Goal: Task Accomplishment & Management: Manage account settings

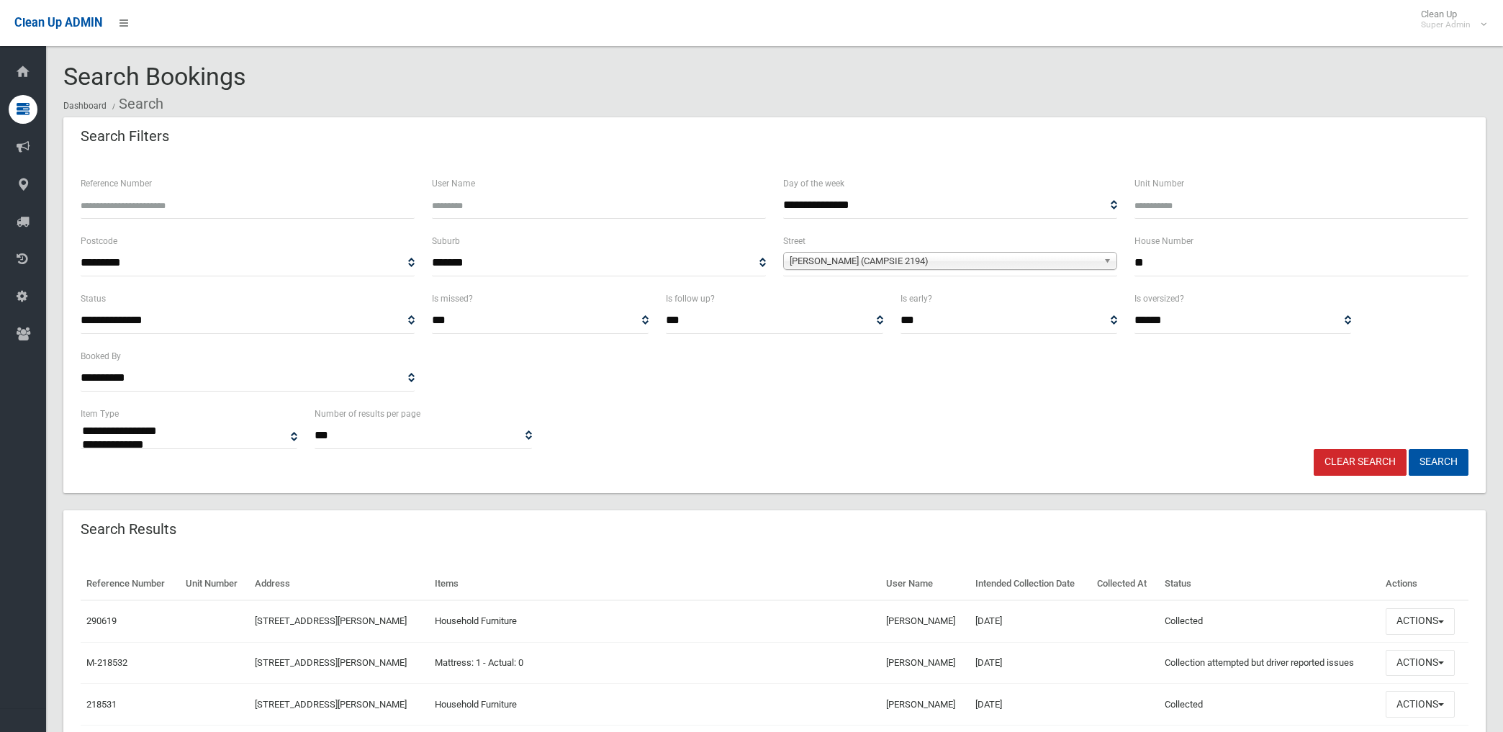
select select
click at [1377, 466] on link "Clear Search" at bounding box center [1359, 462] width 93 height 27
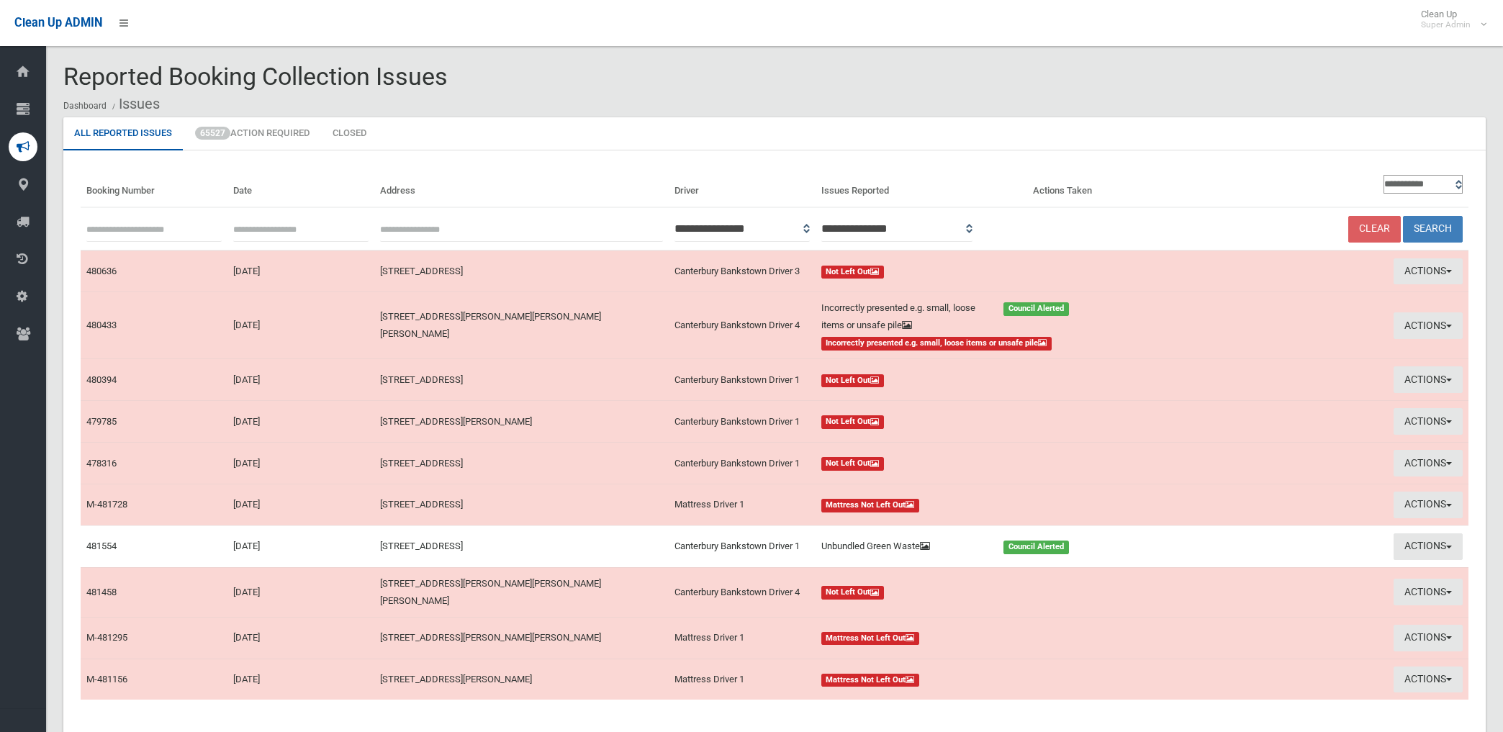
scroll to position [96, 0]
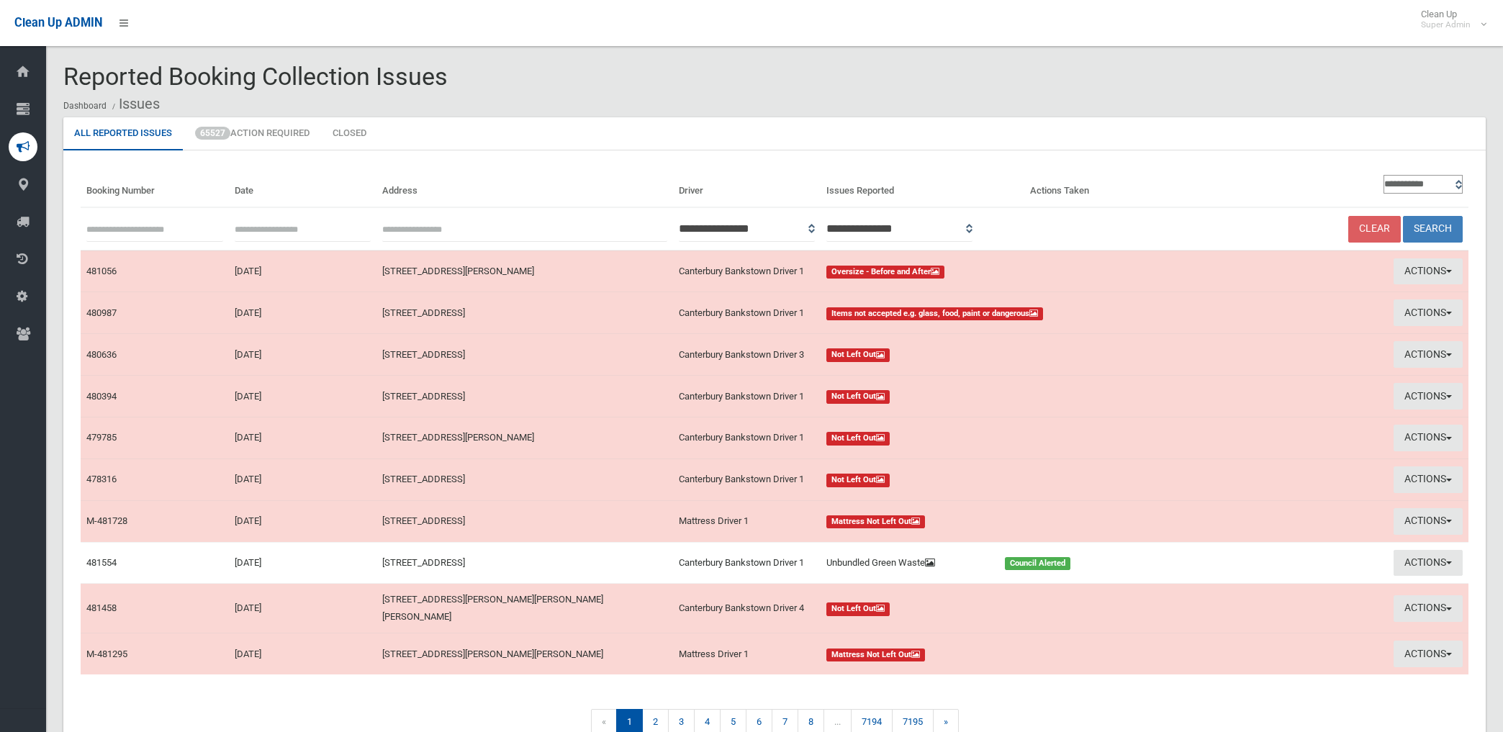
scroll to position [70, 0]
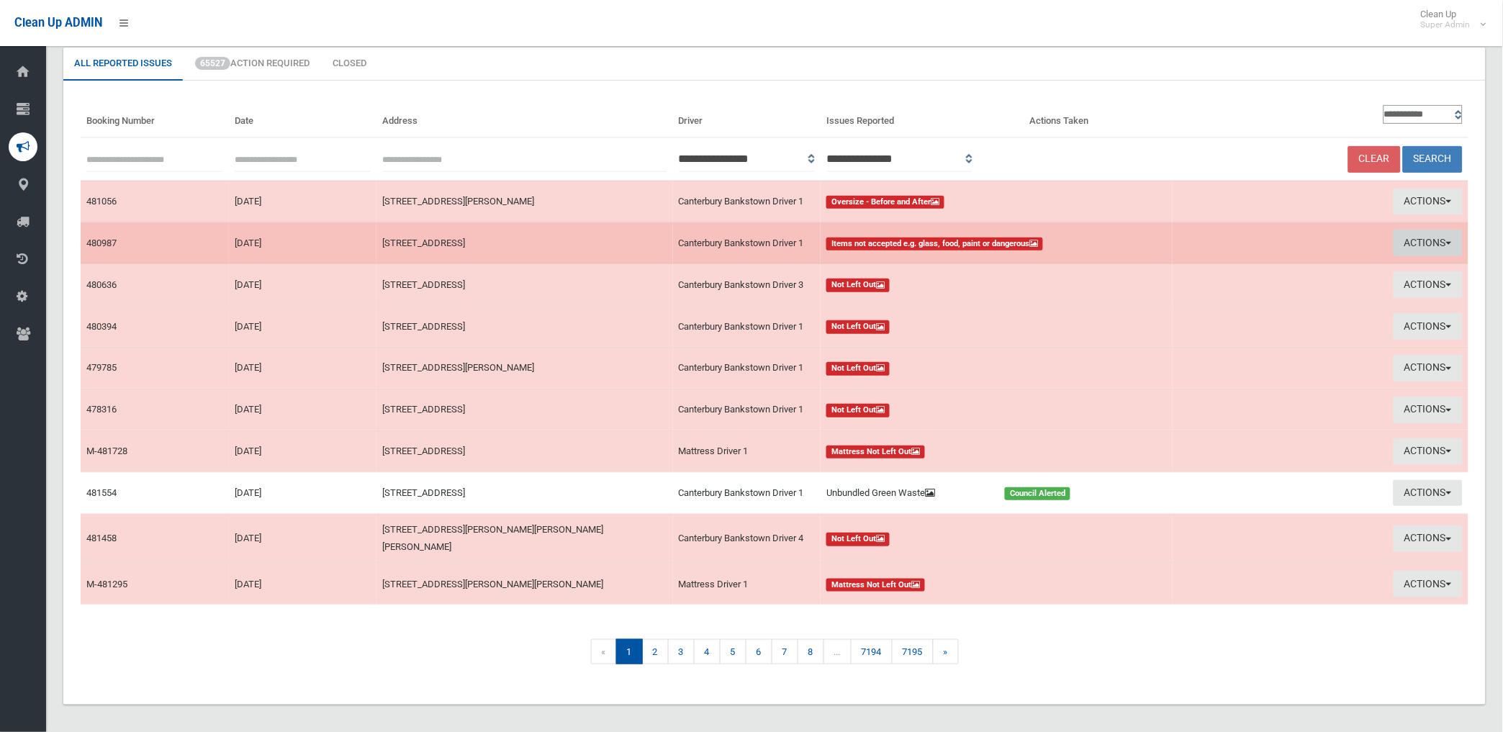
click at [1418, 240] on button "Actions" at bounding box center [1427, 243] width 69 height 27
click at [1220, 274] on link "View Booking" at bounding box center [1264, 273] width 171 height 24
click at [1430, 239] on button "Actions" at bounding box center [1427, 243] width 69 height 27
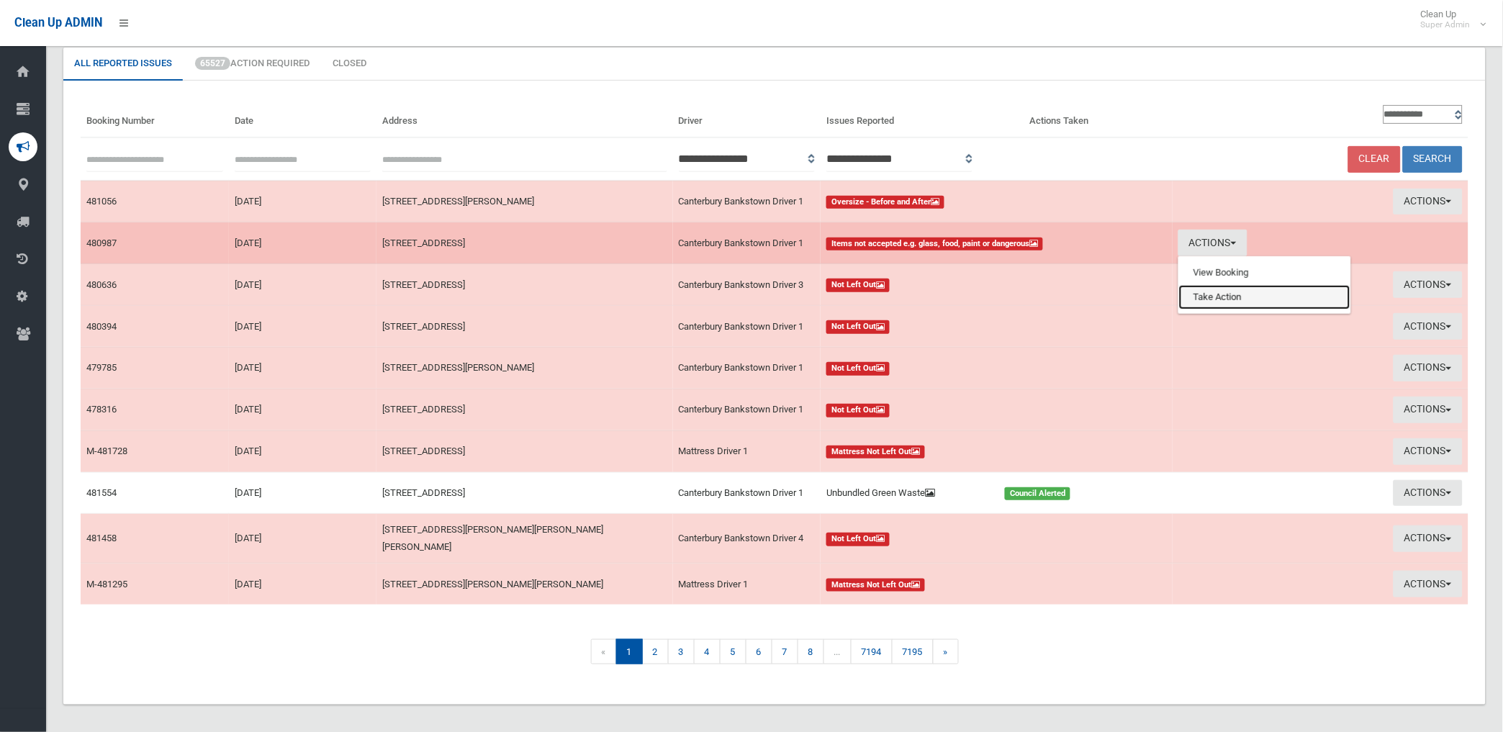
click at [1224, 291] on link "Take Action" at bounding box center [1264, 297] width 171 height 24
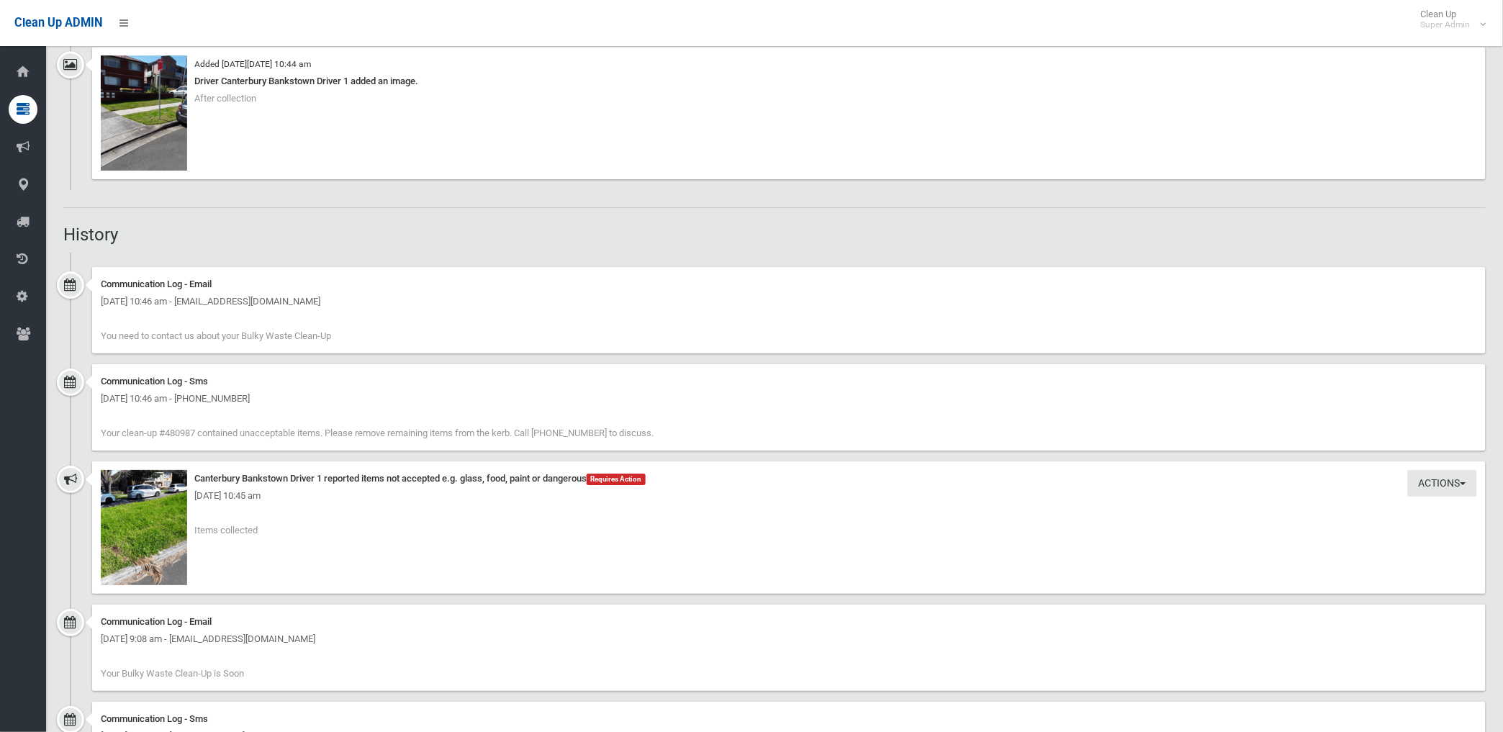
scroll to position [1439, 0]
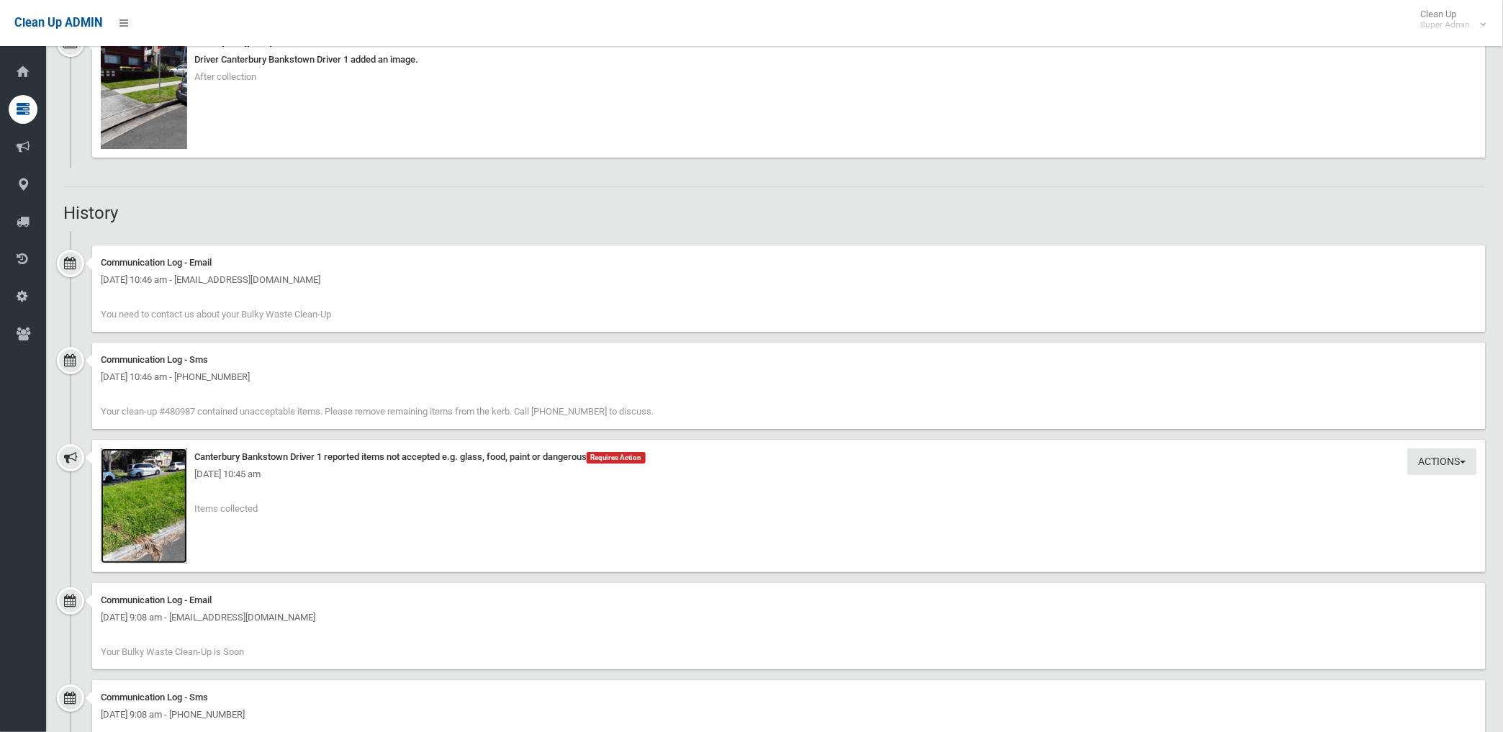
click at [166, 530] on img at bounding box center [144, 505] width 86 height 115
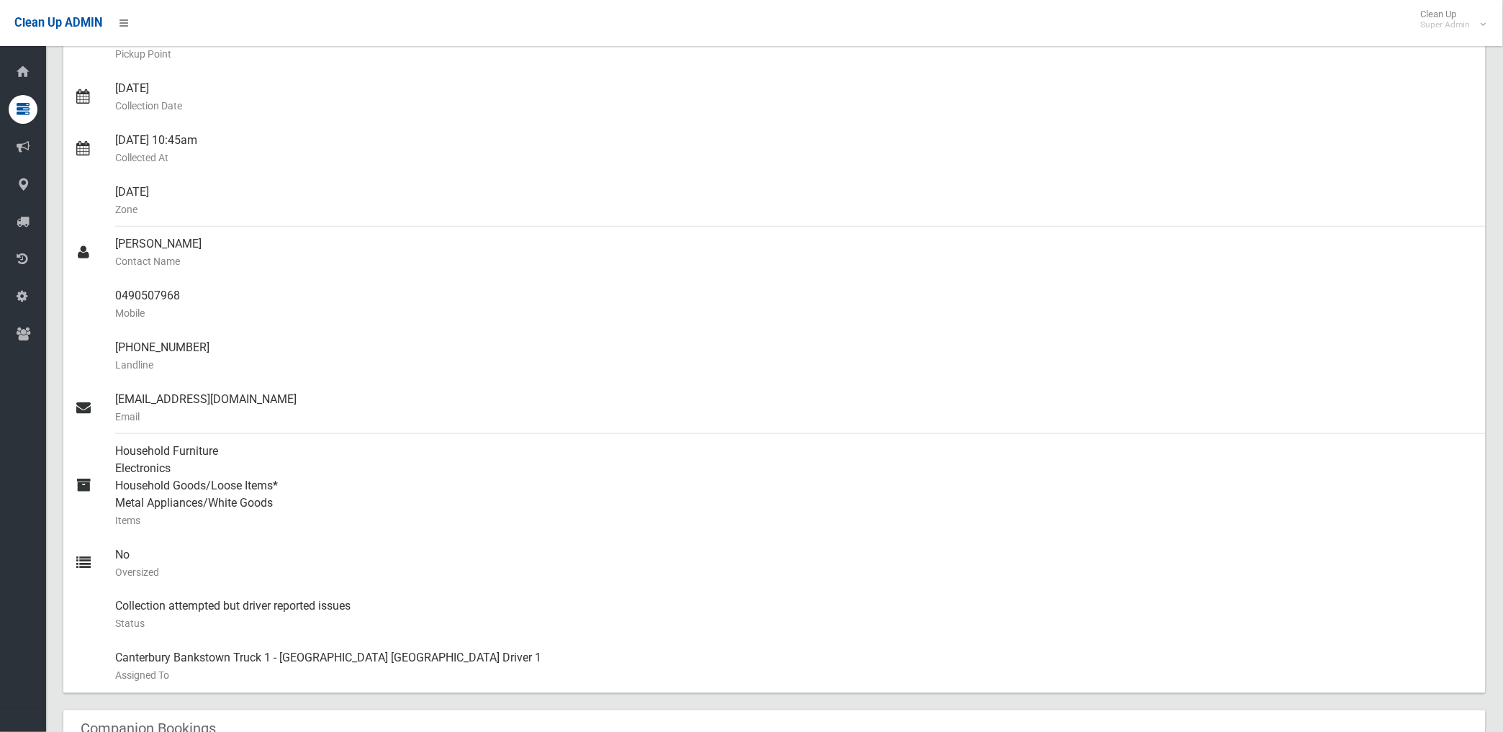
scroll to position [0, 0]
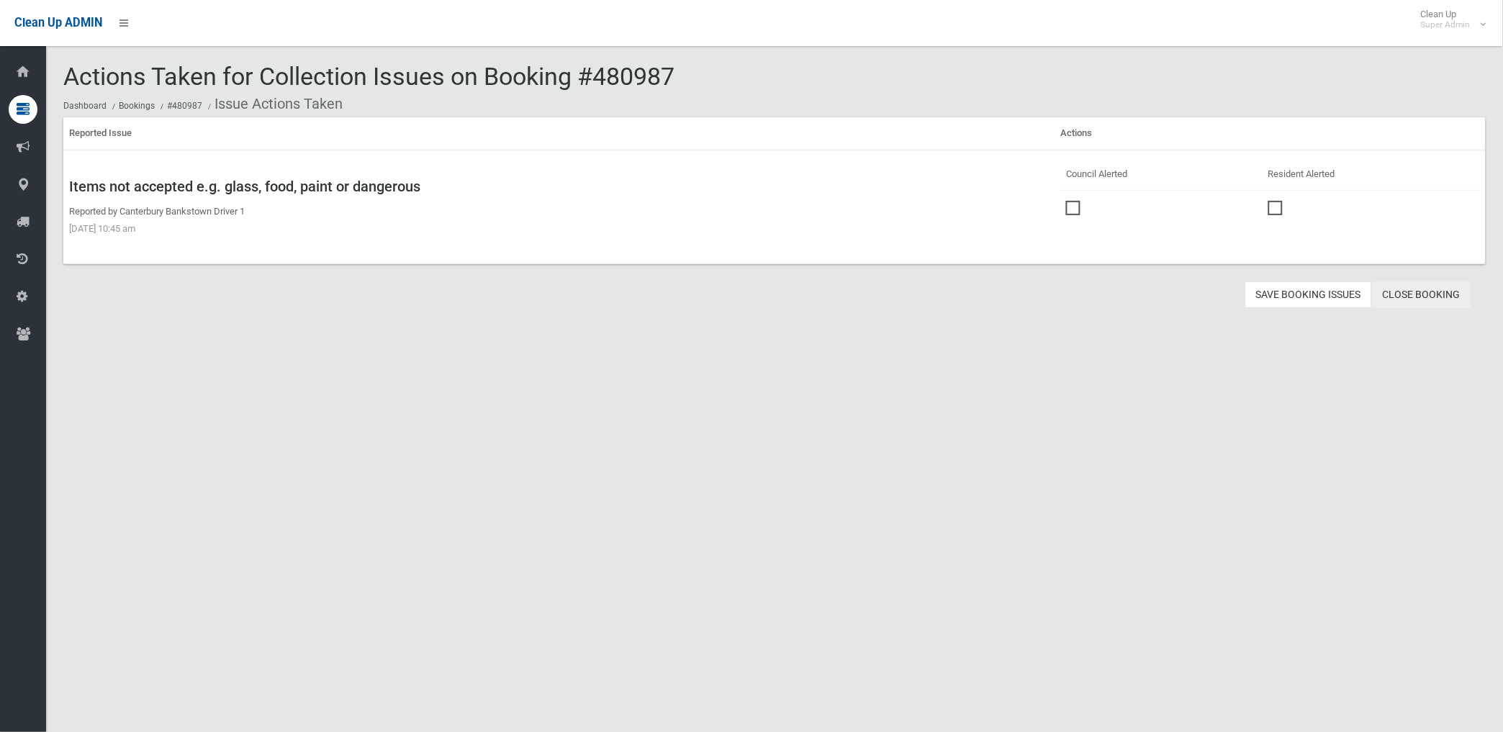
click at [1413, 289] on link "Close Booking" at bounding box center [1421, 294] width 99 height 27
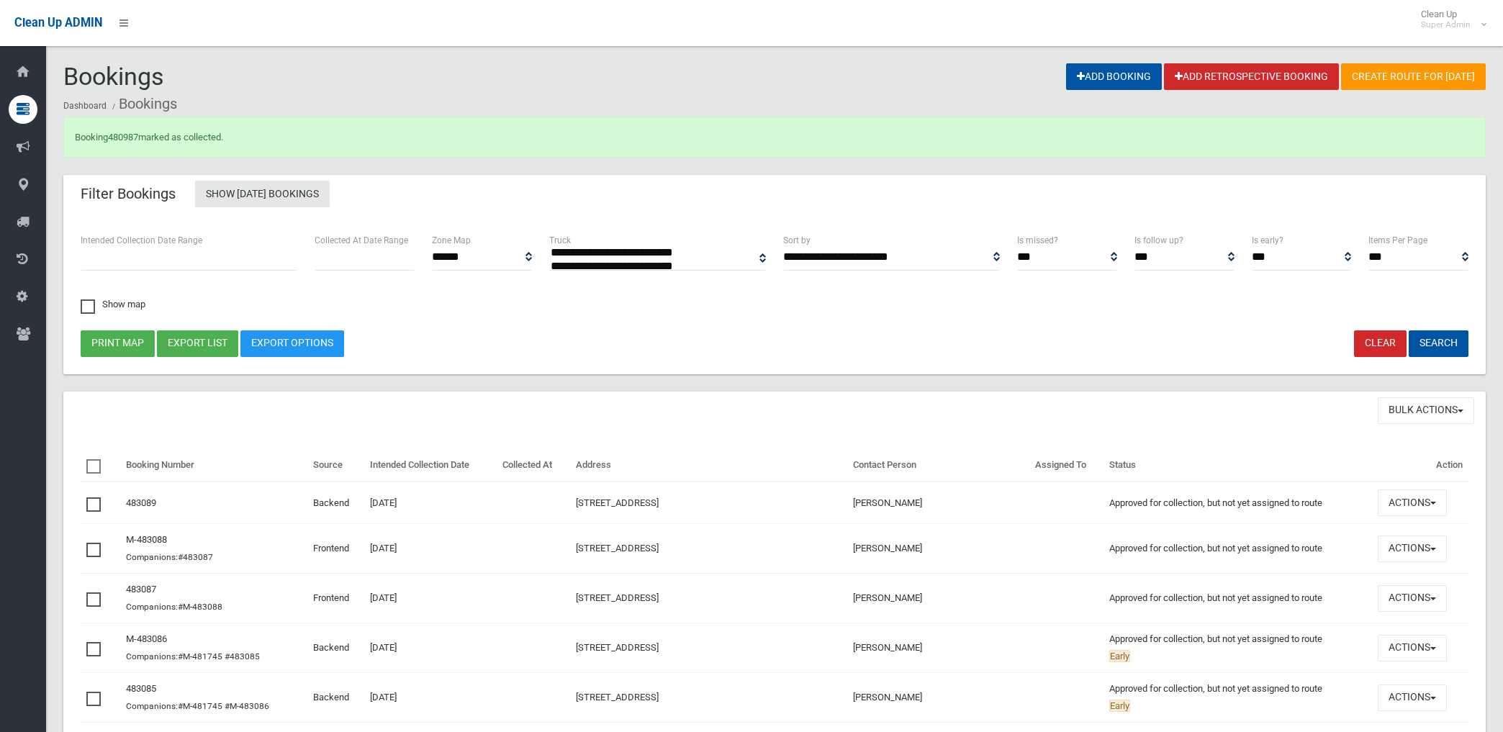
select select
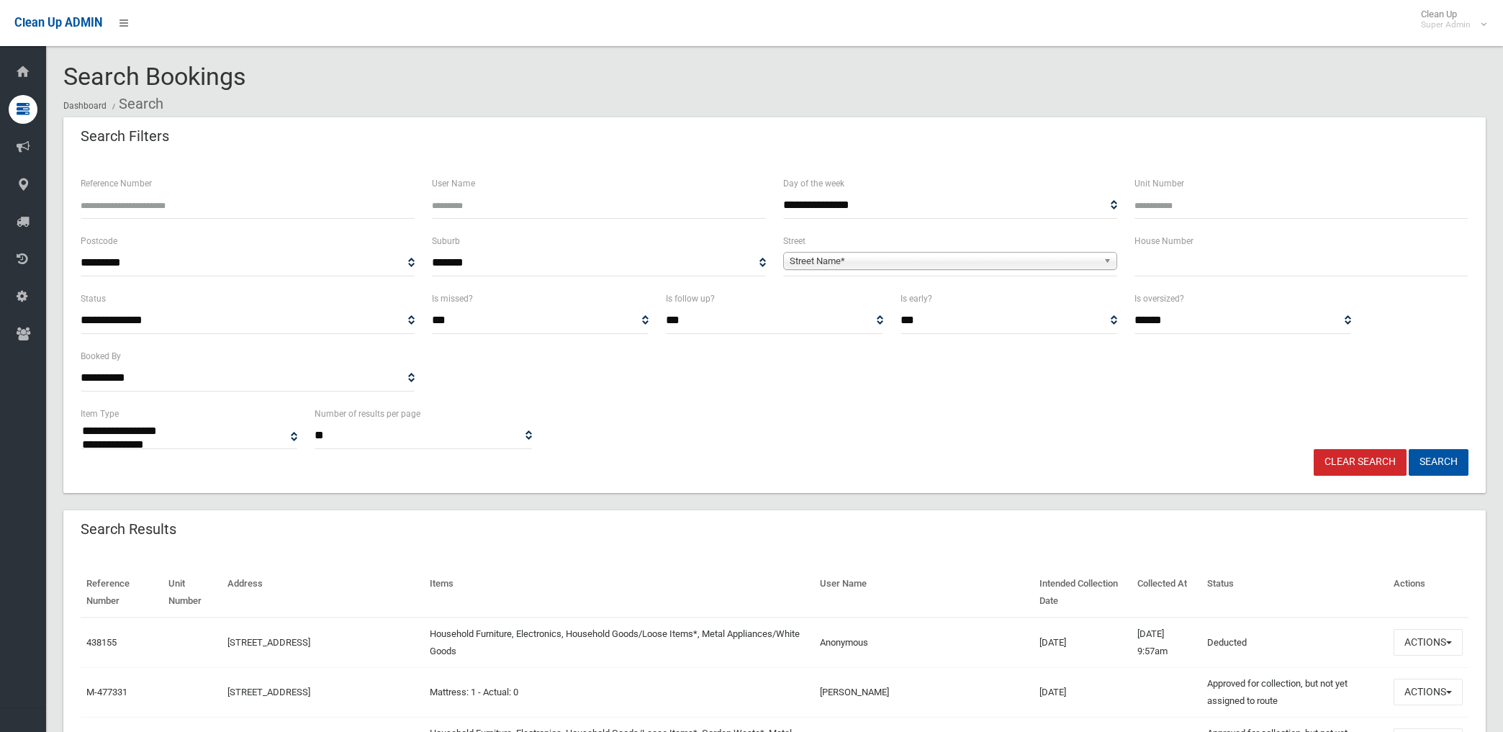
select select
click at [1218, 261] on input "text" at bounding box center [1301, 263] width 334 height 27
type input "**"
click at [948, 255] on span "Street Name*" at bounding box center [943, 261] width 308 height 17
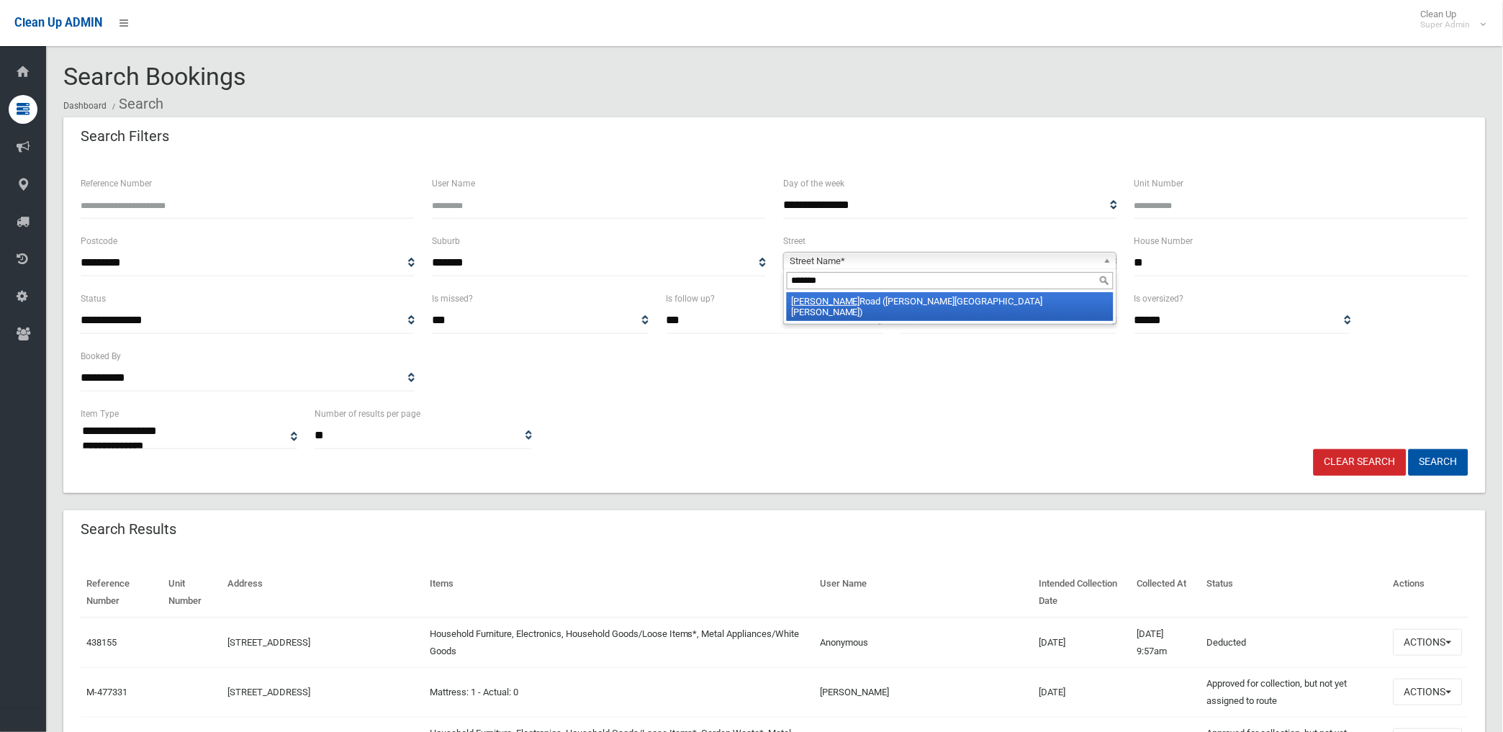
type input "******"
click at [934, 304] on li "Gurney Road (CHESTER HILL 2162)" at bounding box center [950, 306] width 327 height 29
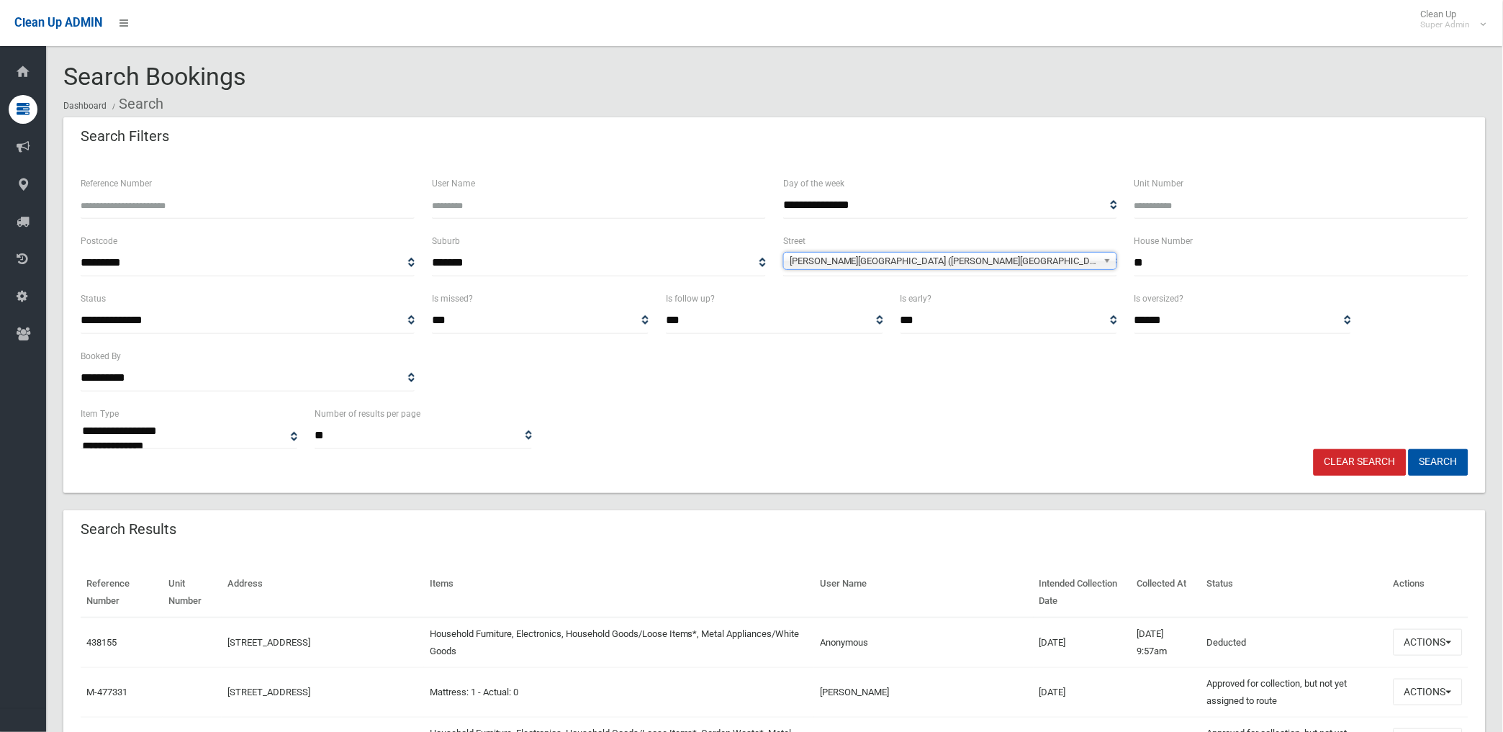
click at [1357, 459] on link "Clear Search" at bounding box center [1359, 462] width 93 height 27
select select
click at [1443, 453] on button "Search" at bounding box center [1438, 462] width 60 height 27
click at [843, 255] on span "Street Name*" at bounding box center [943, 261] width 308 height 17
select select
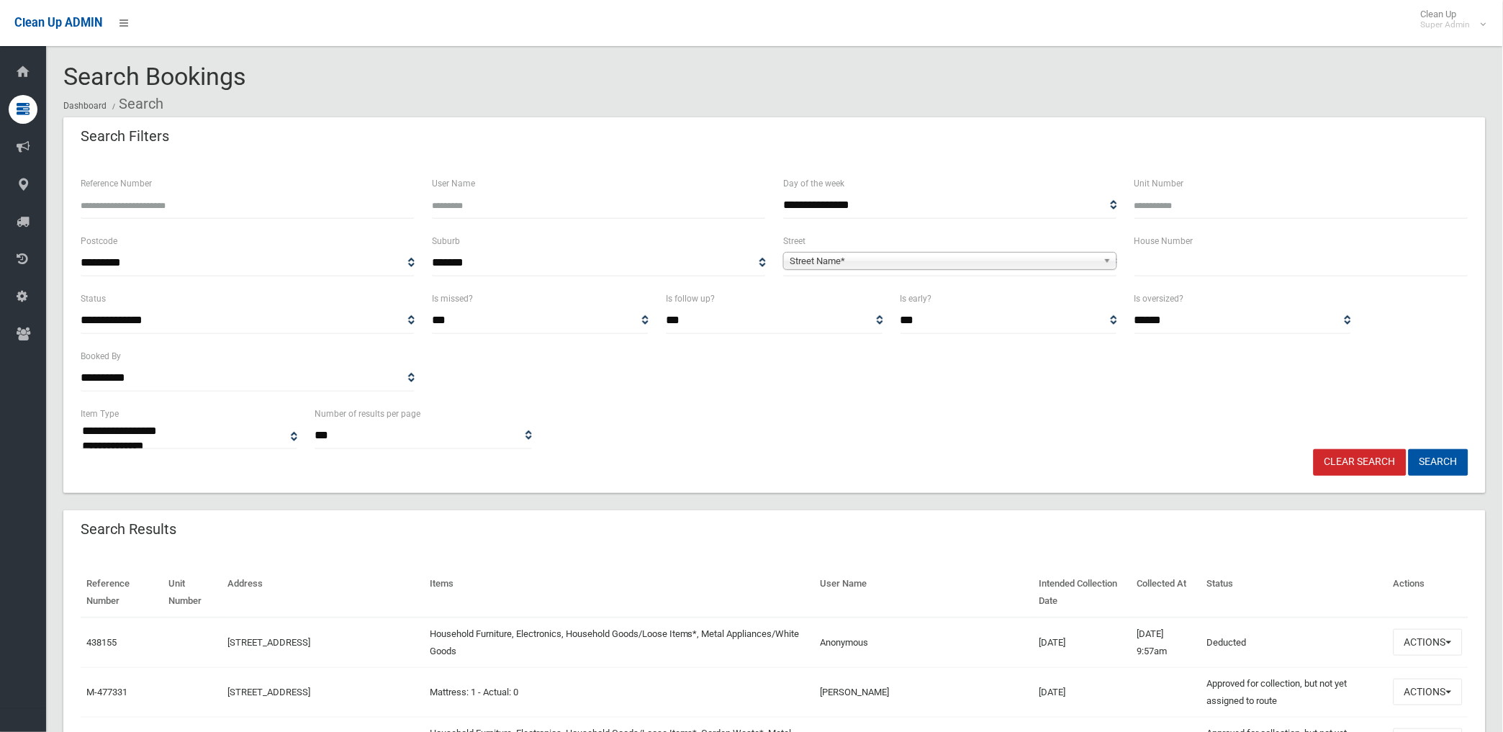
click at [864, 255] on span "Street Name*" at bounding box center [943, 261] width 308 height 17
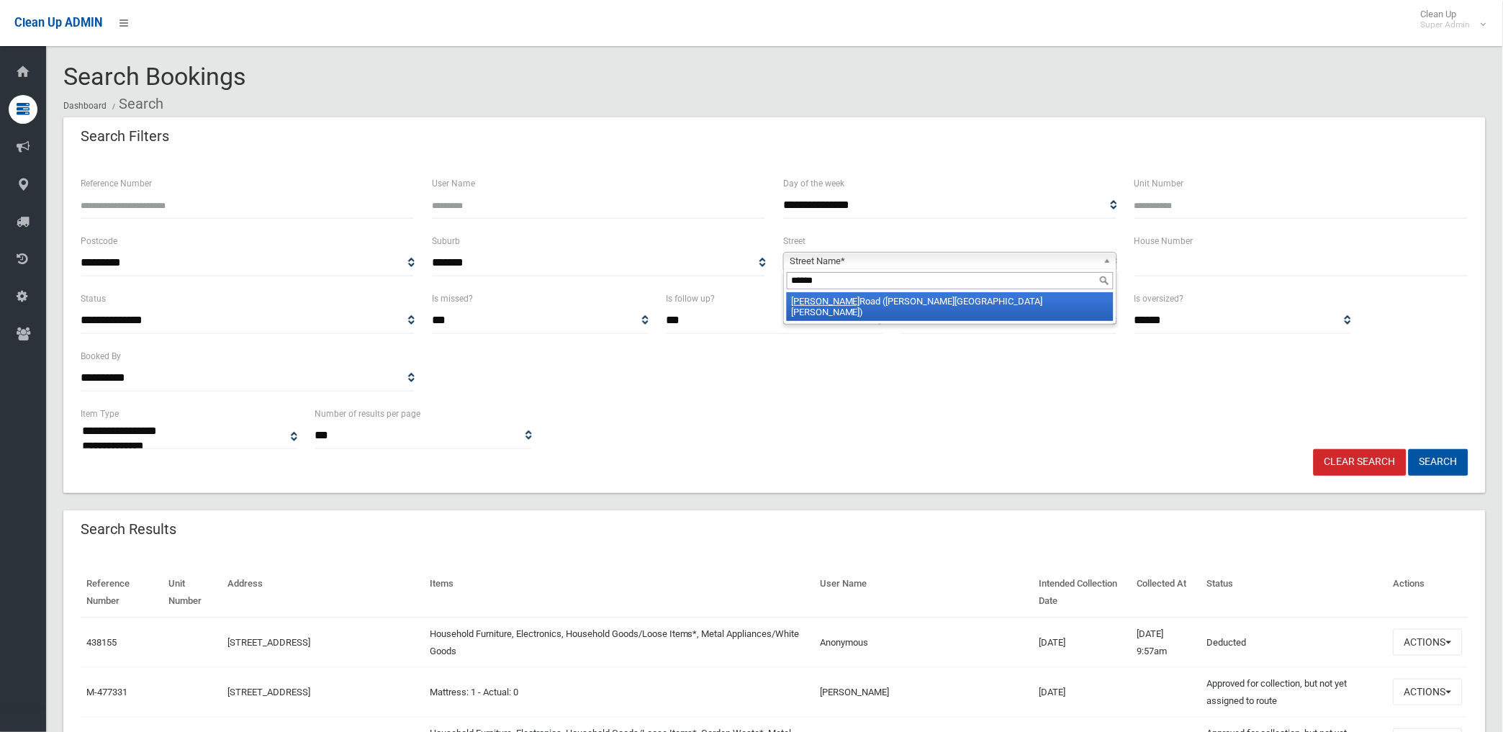
type input "******"
drag, startPoint x: 865, startPoint y: 297, endPoint x: 1097, endPoint y: 291, distance: 231.8
click at [871, 296] on li "Gurney Road (CHESTER HILL 2162)" at bounding box center [950, 306] width 327 height 29
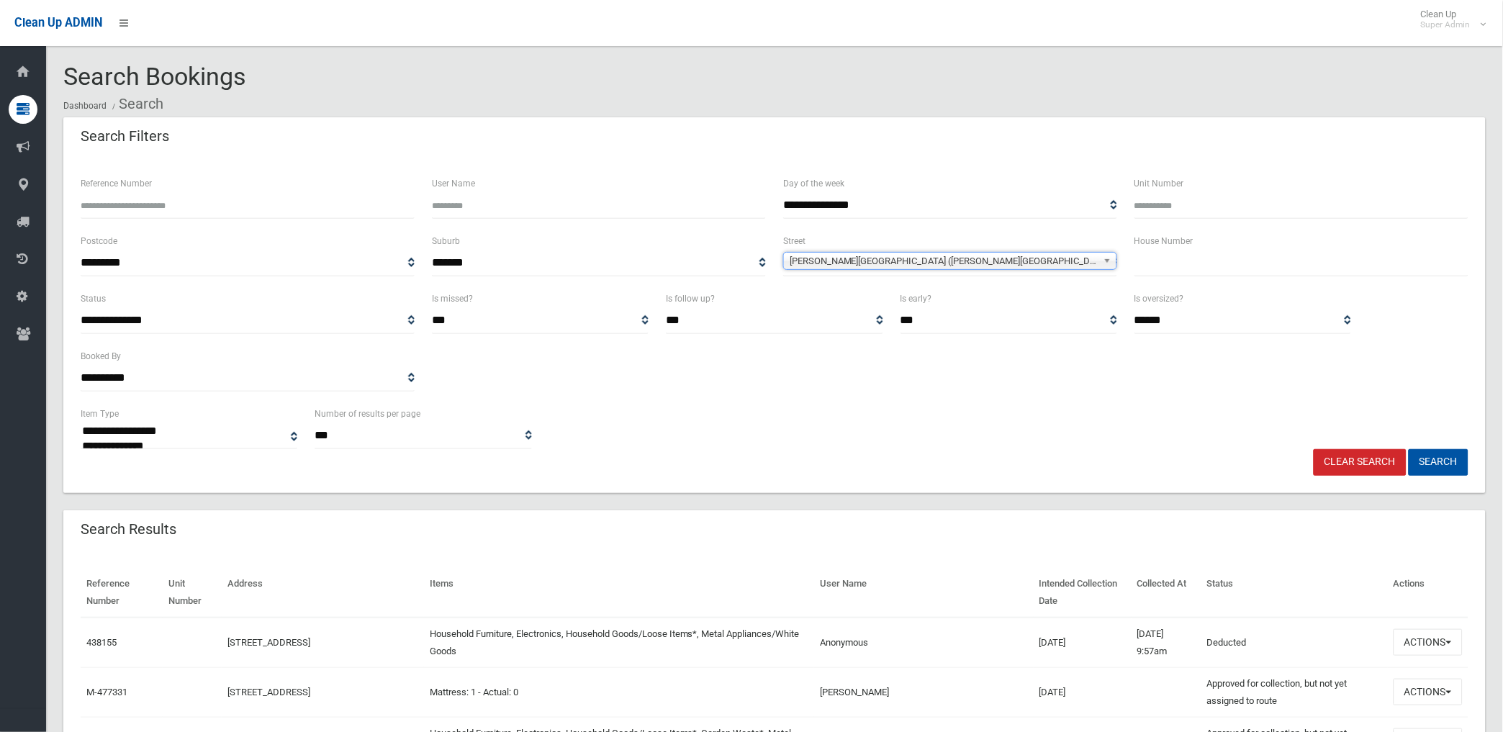
click at [1191, 257] on input "text" at bounding box center [1301, 263] width 334 height 27
type input "**"
click at [1408, 449] on button "Search" at bounding box center [1438, 462] width 60 height 27
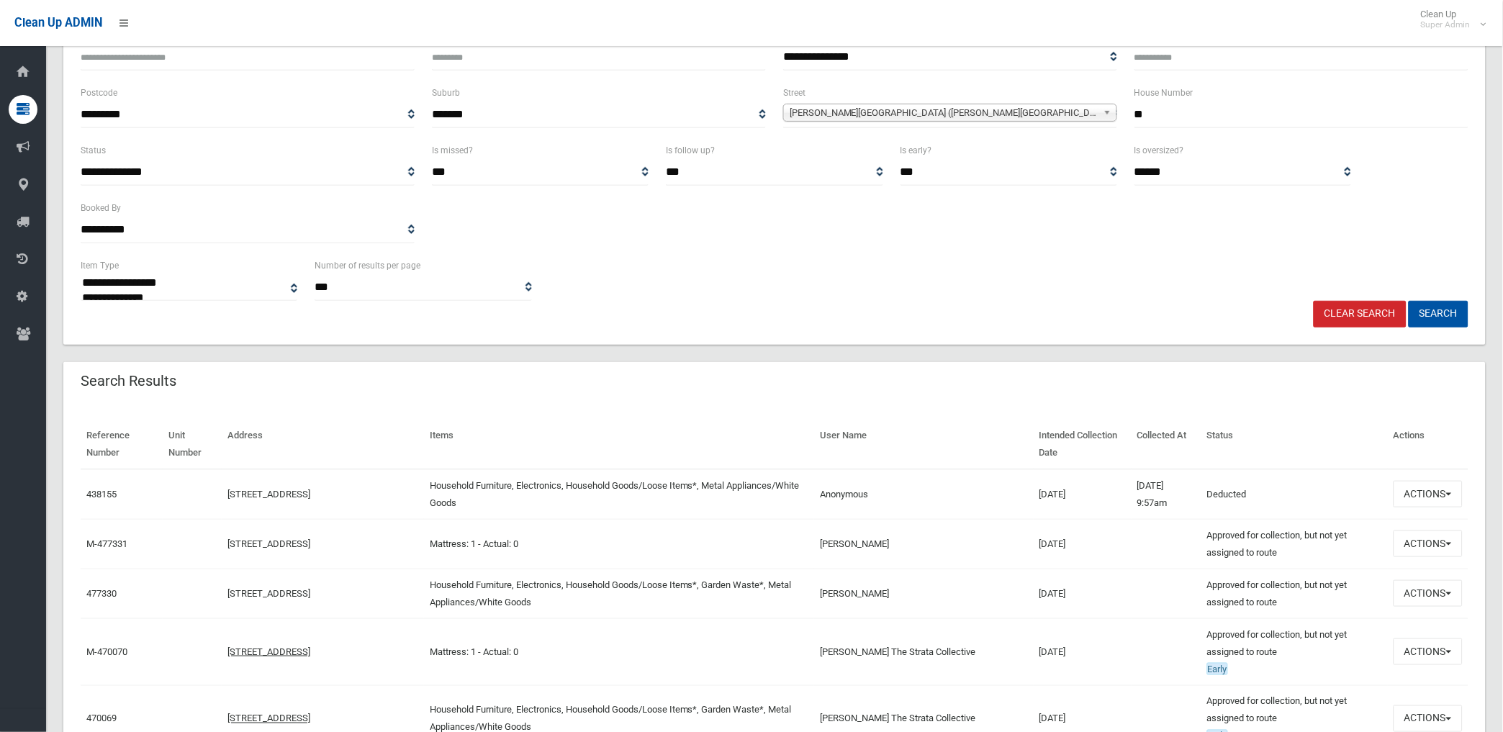
scroll to position [160, 0]
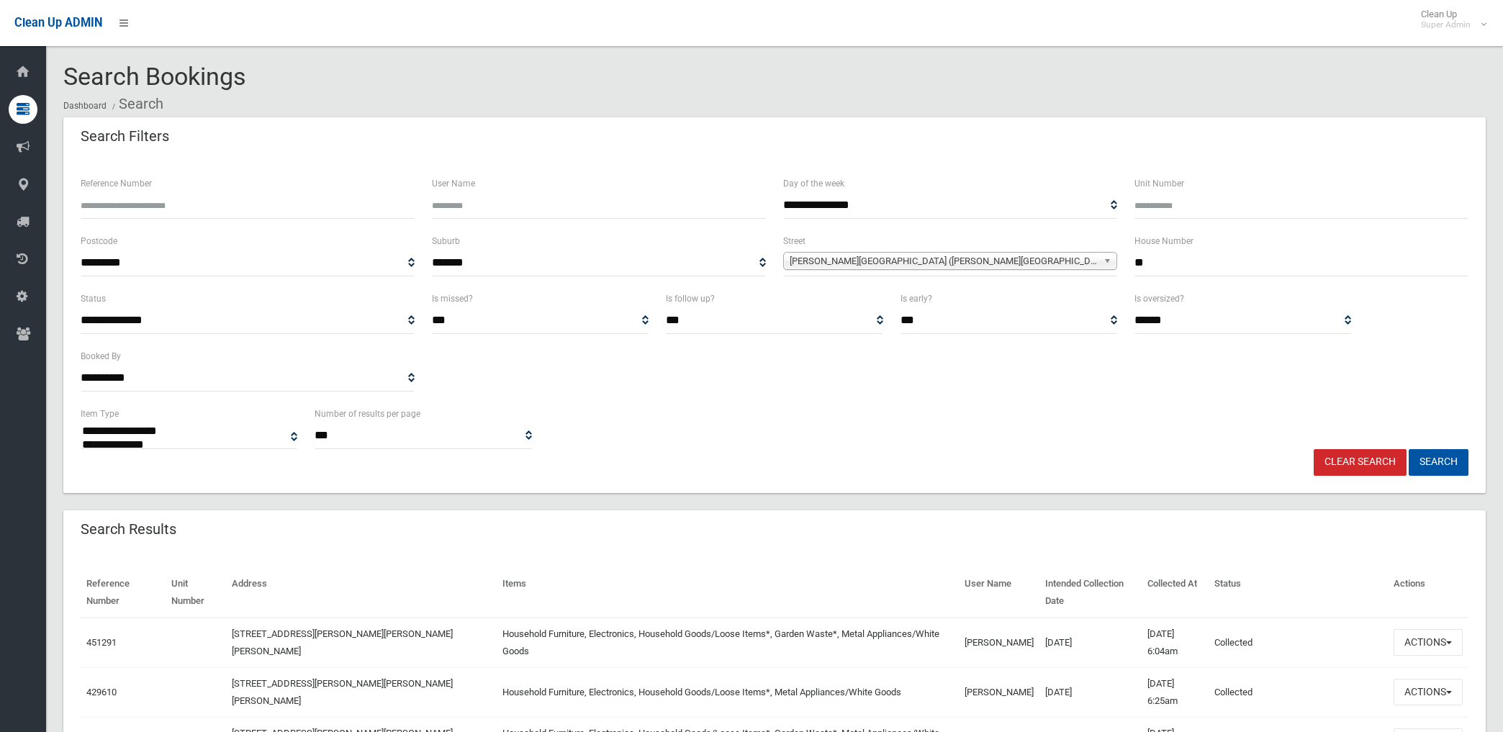
select select
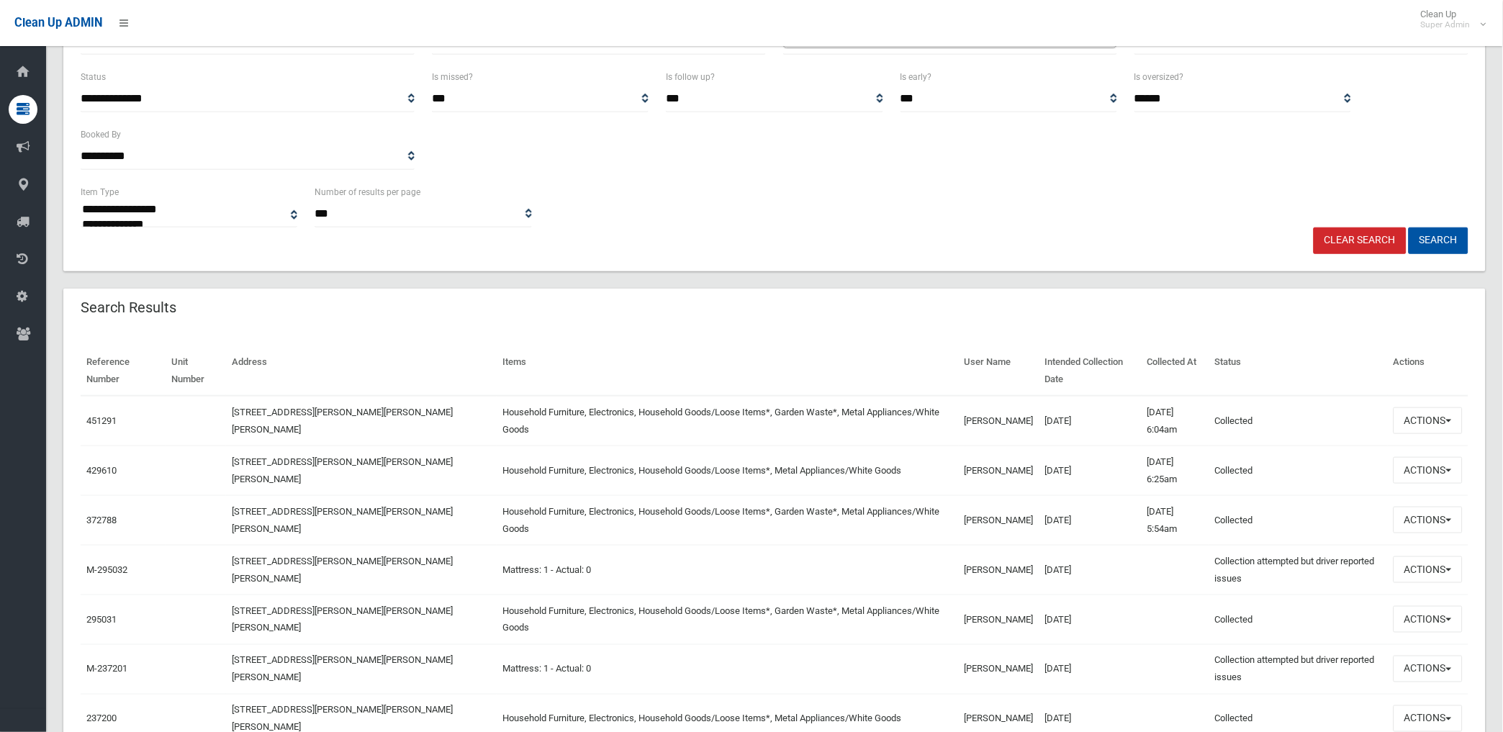
scroll to position [240, 0]
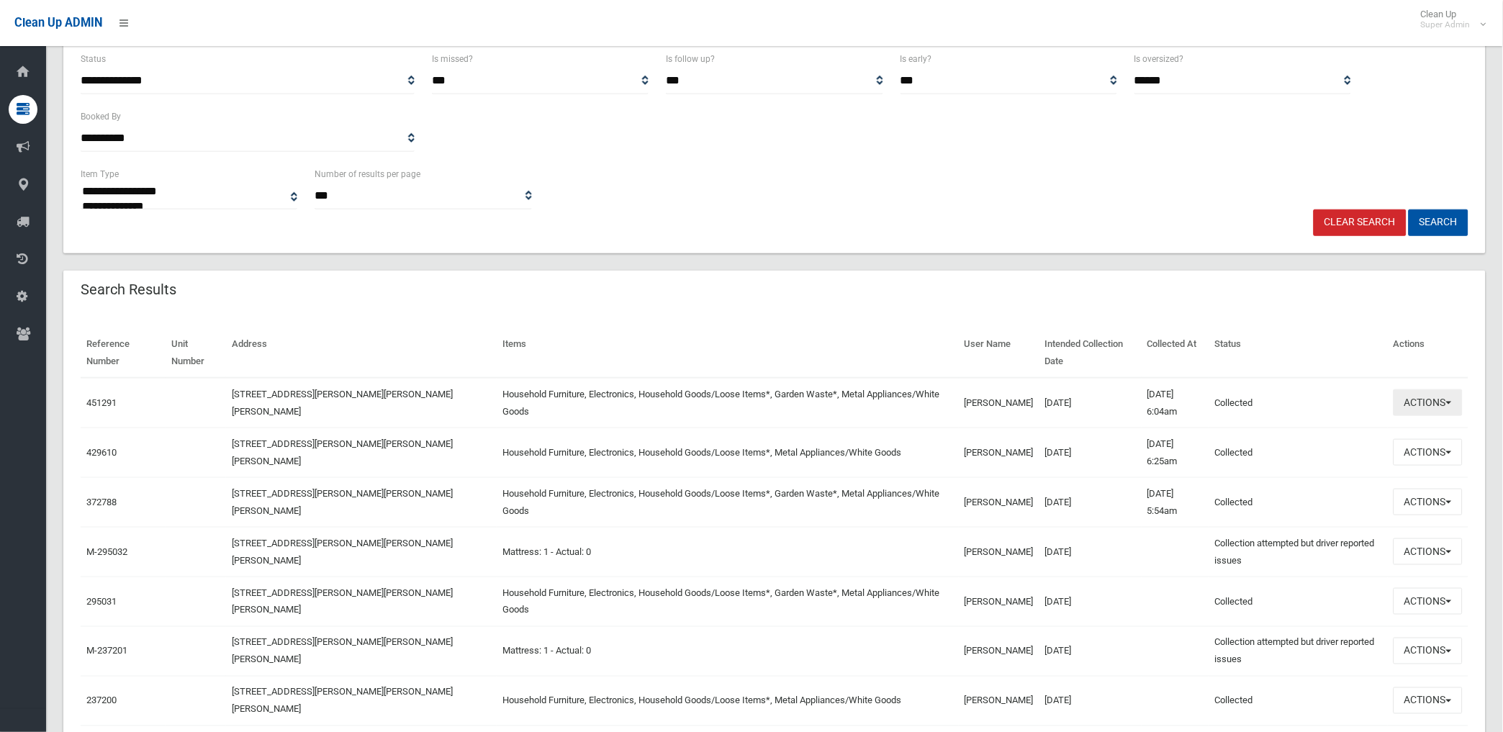
click at [1426, 401] on button "Actions" at bounding box center [1427, 402] width 69 height 27
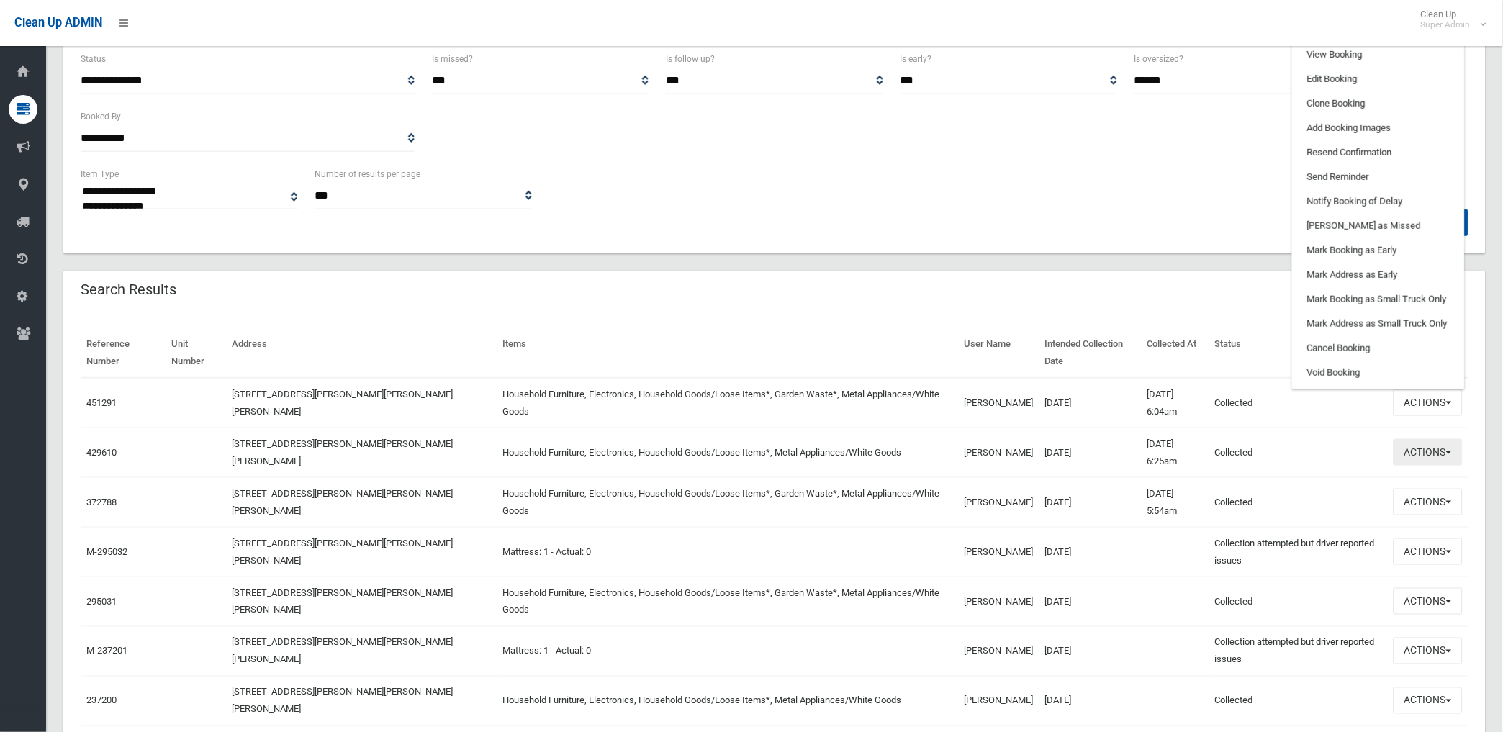
click at [1414, 448] on button "Actions" at bounding box center [1427, 452] width 69 height 27
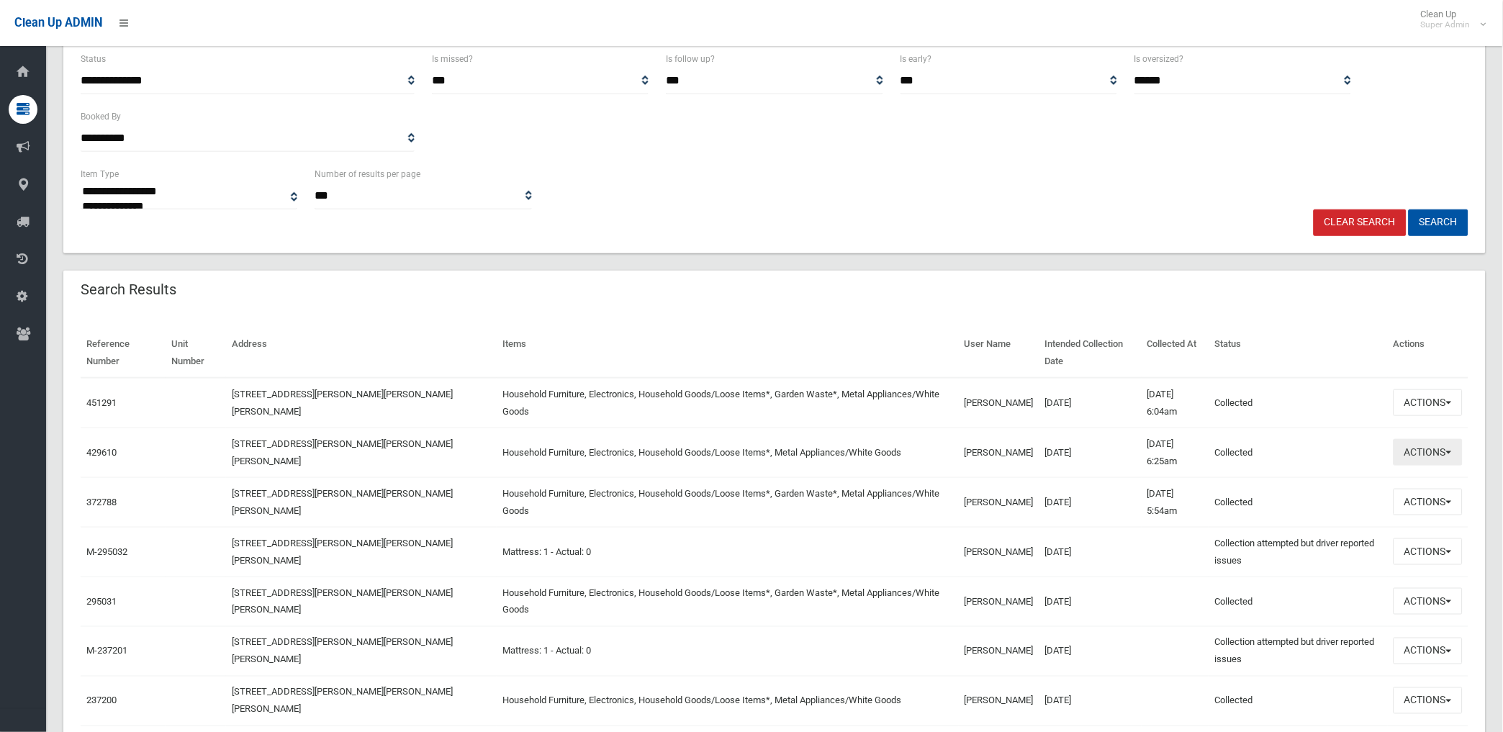
click at [1414, 448] on button "Actions" at bounding box center [1427, 452] width 69 height 27
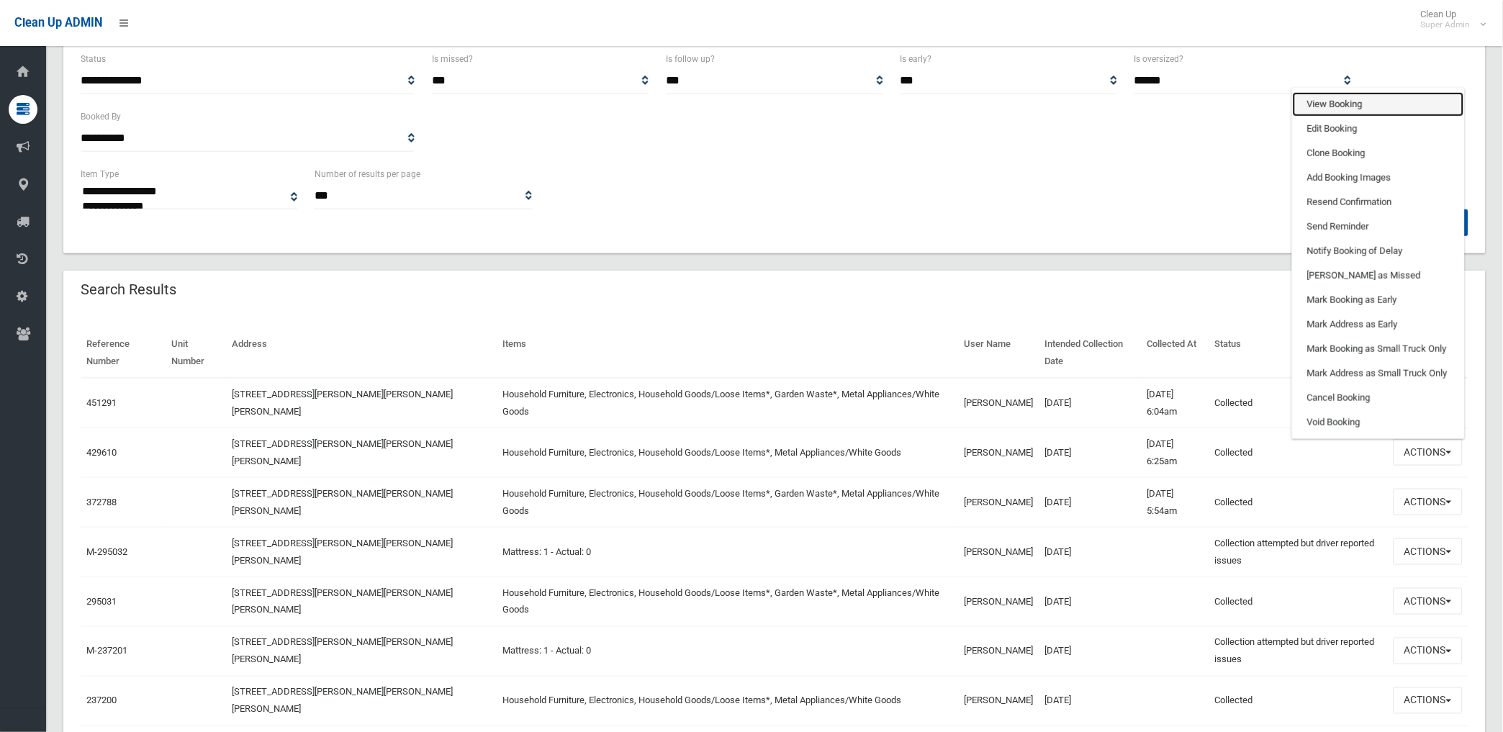
click at [1351, 97] on link "View Booking" at bounding box center [1377, 104] width 171 height 24
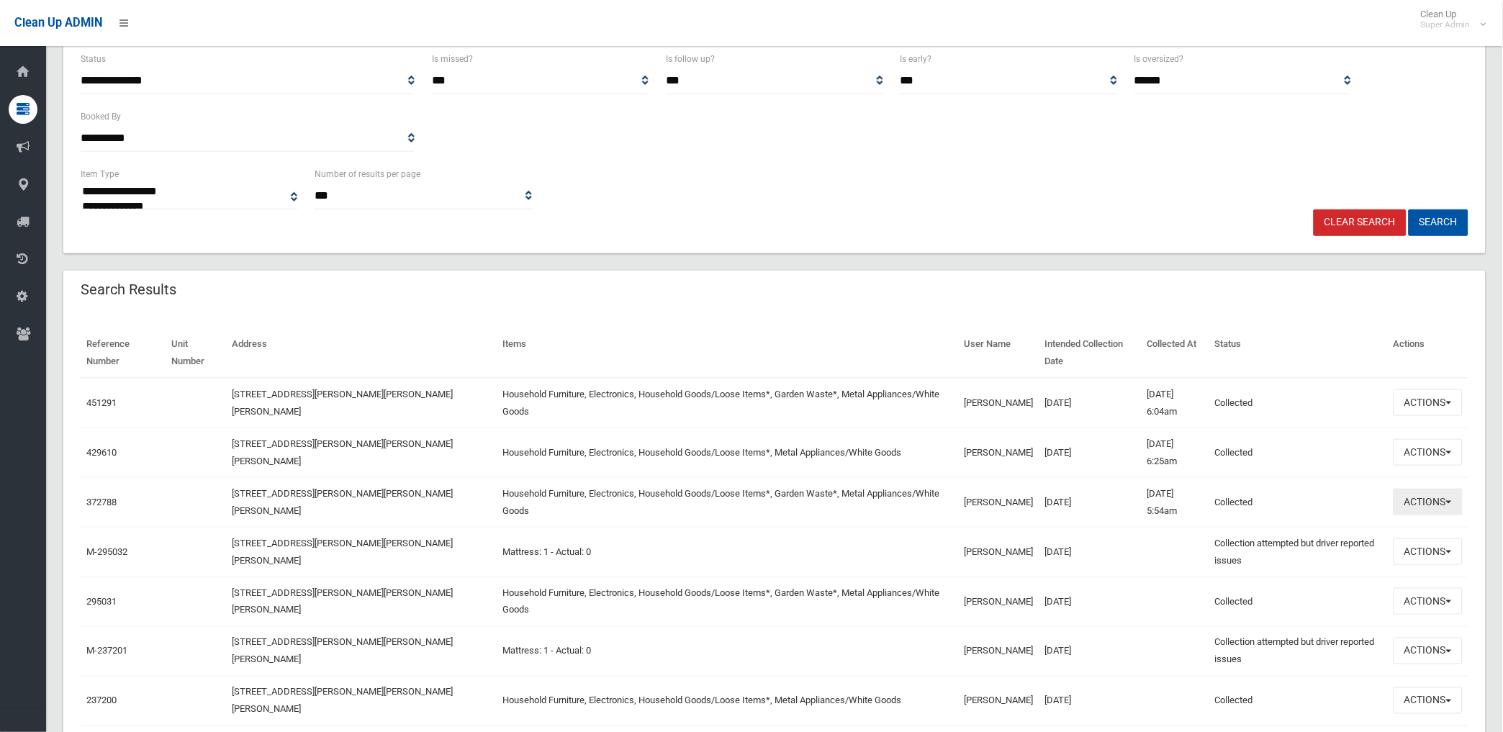
click at [1430, 498] on button "Actions" at bounding box center [1427, 502] width 69 height 27
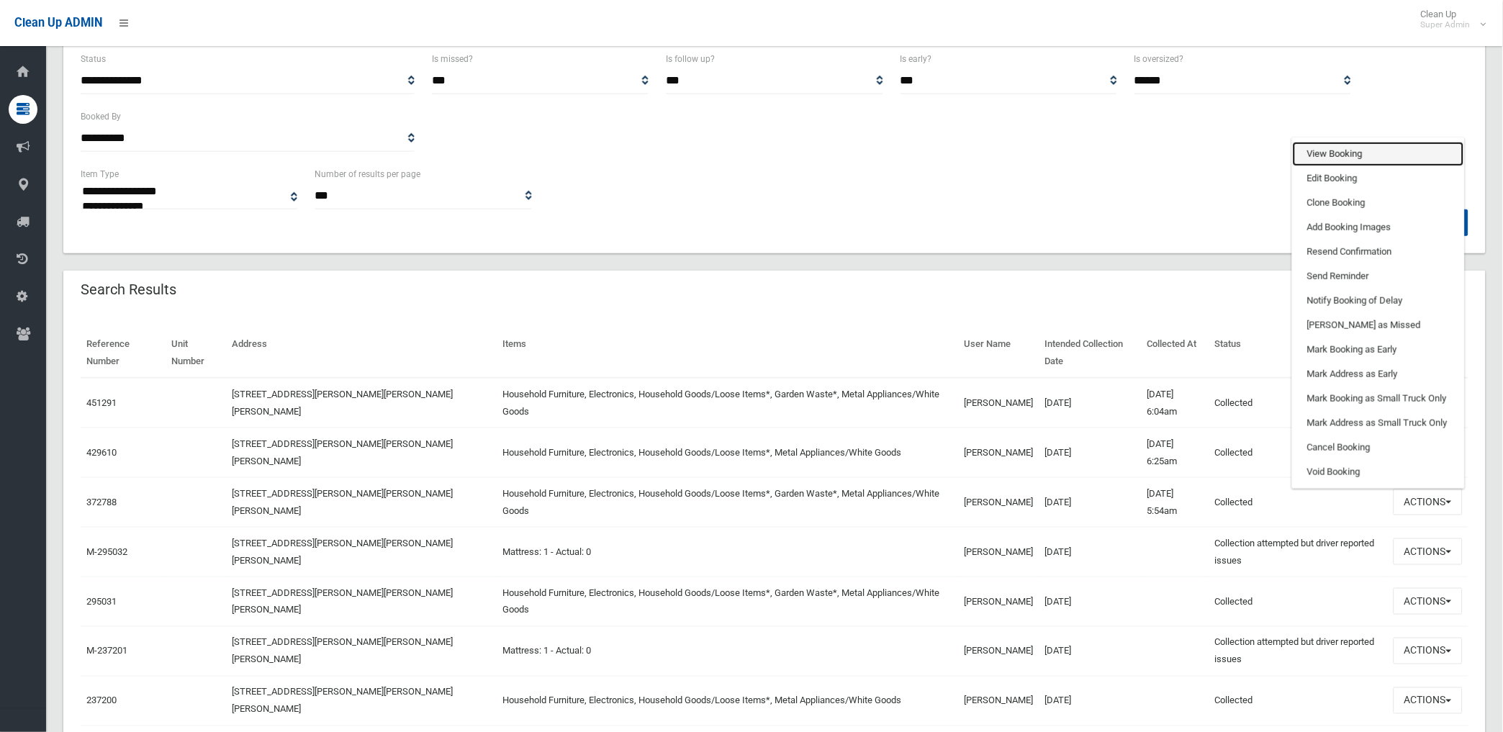
click at [1317, 147] on link "View Booking" at bounding box center [1377, 154] width 171 height 24
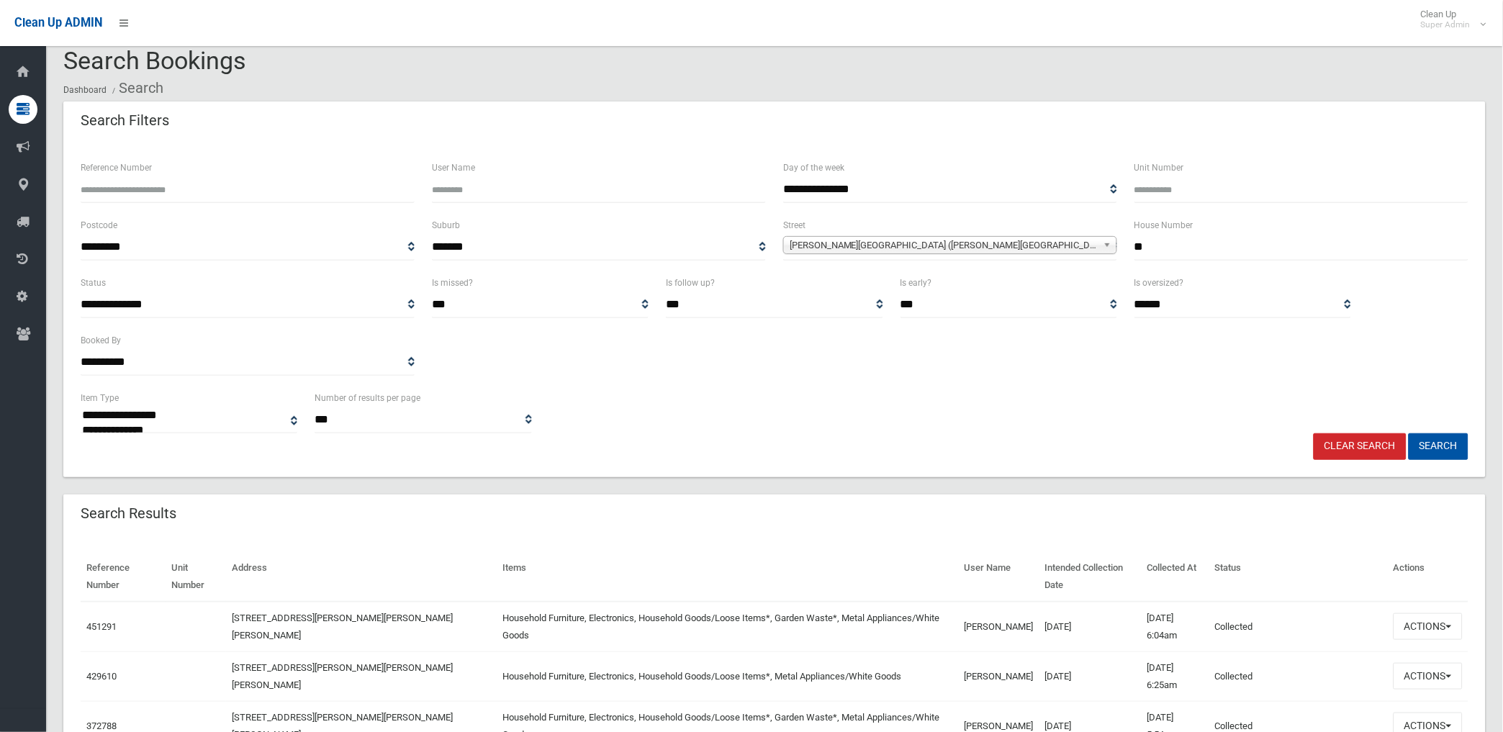
scroll to position [0, 0]
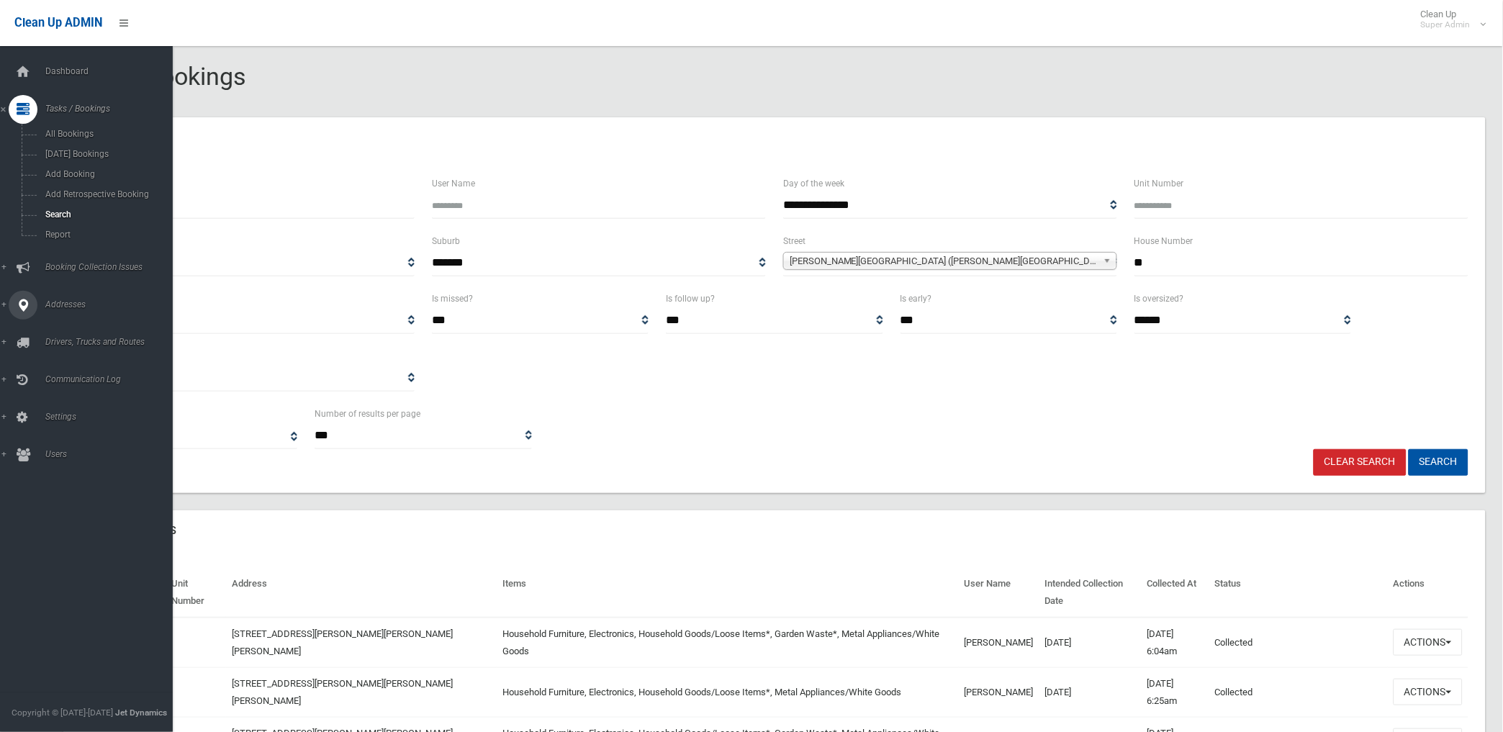
click at [58, 302] on span "Addresses" at bounding box center [113, 304] width 144 height 10
click at [61, 205] on span "All Addresses" at bounding box center [107, 209] width 132 height 10
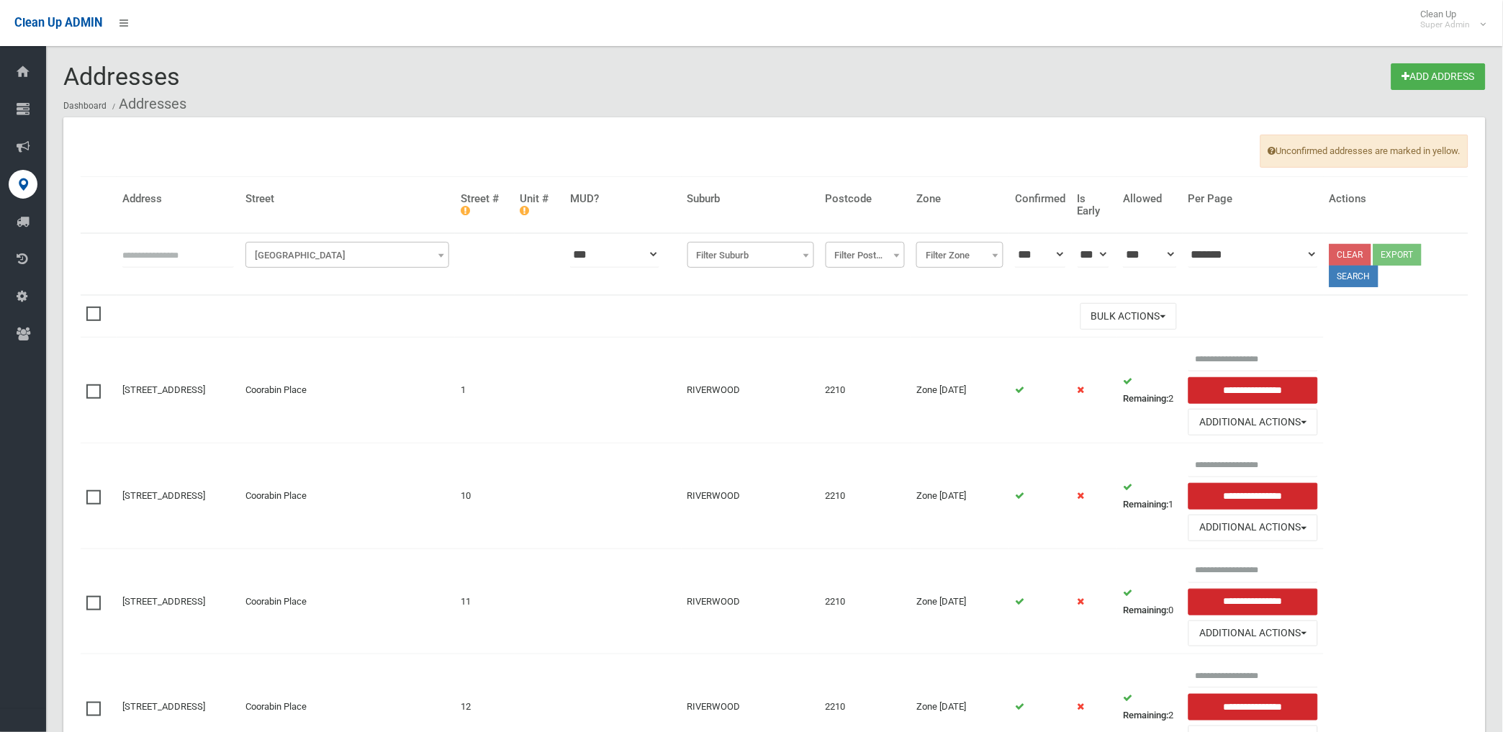
click at [210, 253] on input "text" at bounding box center [178, 254] width 112 height 27
type input "*********"
click button at bounding box center [0, 0] width 0 height 0
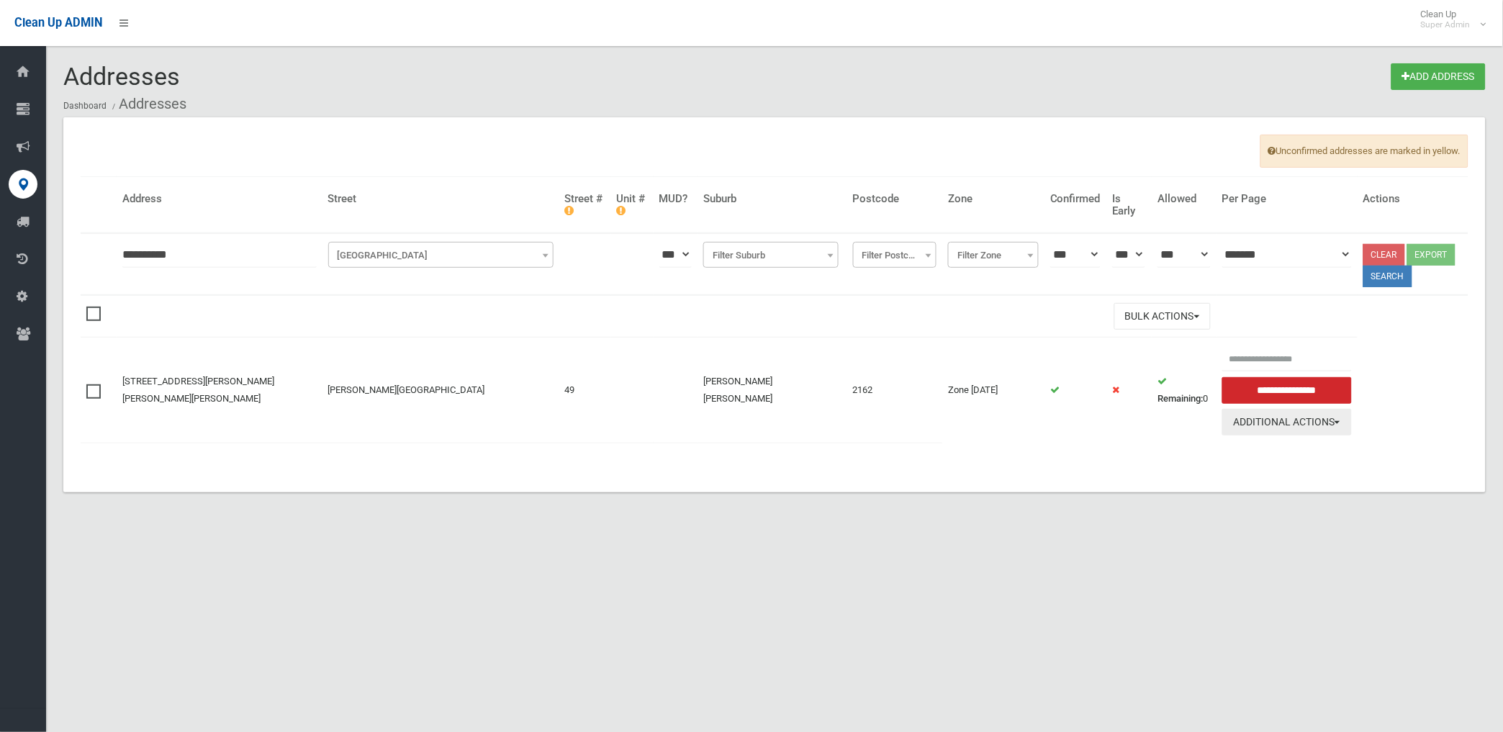
click at [1256, 418] on button "Additional Actions" at bounding box center [1287, 422] width 130 height 27
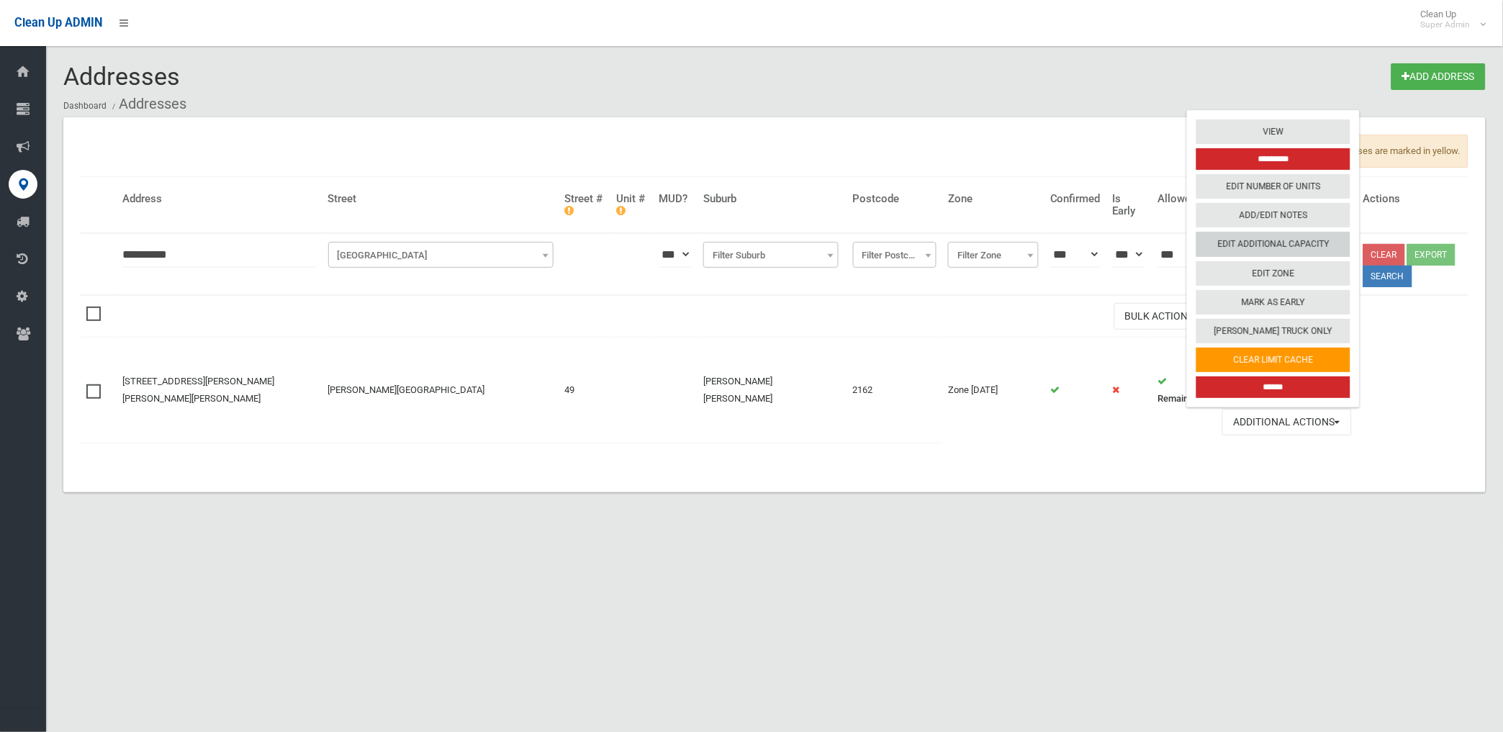
click at [1241, 243] on link "Edit Additional Capacity" at bounding box center [1273, 244] width 154 height 24
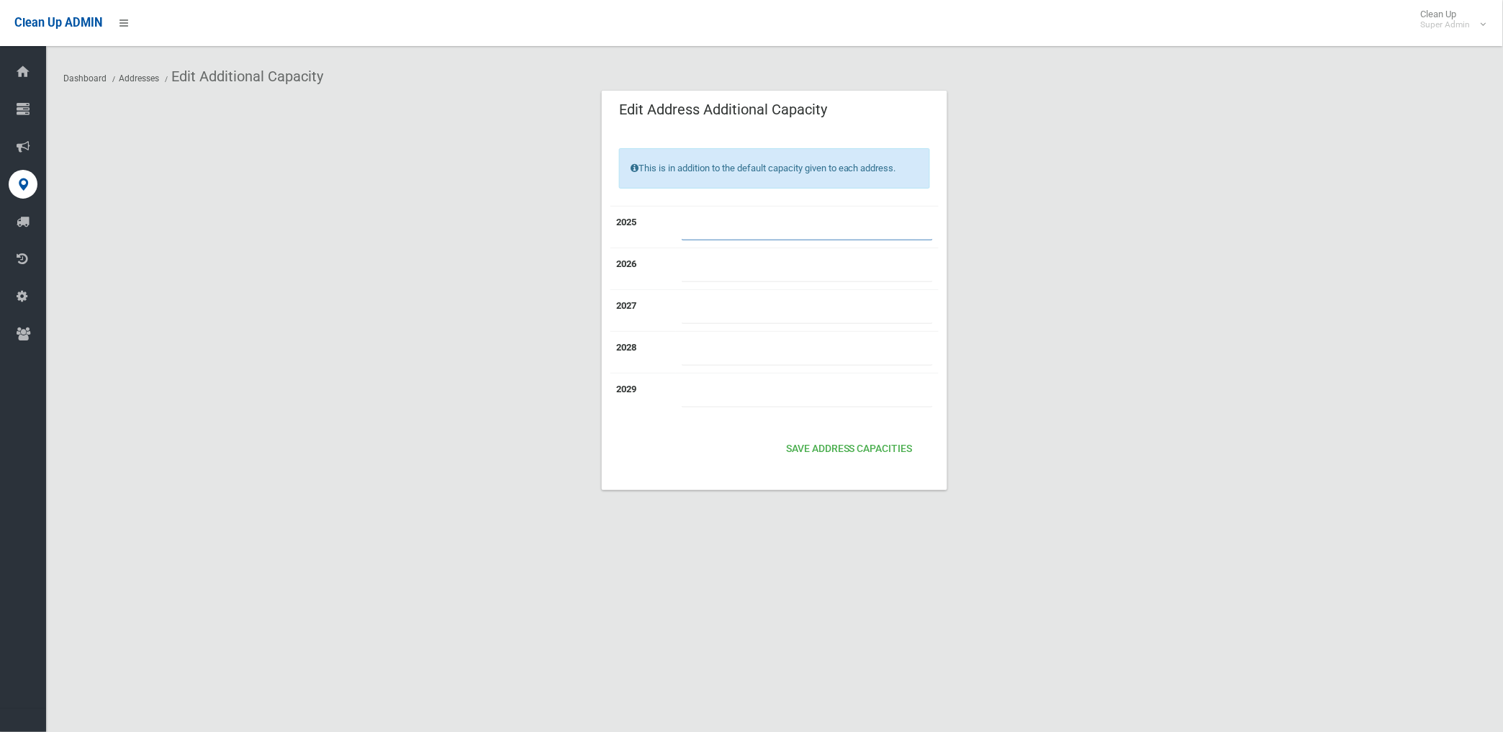
click at [716, 225] on input "number" at bounding box center [806, 227] width 251 height 27
type input "*"
click at [881, 451] on button "Save Address capacities" at bounding box center [849, 449] width 138 height 27
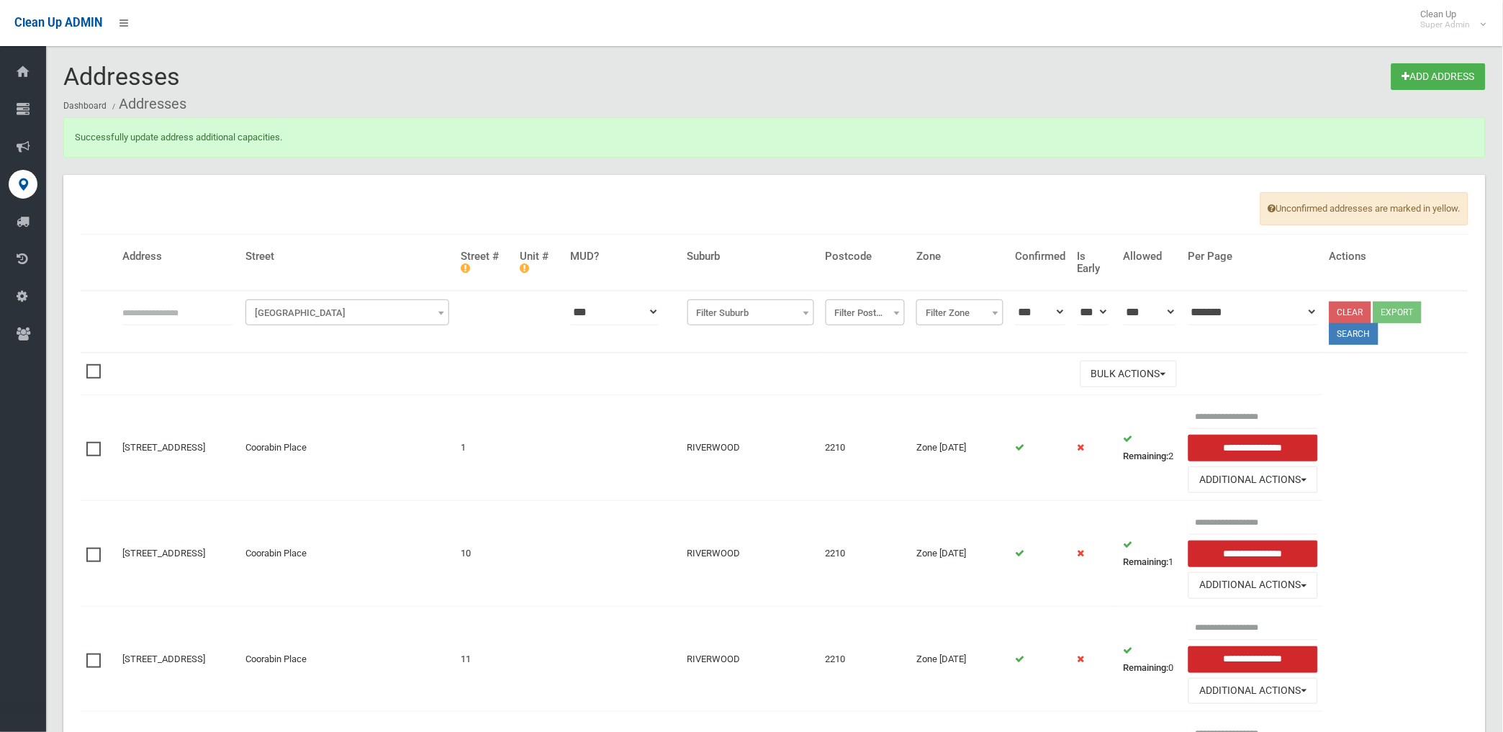
click at [222, 307] on input "text" at bounding box center [178, 312] width 112 height 27
type input "*********"
click button at bounding box center [0, 0] width 0 height 0
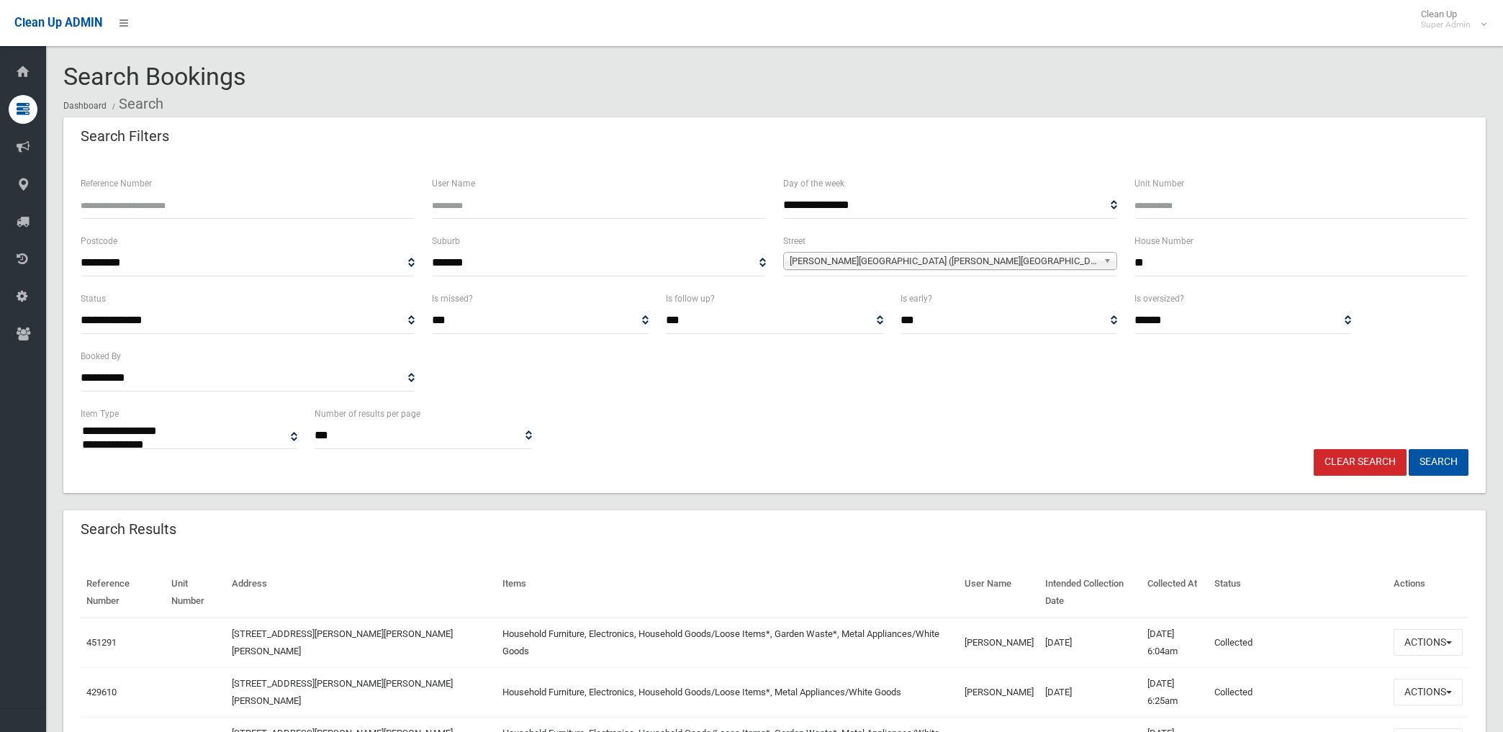
select select
click at [921, 253] on span "Gurney Road (CHESTER HILL 2162)" at bounding box center [943, 261] width 308 height 17
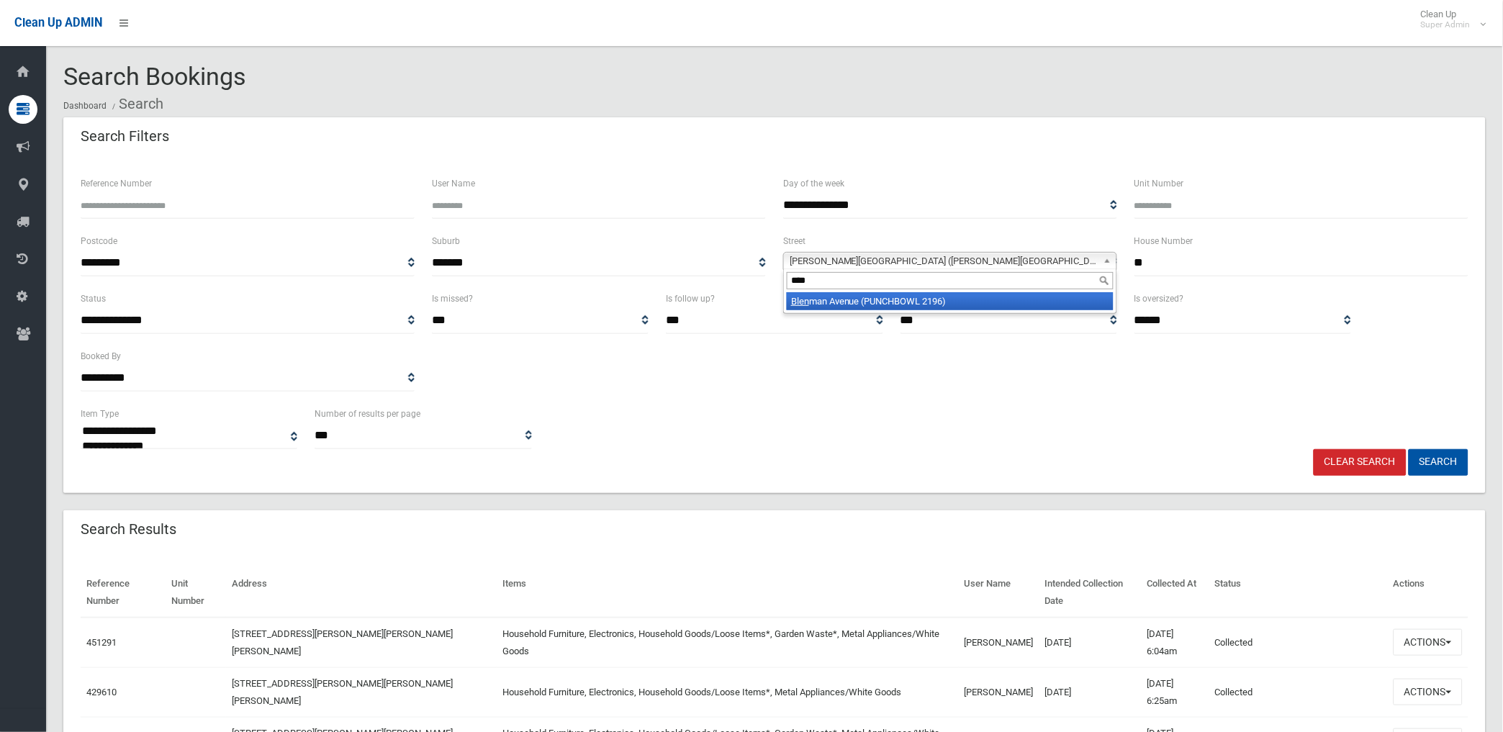
type input "*****"
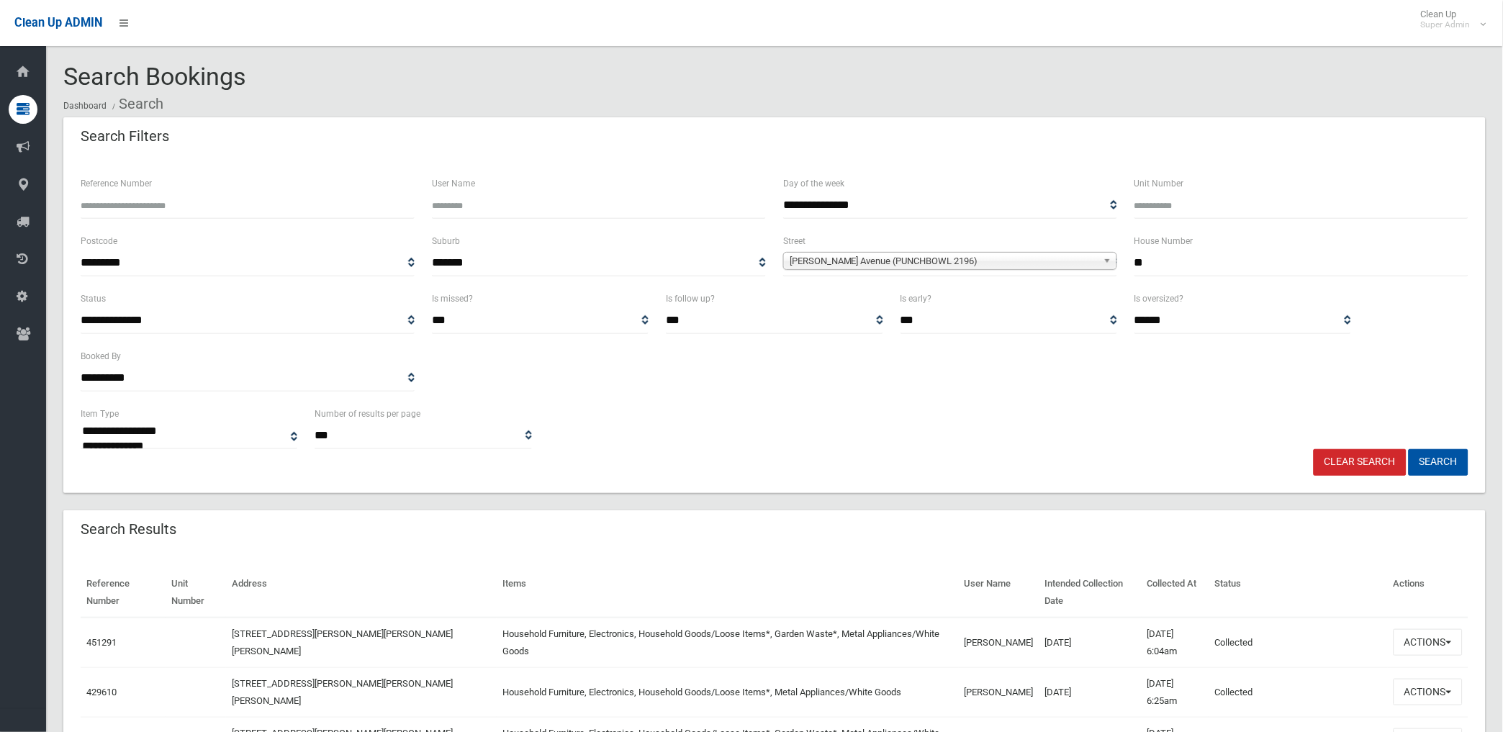
type input "**"
click at [1408, 449] on button "Search" at bounding box center [1438, 462] width 60 height 27
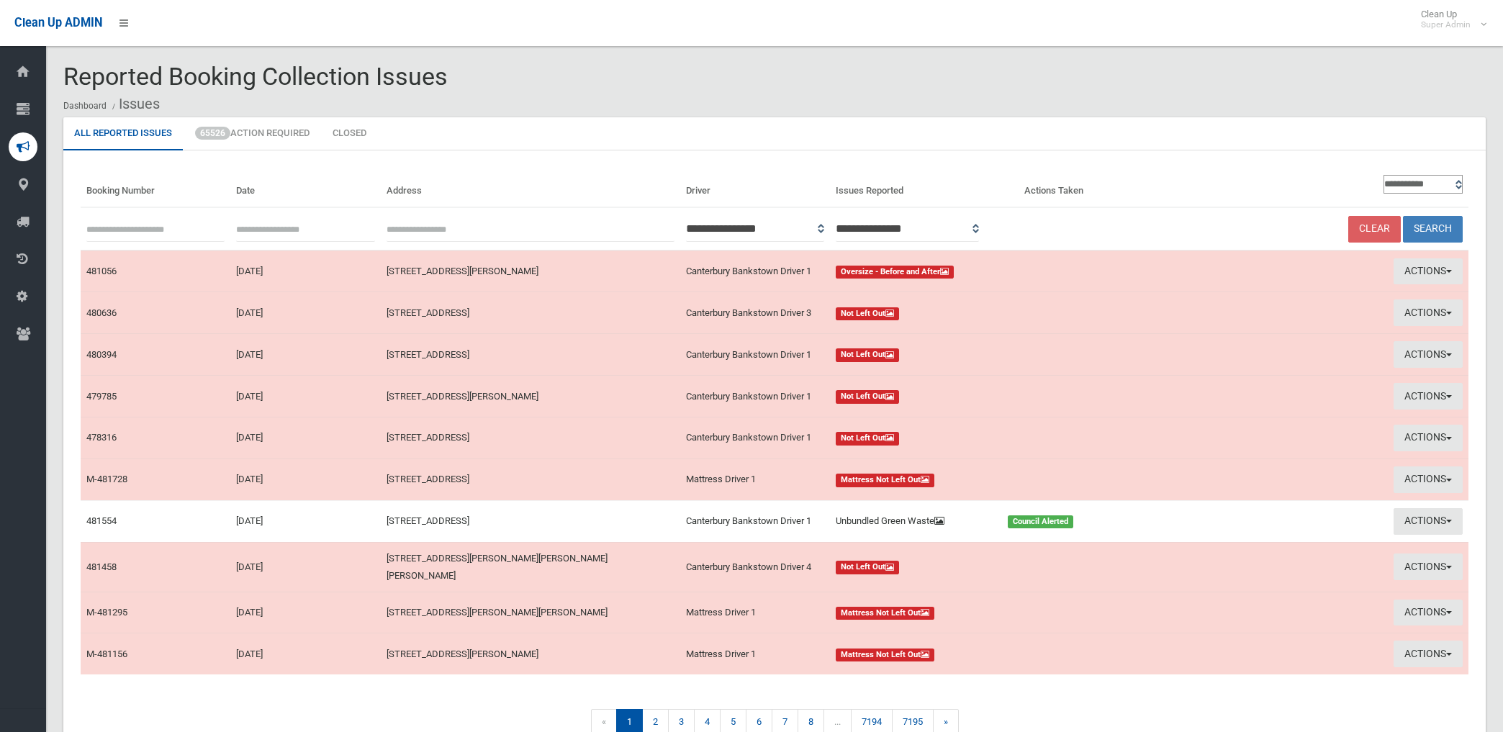
scroll to position [70, 0]
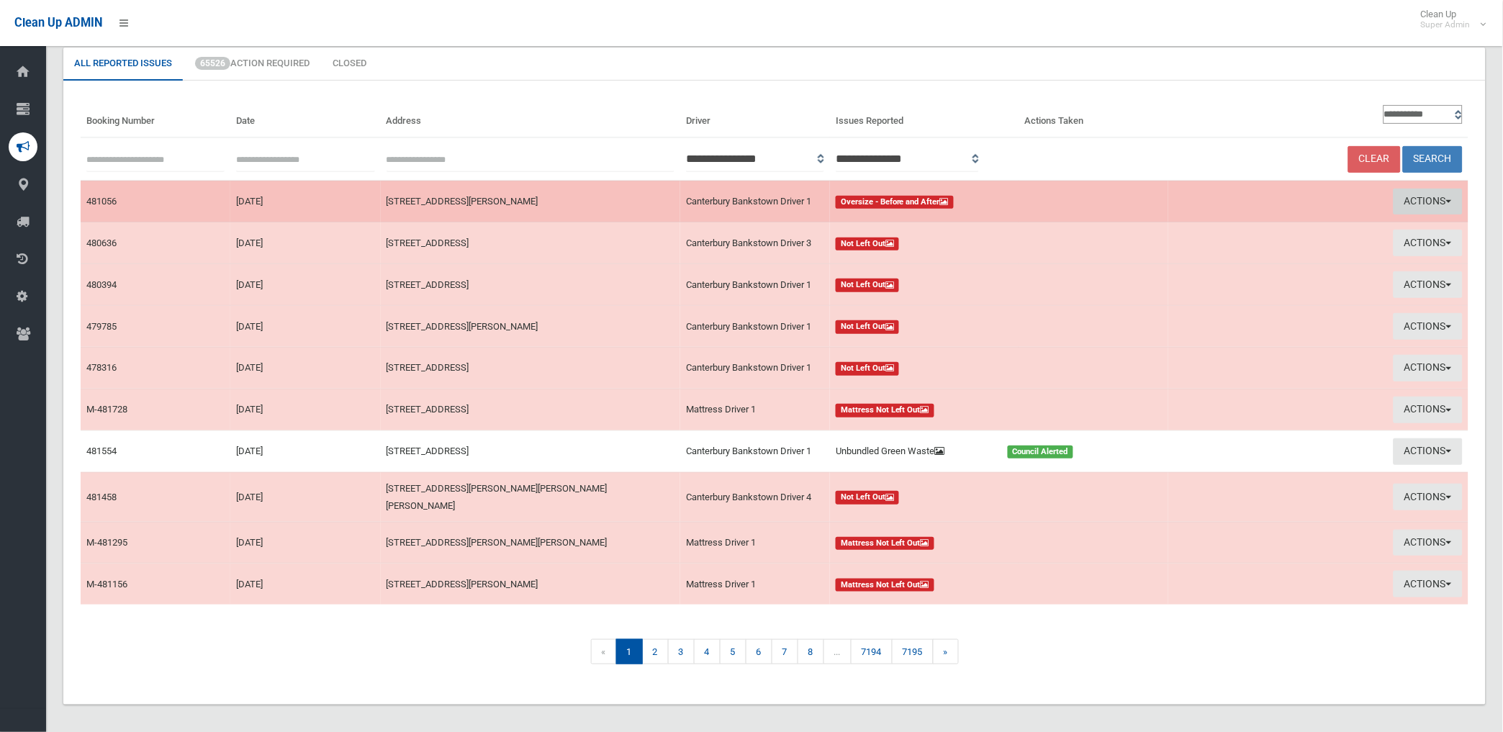
click at [1416, 199] on button "Actions" at bounding box center [1427, 202] width 69 height 27
click at [1223, 229] on link "View Booking" at bounding box center [1259, 231] width 171 height 24
drag, startPoint x: 1408, startPoint y: 192, endPoint x: 1374, endPoint y: 271, distance: 85.4
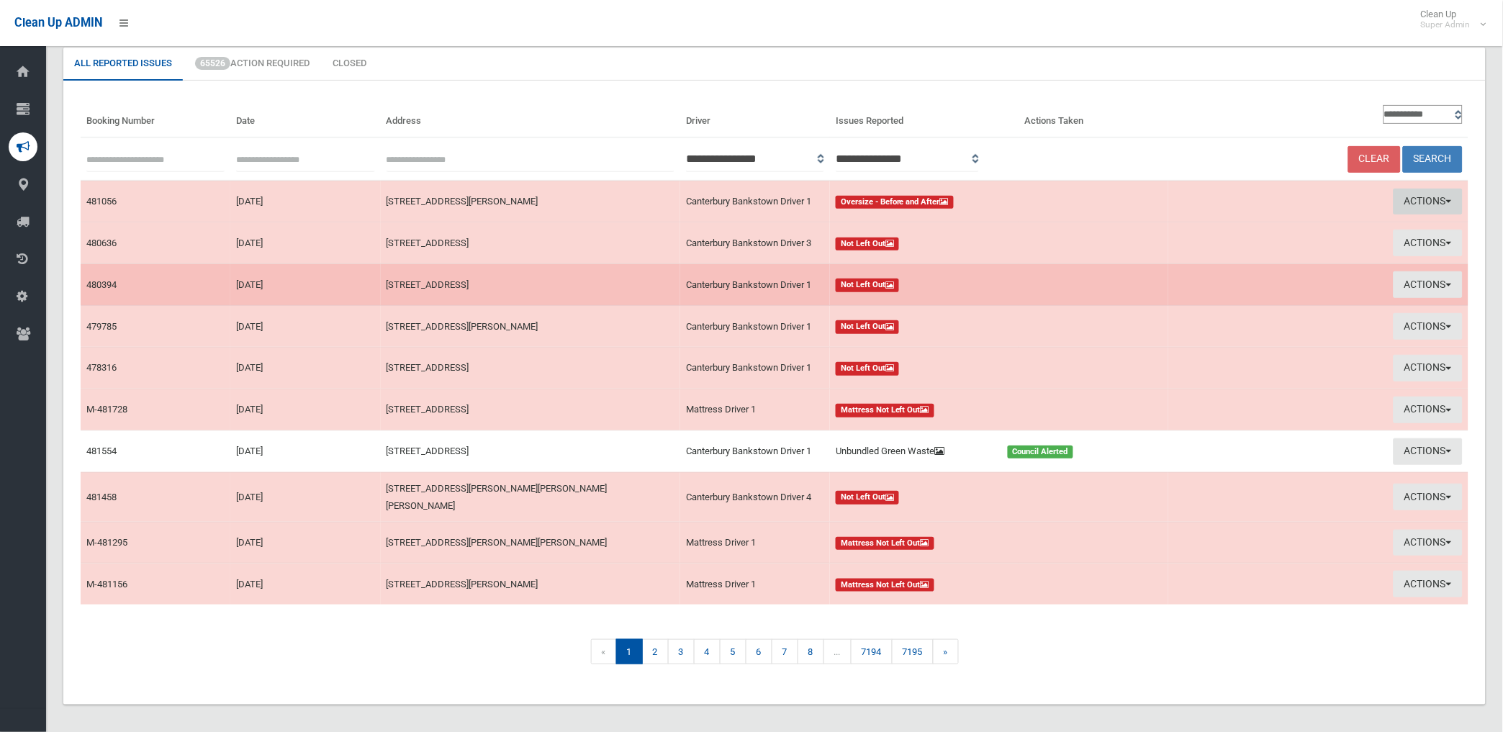
click at [1408, 192] on button "Actions" at bounding box center [1427, 202] width 69 height 27
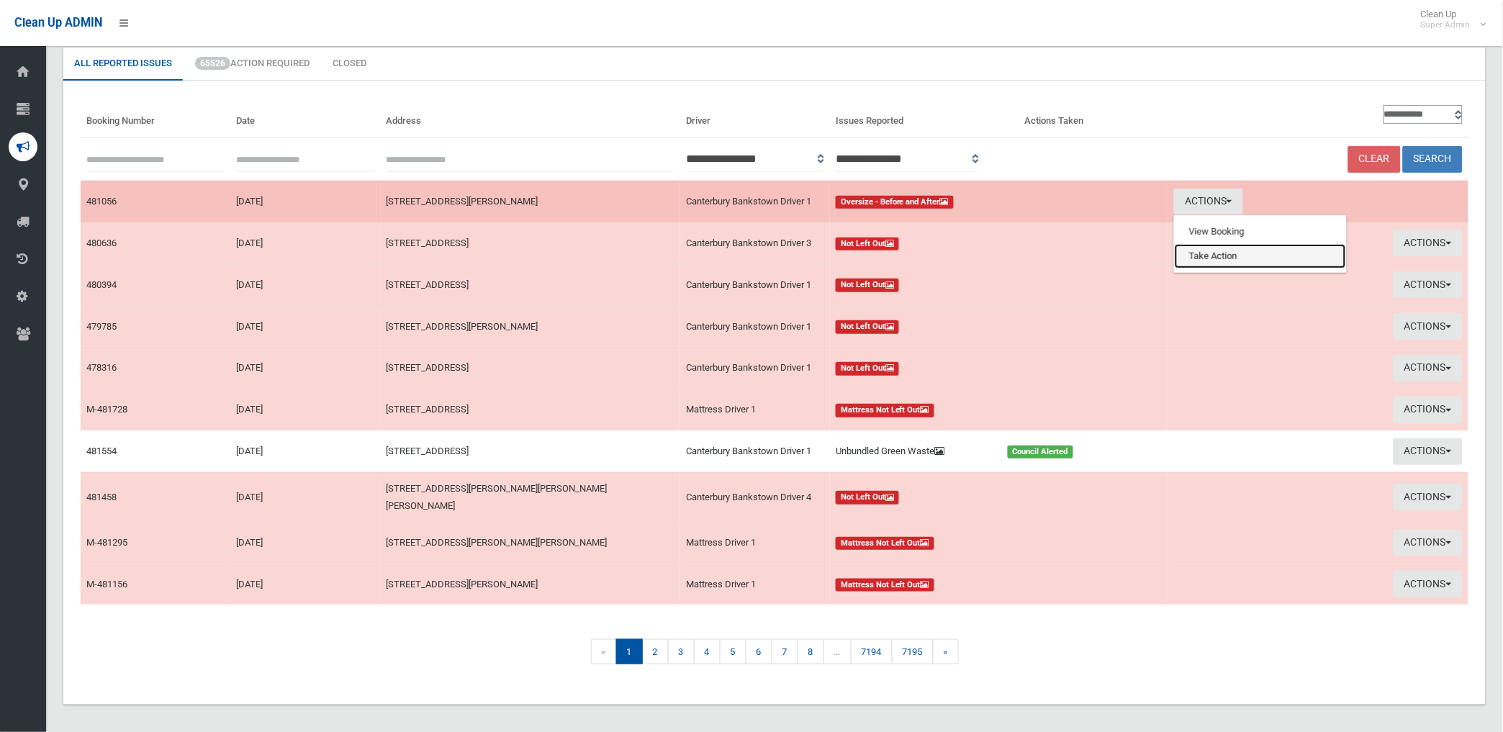
click at [1233, 250] on link "Take Action" at bounding box center [1259, 256] width 171 height 24
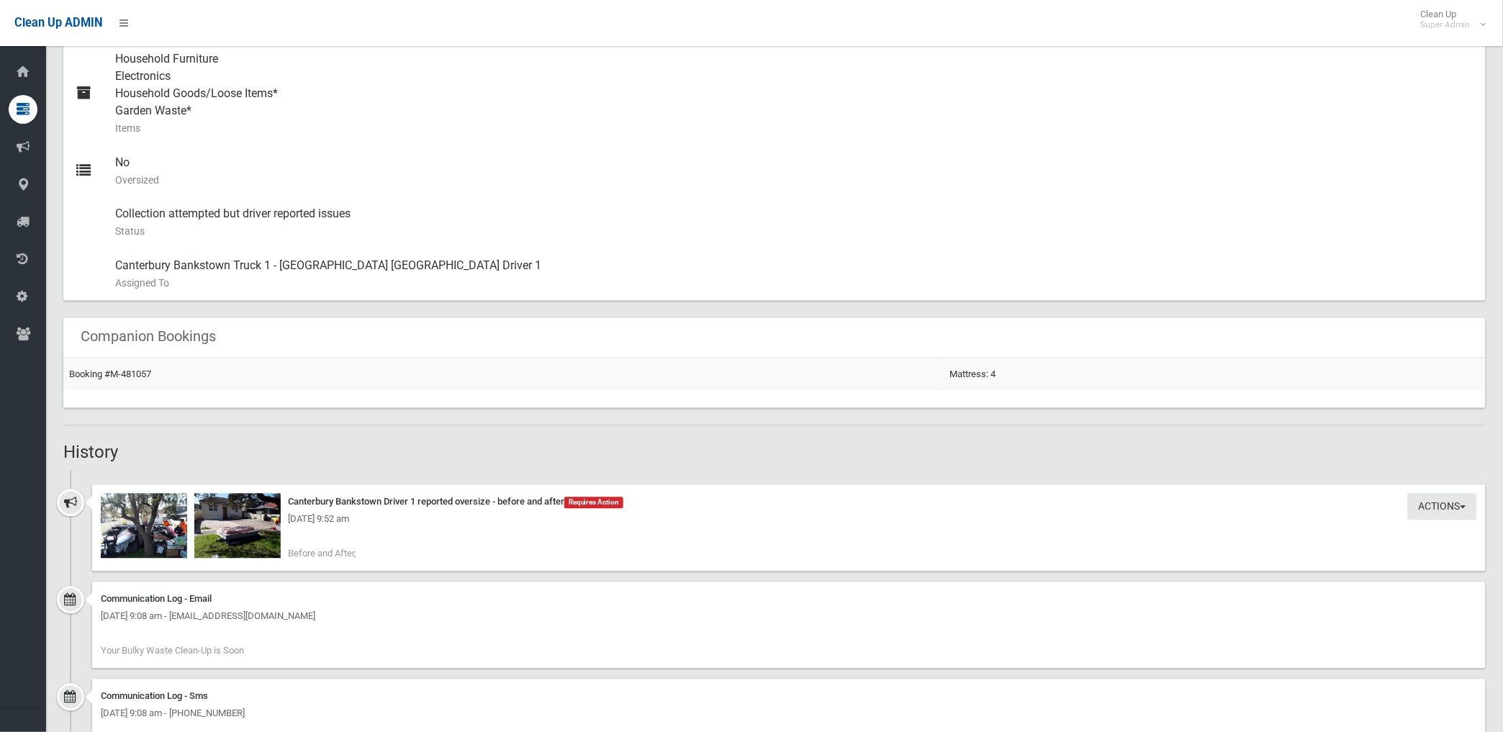
scroll to position [669, 0]
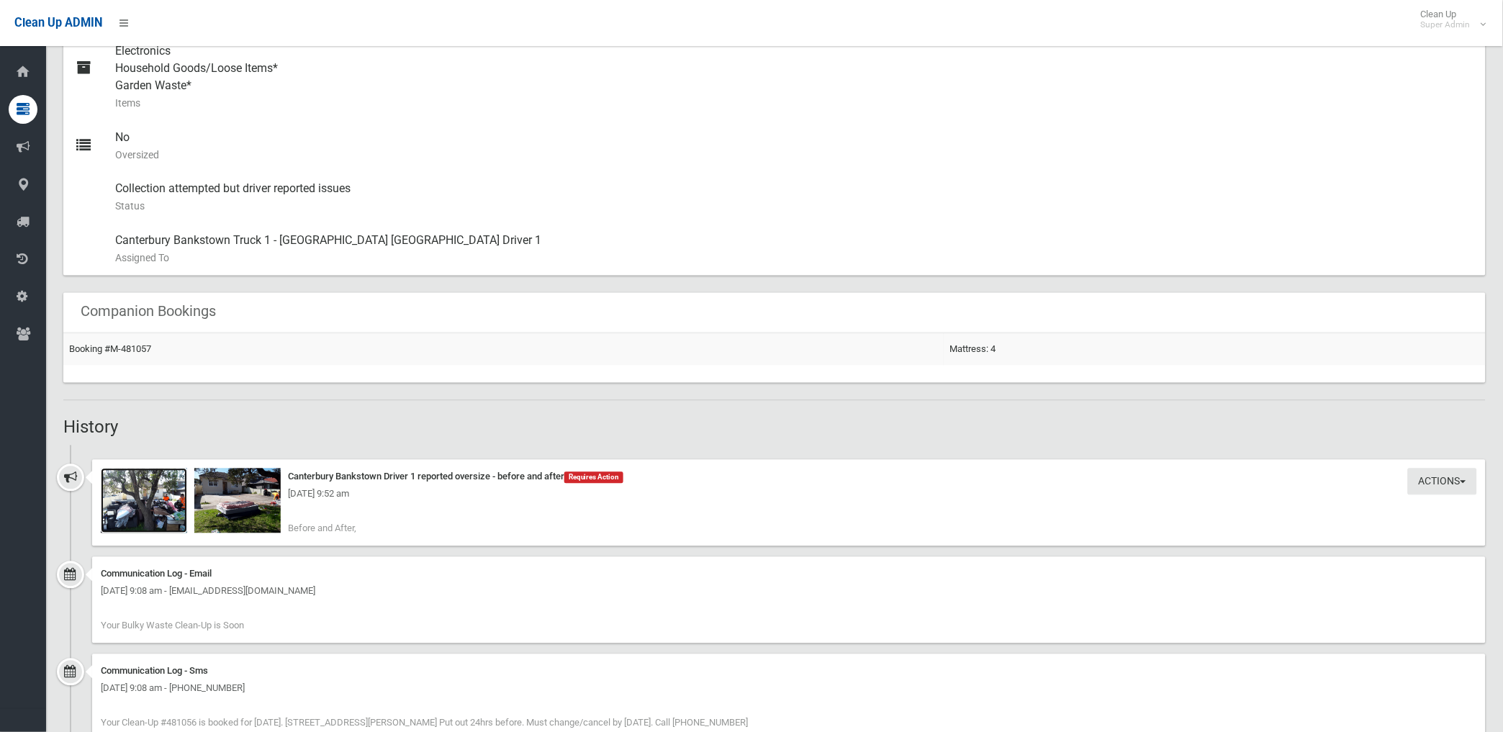
click at [156, 507] on img at bounding box center [144, 500] width 86 height 65
click at [245, 513] on img at bounding box center [237, 500] width 86 height 65
click at [112, 341] on td "Booking #M-481057" at bounding box center [503, 349] width 880 height 32
click at [112, 347] on link "Booking #M-481057" at bounding box center [110, 349] width 82 height 11
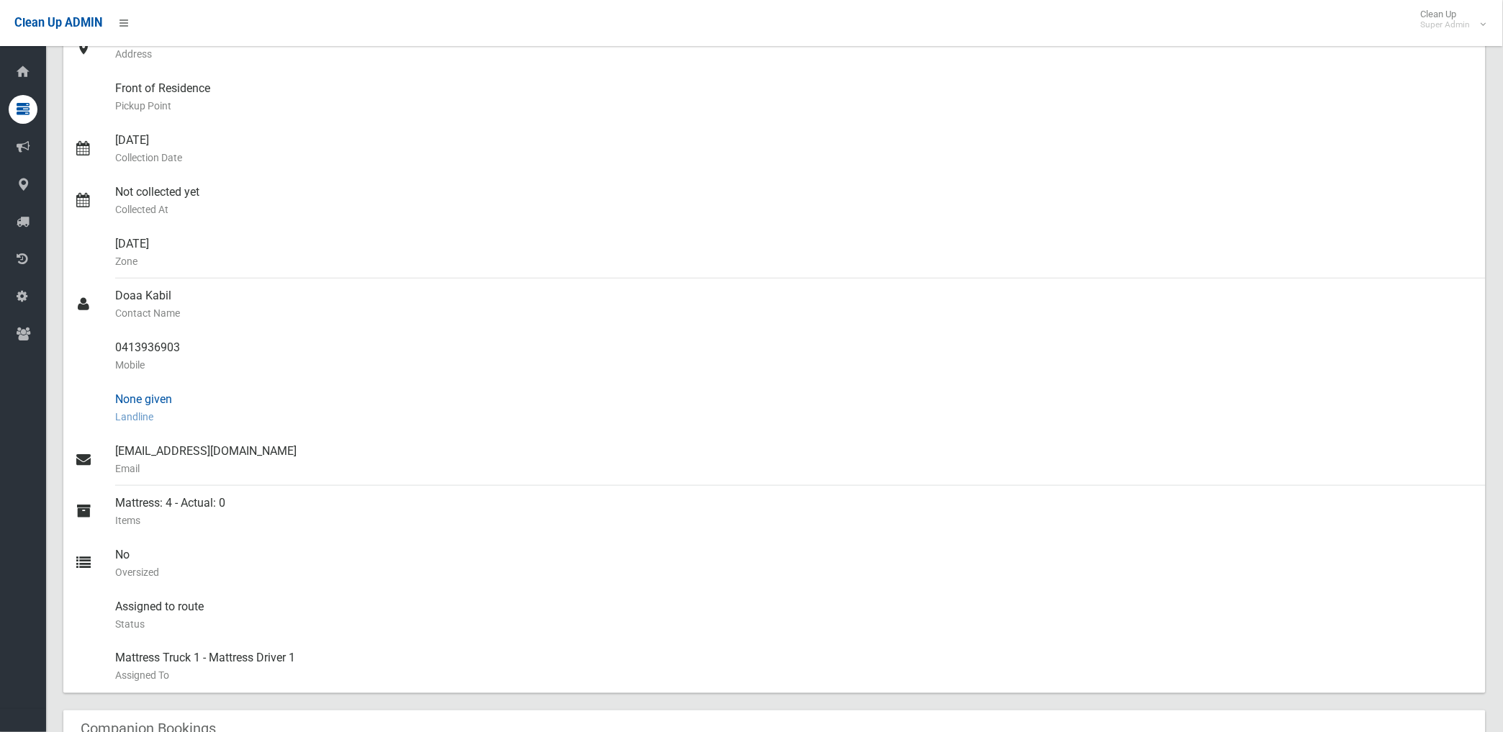
scroll to position [600, 0]
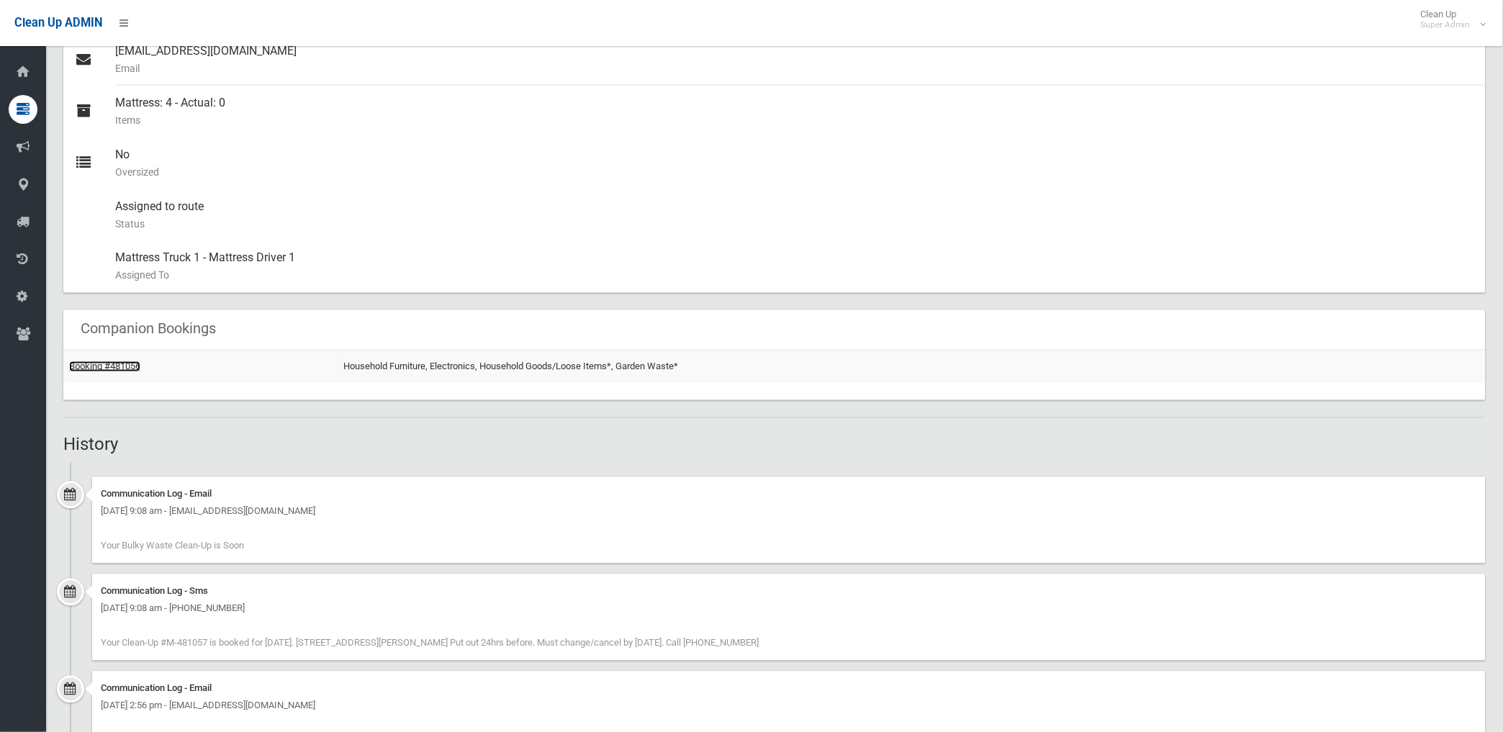
click at [114, 361] on link "Booking #481056" at bounding box center [104, 366] width 71 height 11
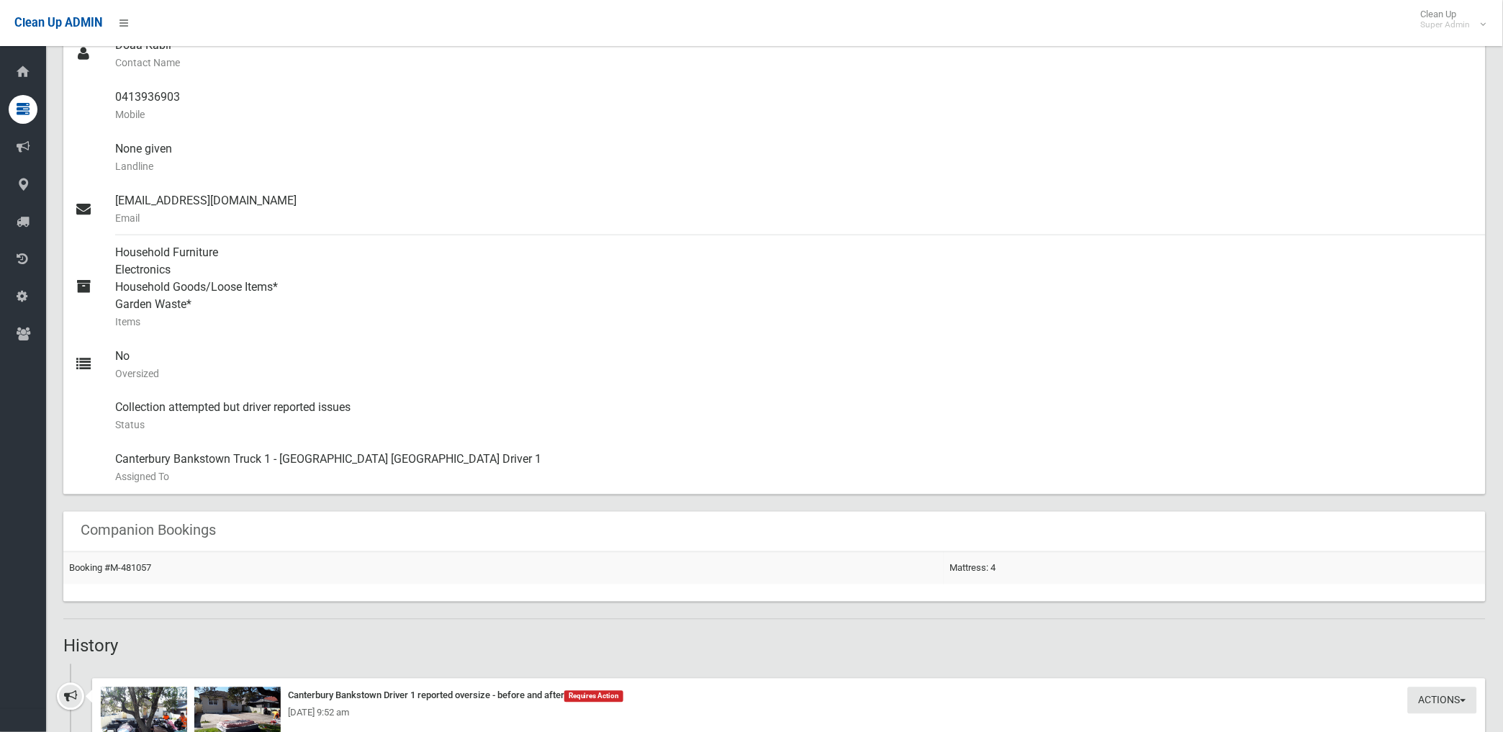
scroll to position [720, 0]
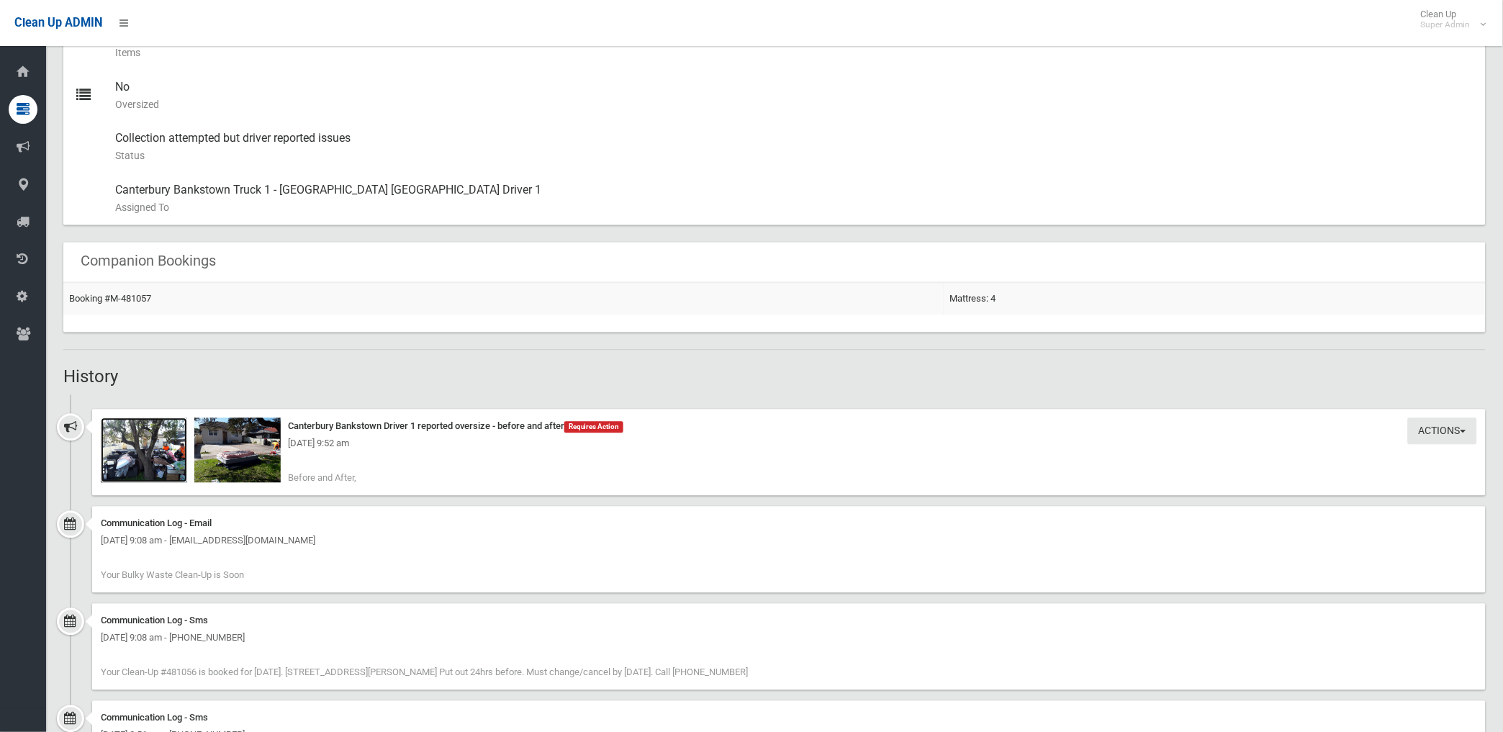
click at [169, 465] on img at bounding box center [144, 450] width 86 height 65
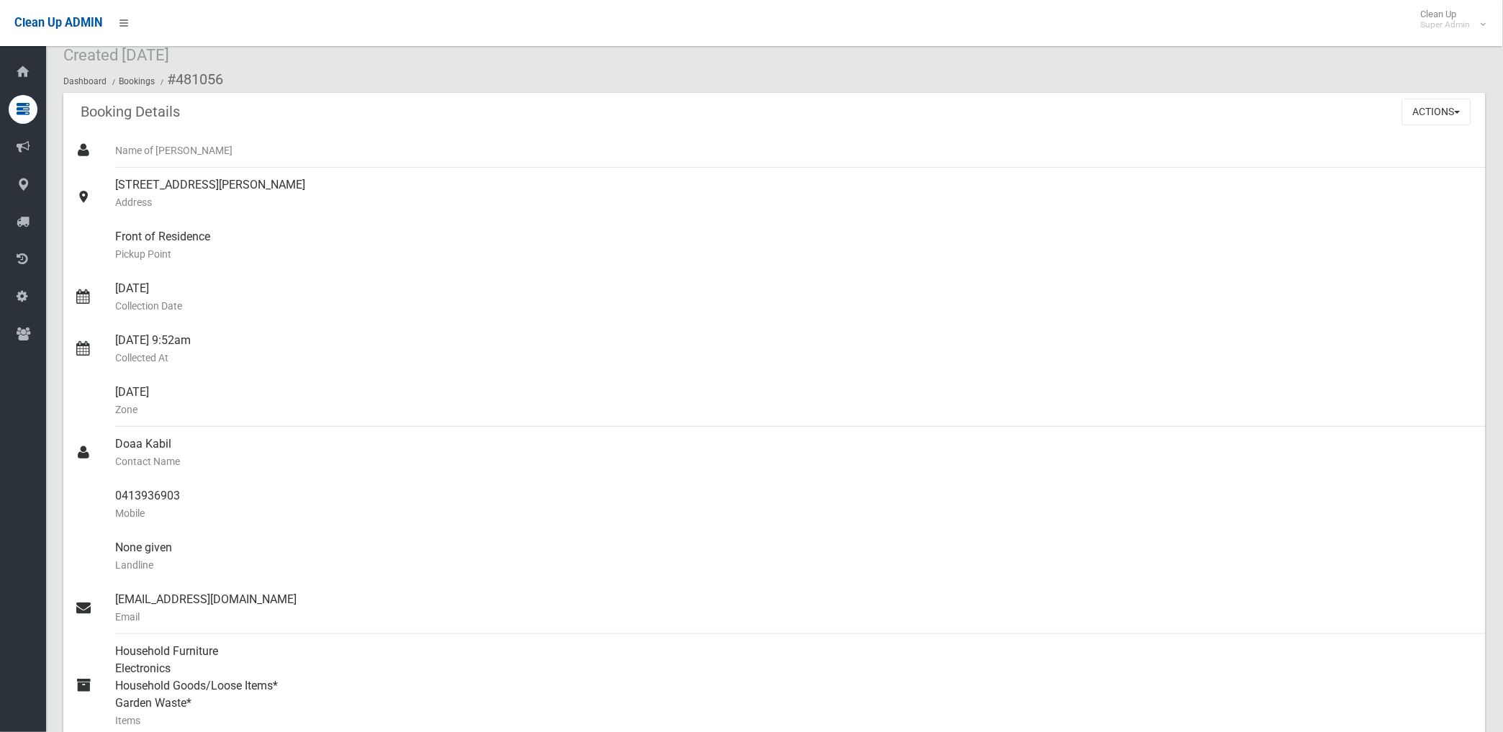
scroll to position [80, 0]
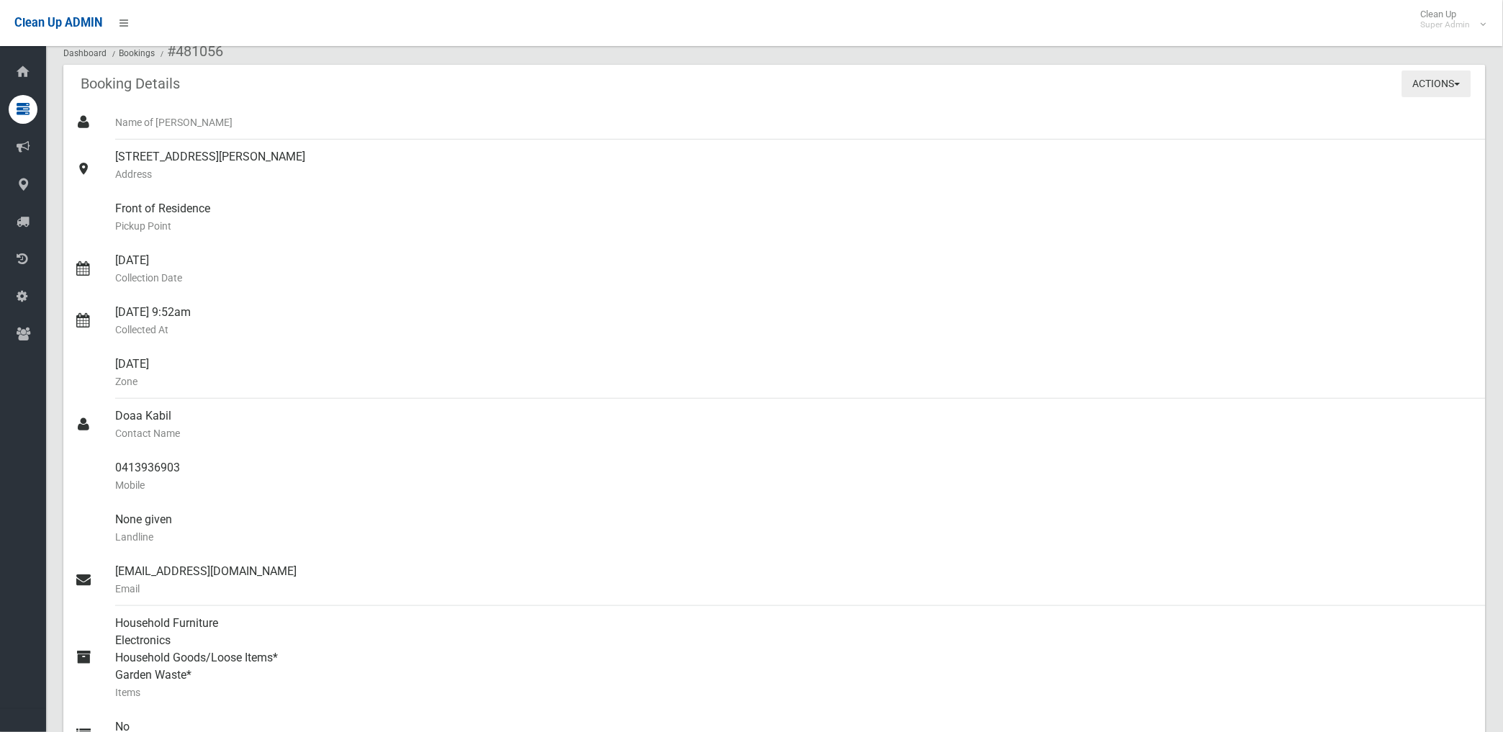
click at [1440, 83] on button "Actions" at bounding box center [1436, 84] width 69 height 27
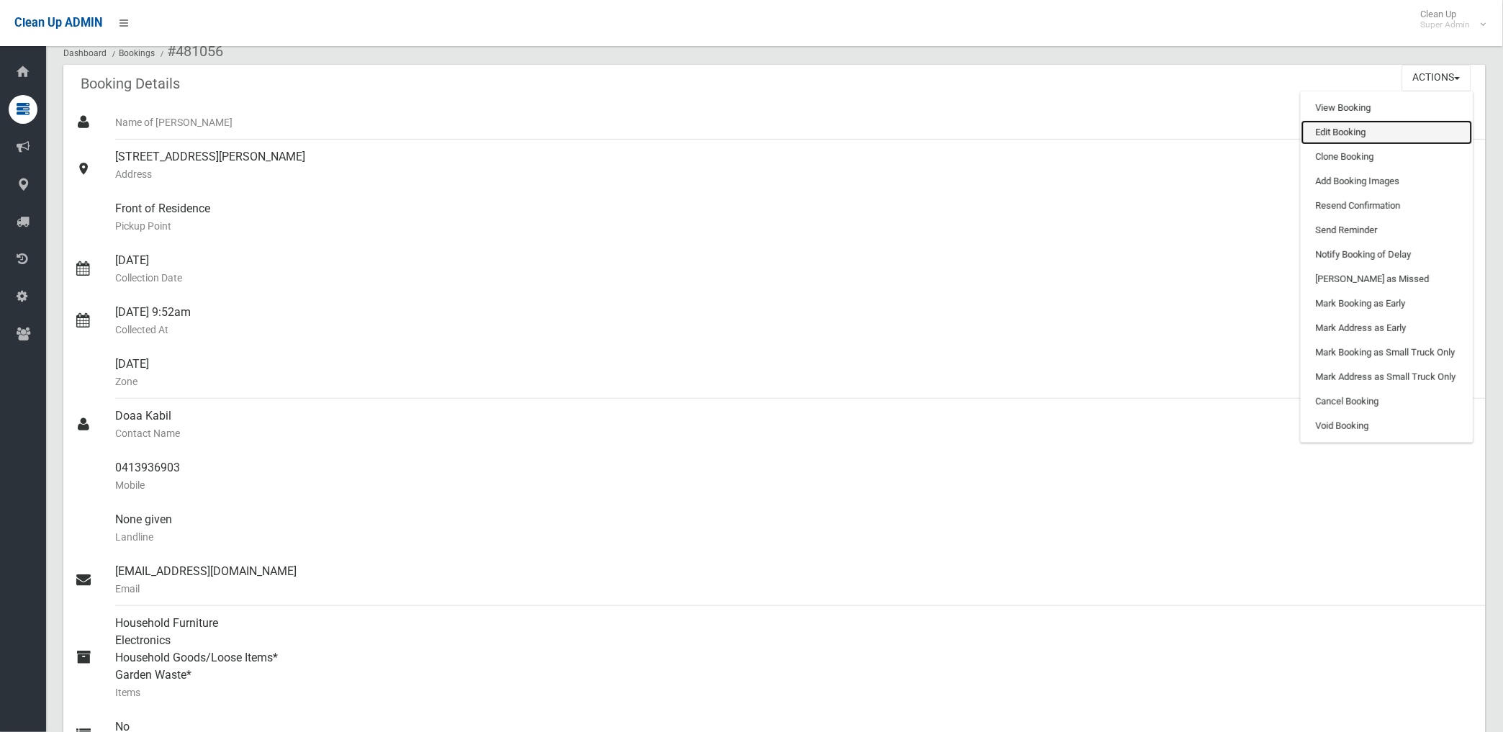
click at [1344, 130] on link "Edit Booking" at bounding box center [1386, 132] width 171 height 24
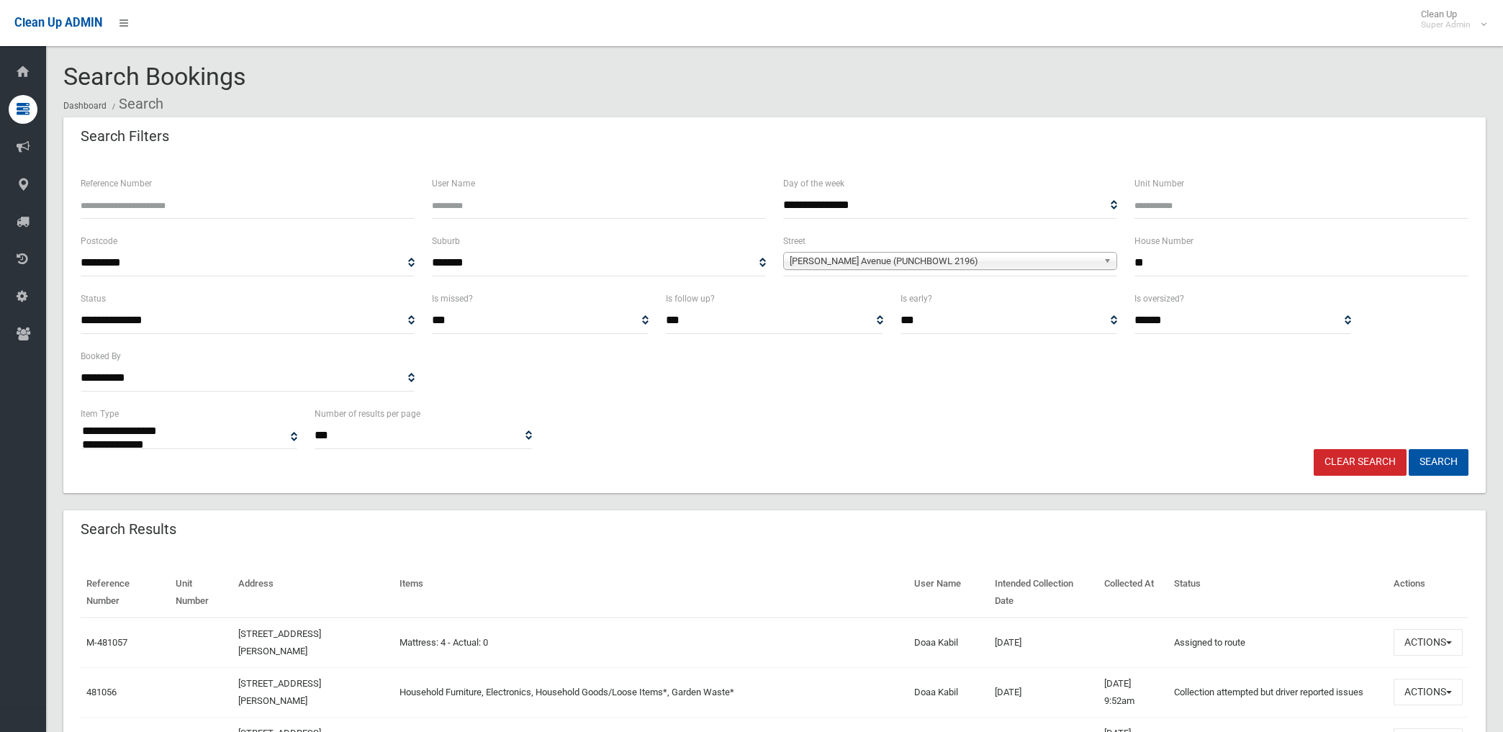
select select
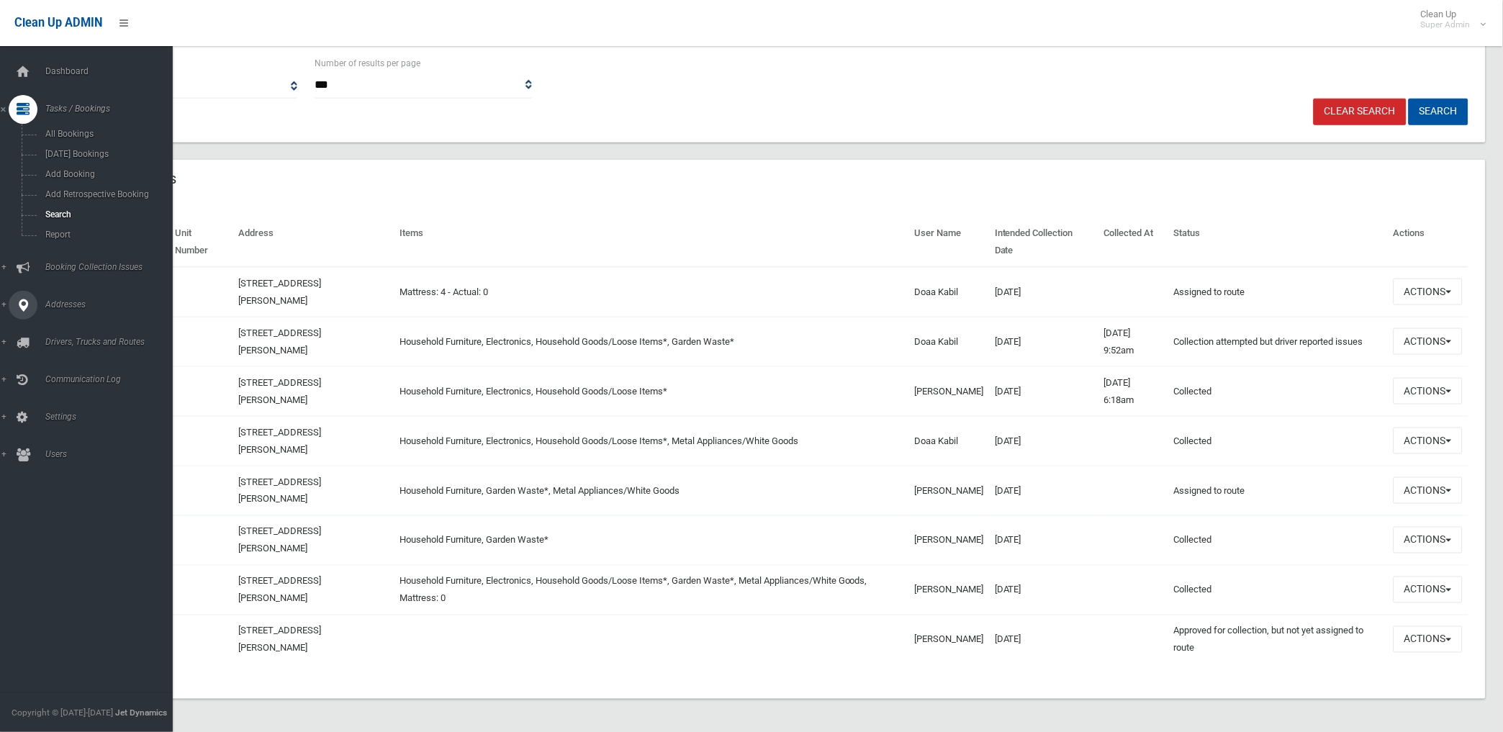
click at [60, 302] on span "Addresses" at bounding box center [113, 304] width 144 height 10
click at [74, 183] on span "Addresses" at bounding box center [113, 183] width 144 height 10
click at [73, 178] on span "Addresses" at bounding box center [113, 183] width 144 height 10
click at [74, 205] on span "All Addresses" at bounding box center [107, 209] width 132 height 10
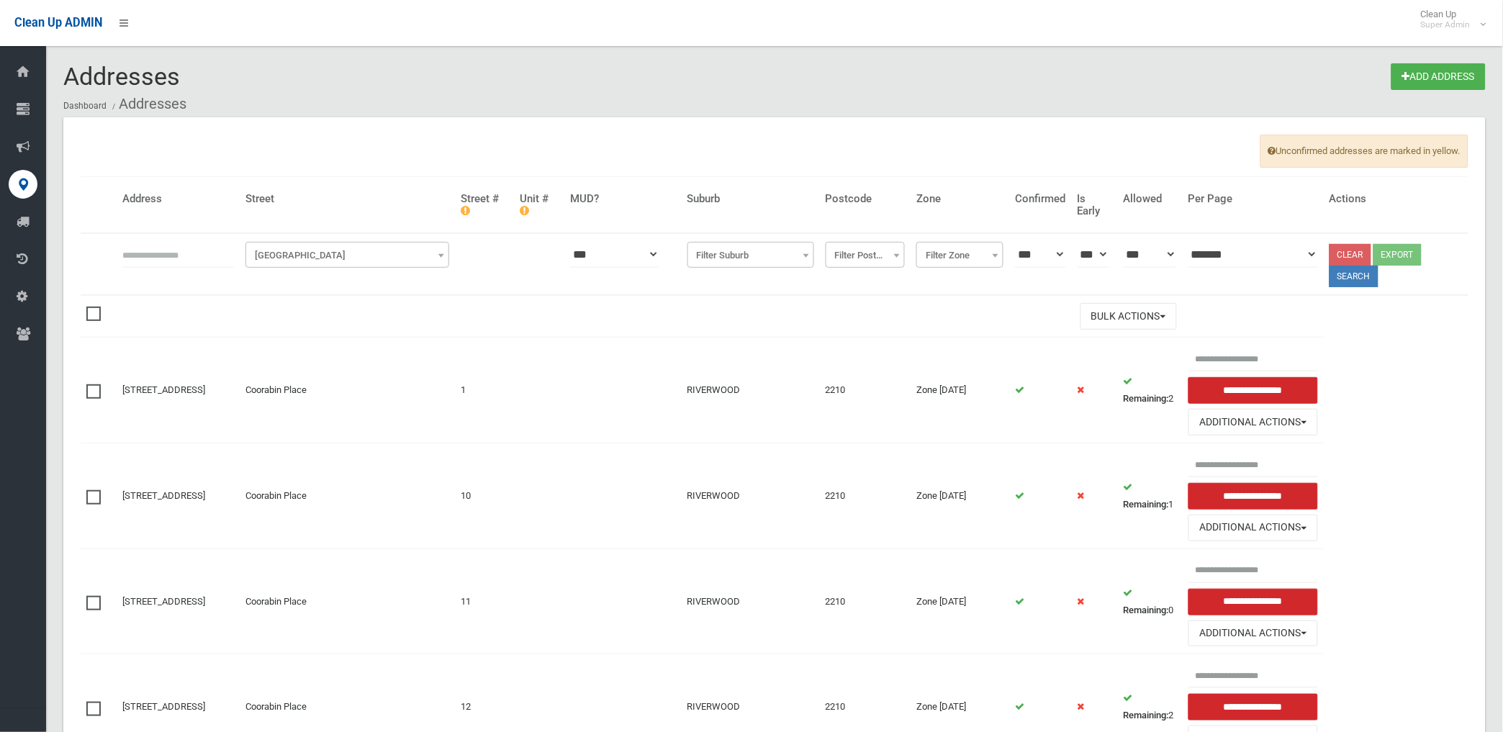
click at [147, 252] on input "text" at bounding box center [178, 254] width 112 height 27
type input "**********"
click button at bounding box center [0, 0] width 0 height 0
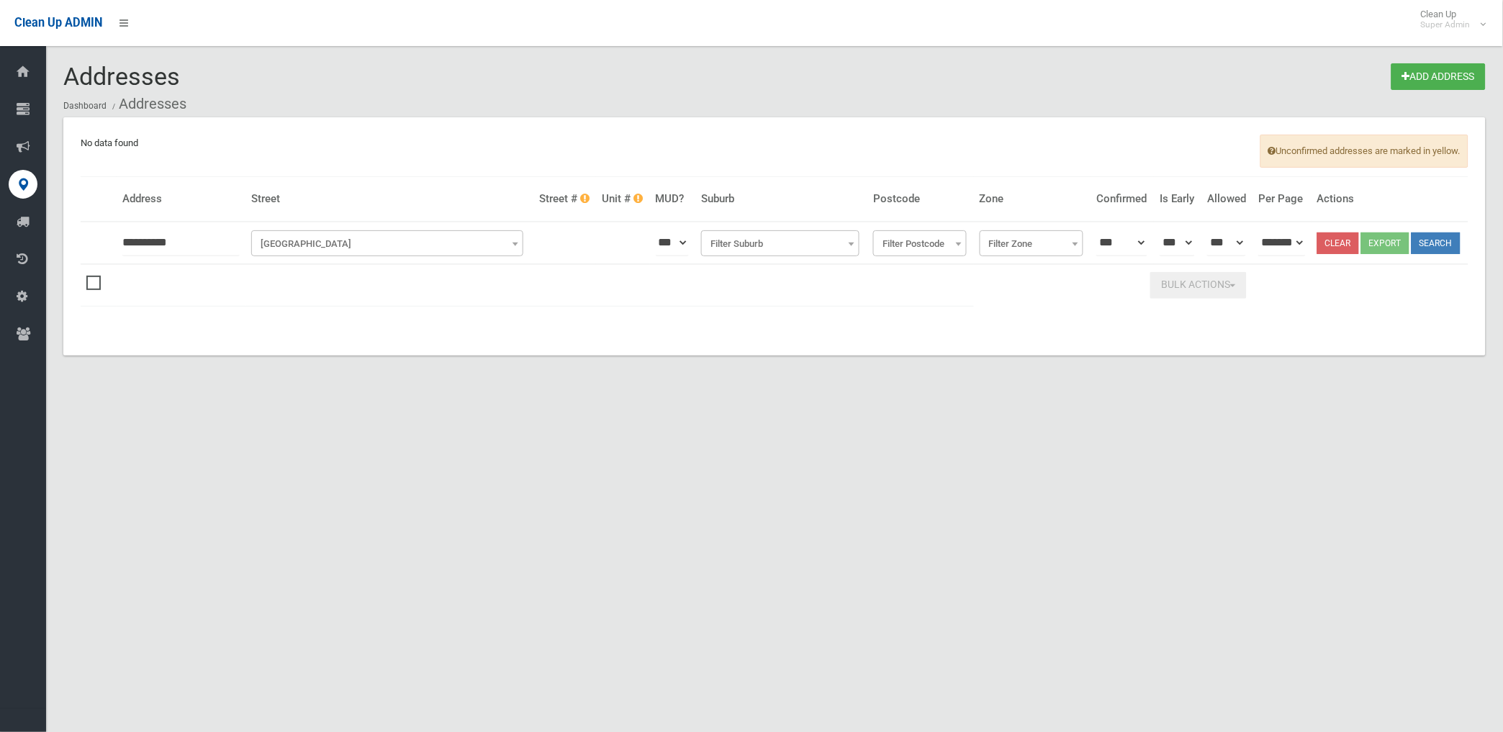
type input "**********"
click button at bounding box center [0, 0] width 0 height 0
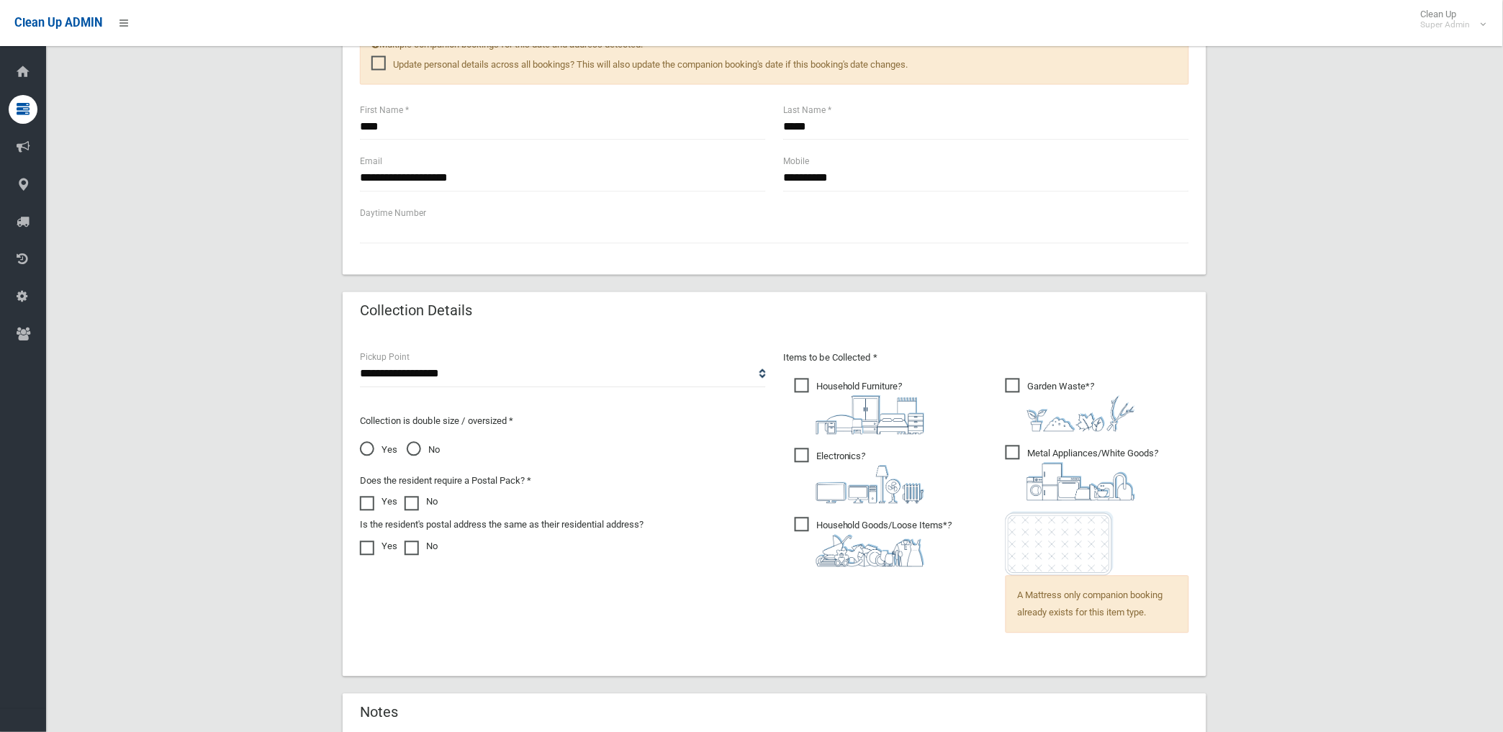
scroll to position [720, 0]
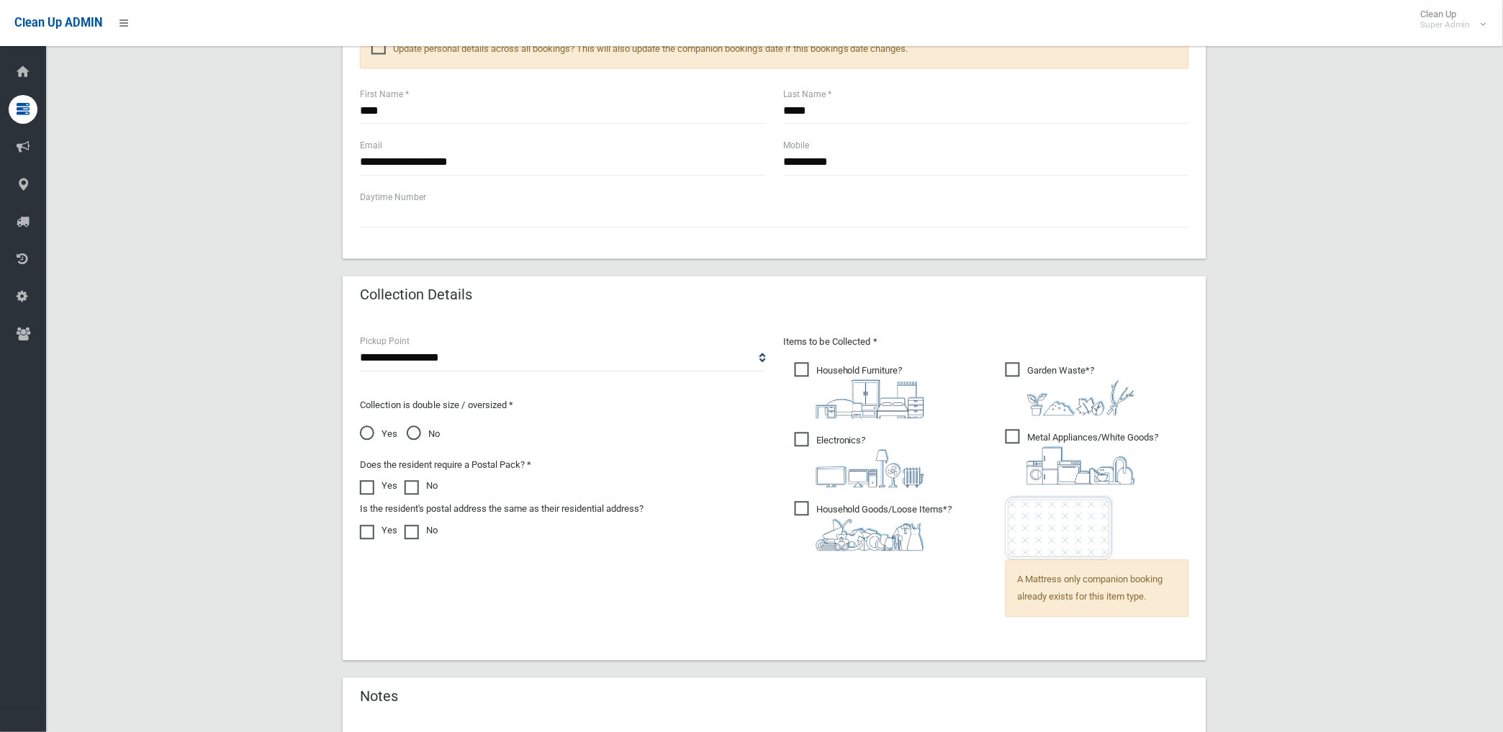
click at [371, 430] on span "Yes" at bounding box center [378, 434] width 37 height 17
click at [623, 425] on div "Yes No" at bounding box center [563, 433] width 406 height 20
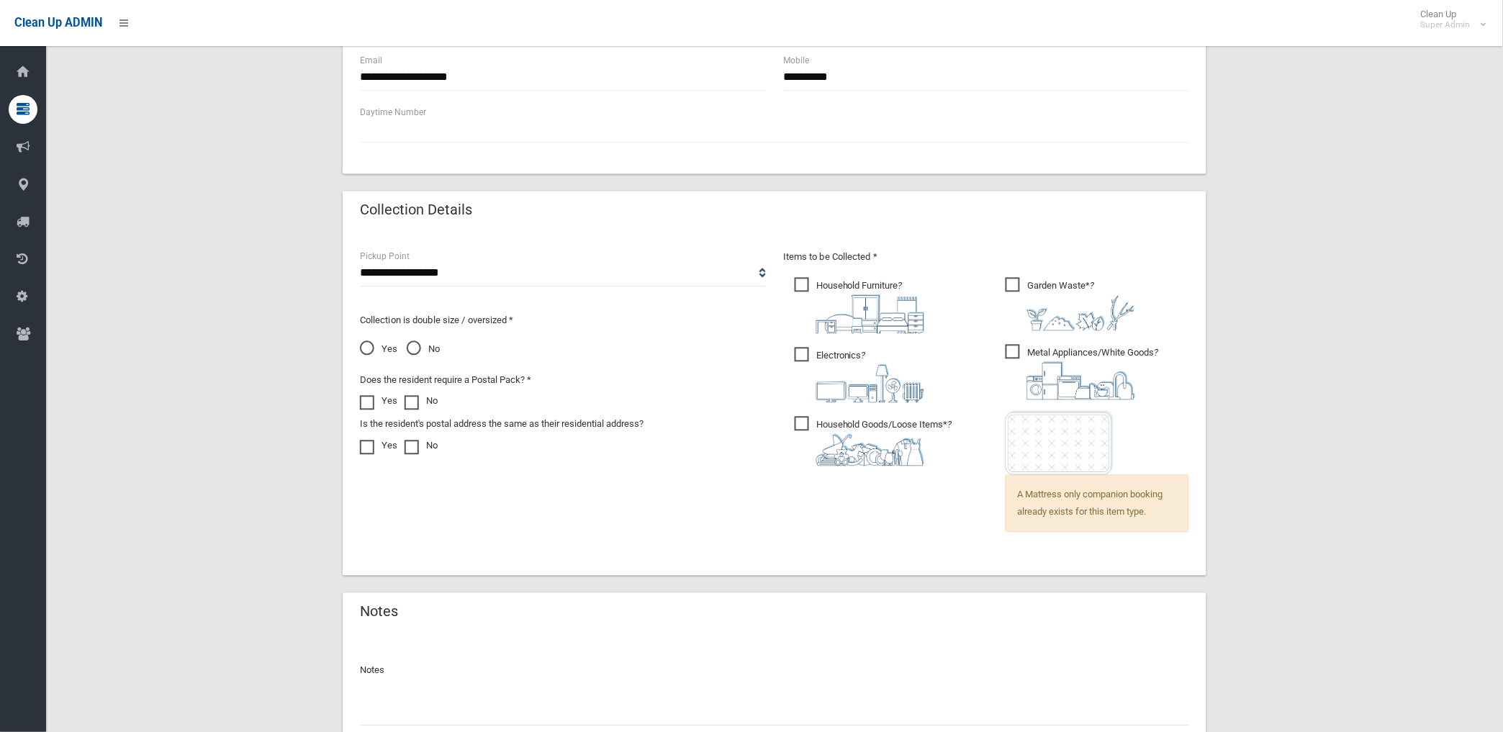
scroll to position [923, 0]
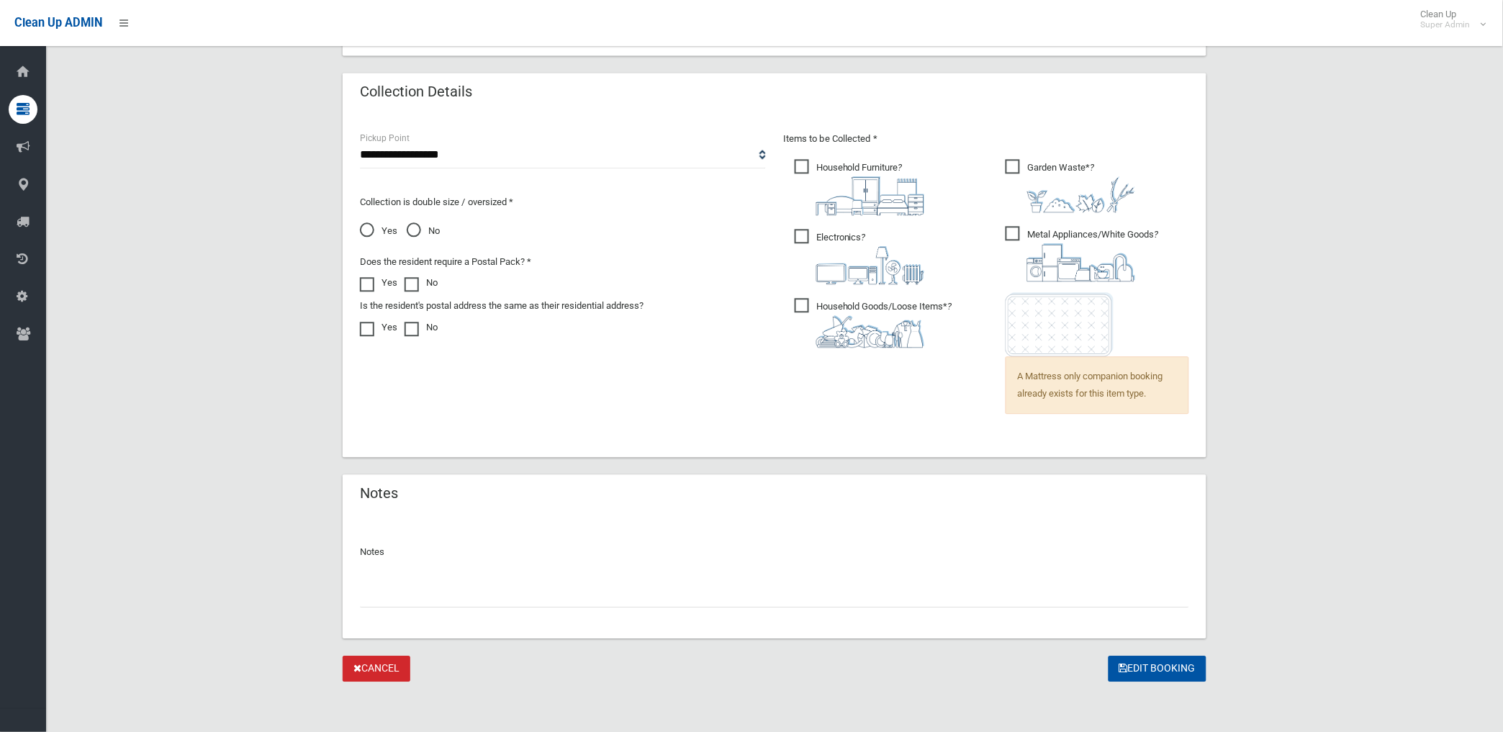
click at [509, 595] on input "text" at bounding box center [774, 594] width 829 height 27
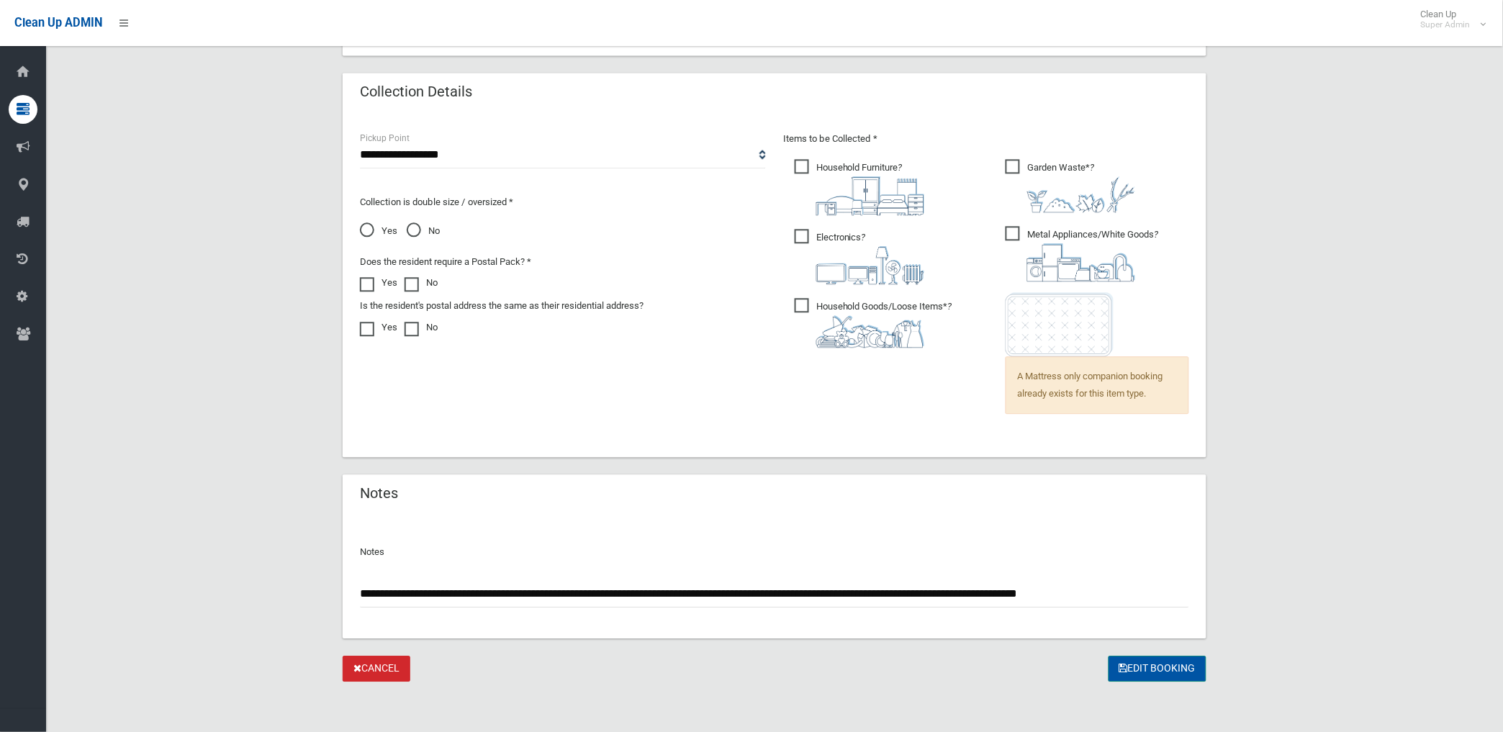
type input "**********"
click at [1133, 662] on button "Edit Booking" at bounding box center [1157, 669] width 98 height 27
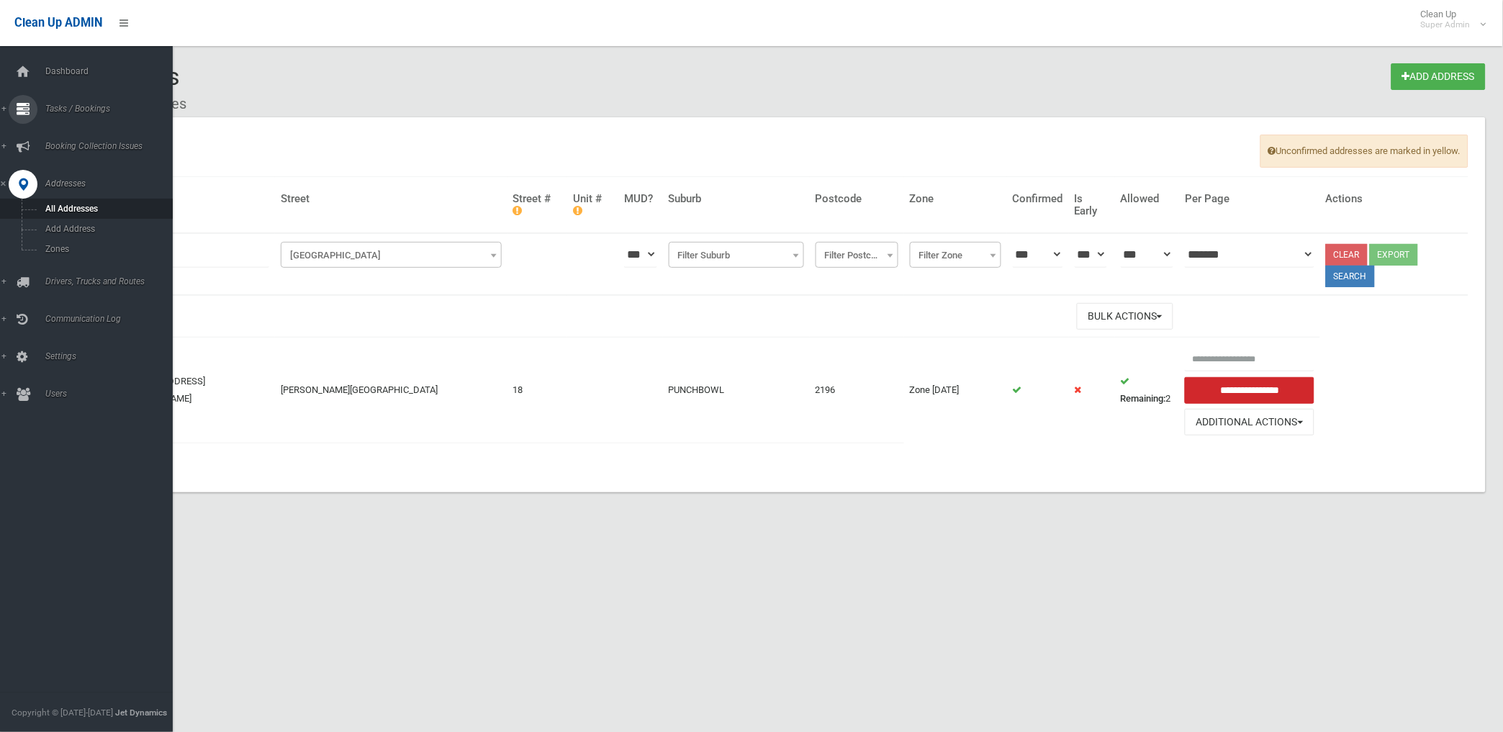
click at [91, 99] on link "Tasks / Bookings" at bounding box center [92, 109] width 185 height 29
click at [63, 217] on span "Search" at bounding box center [107, 214] width 132 height 10
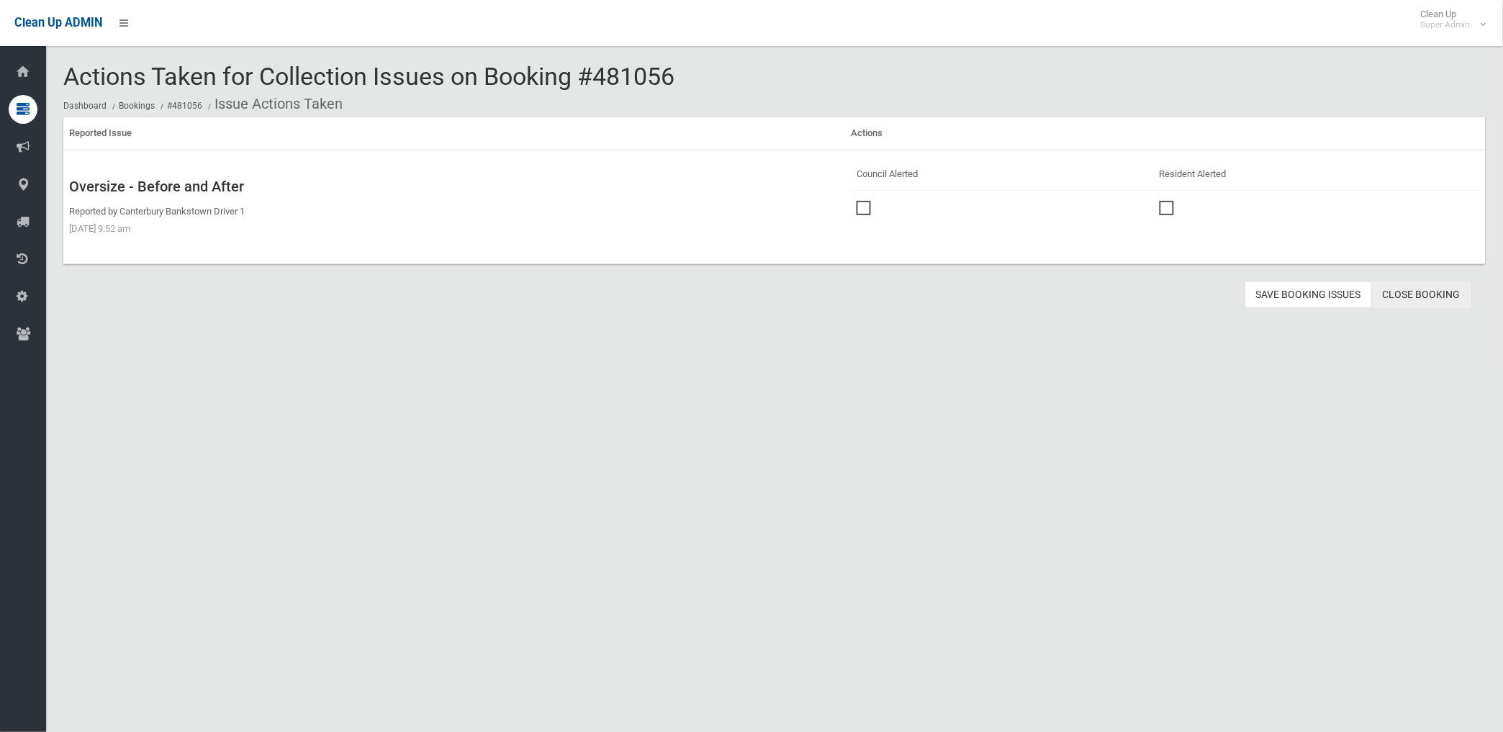
click at [1421, 294] on link "Close Booking" at bounding box center [1421, 294] width 99 height 27
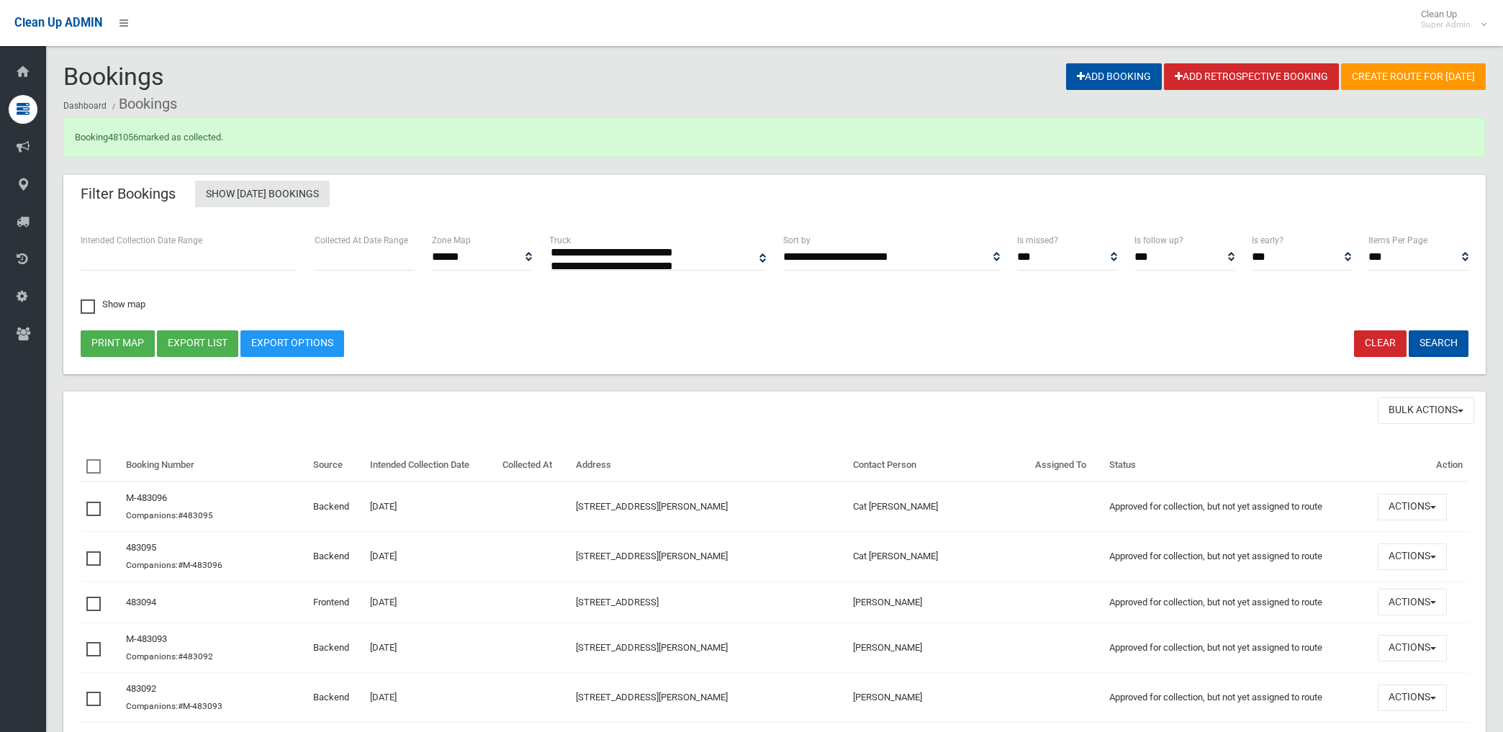
select select
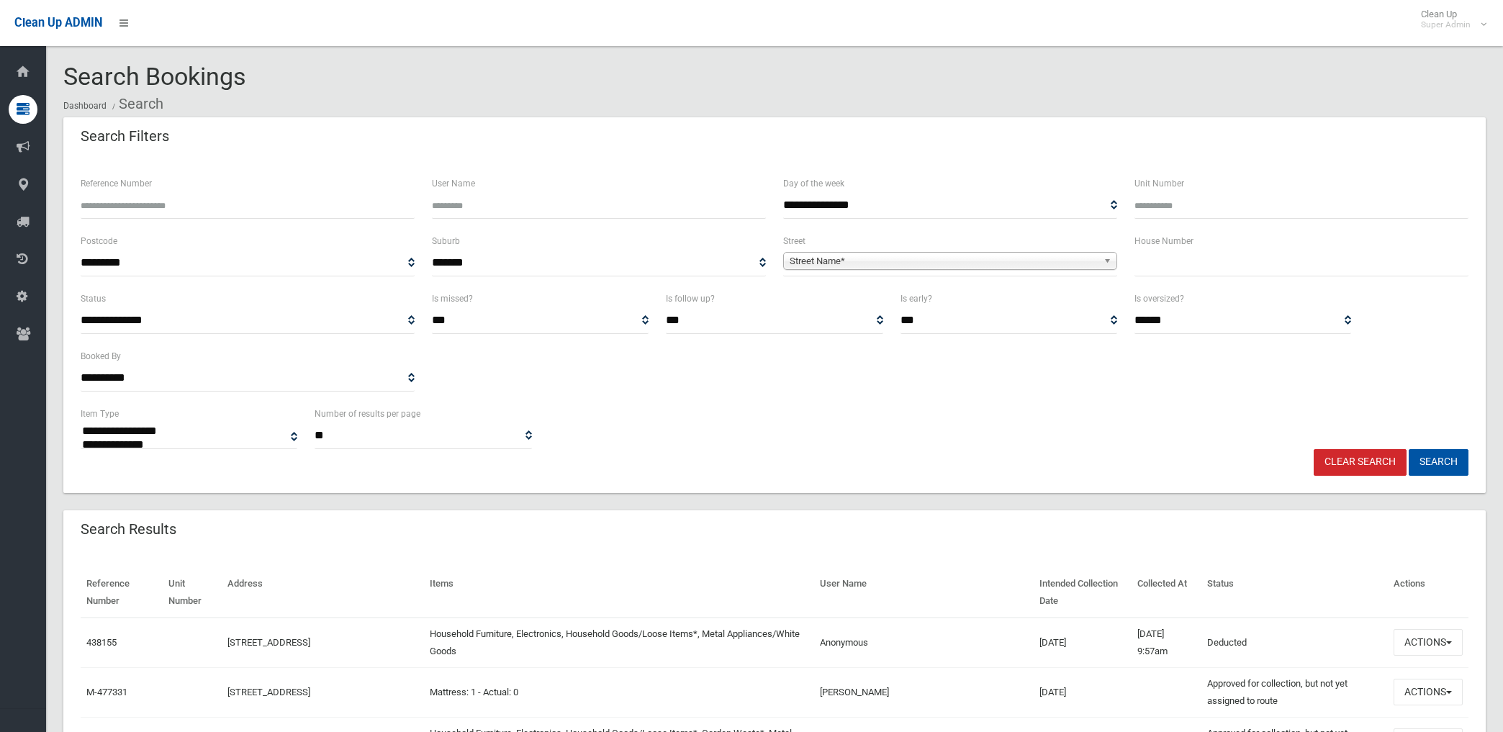
select select
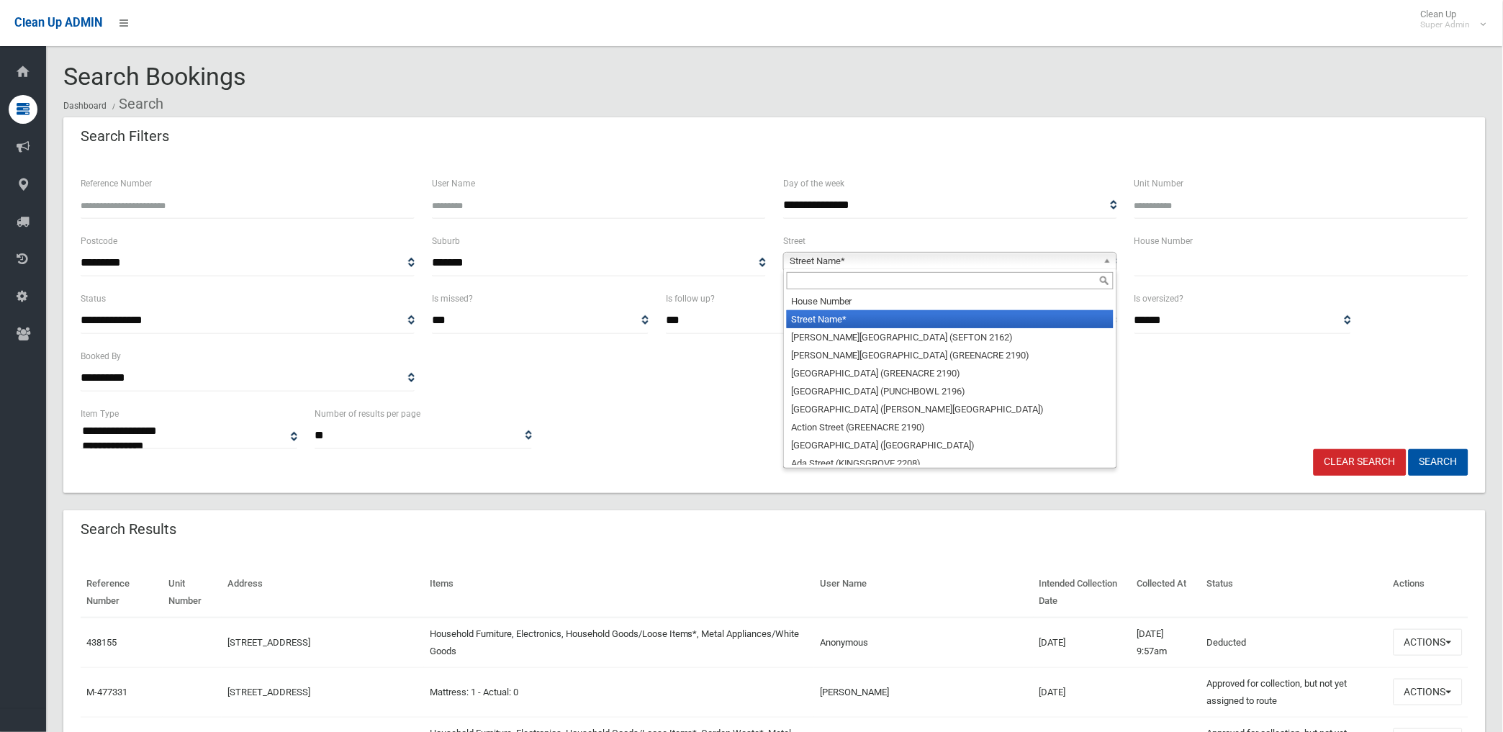
click at [861, 255] on span "Street Name*" at bounding box center [943, 261] width 308 height 17
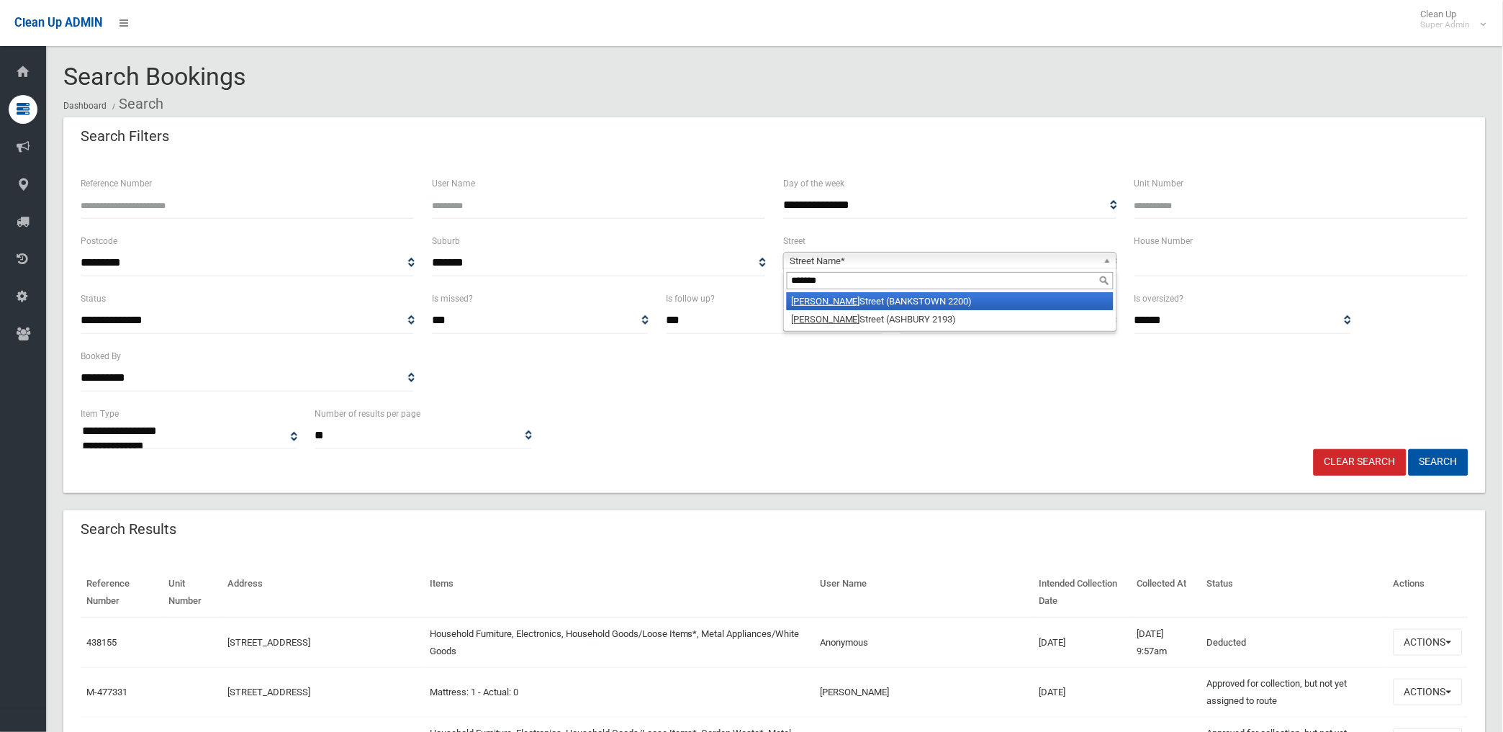
type input "******"
click at [860, 303] on li "Milton Street (BANKSTOWN 2200)" at bounding box center [950, 301] width 327 height 18
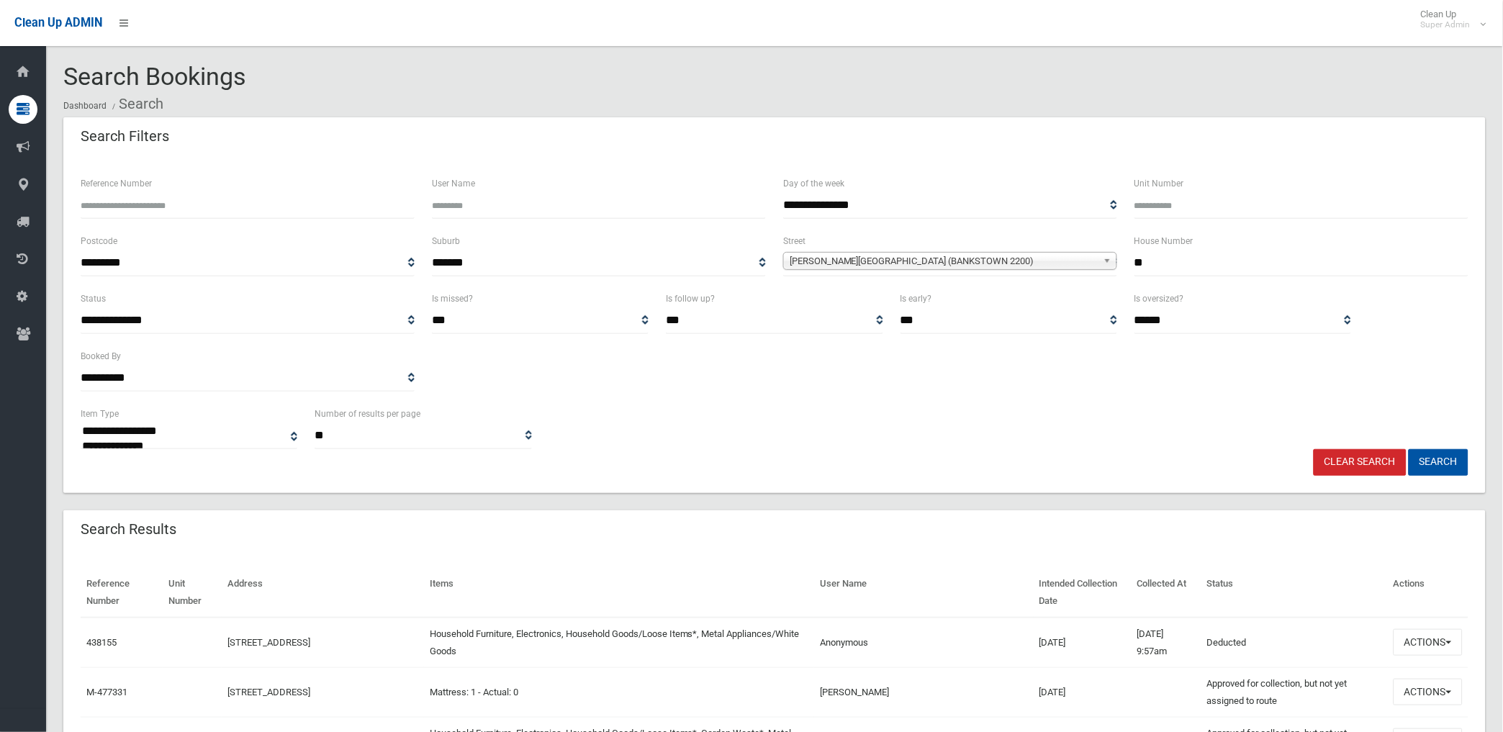
type input "**"
click at [1408, 449] on button "Search" at bounding box center [1438, 462] width 60 height 27
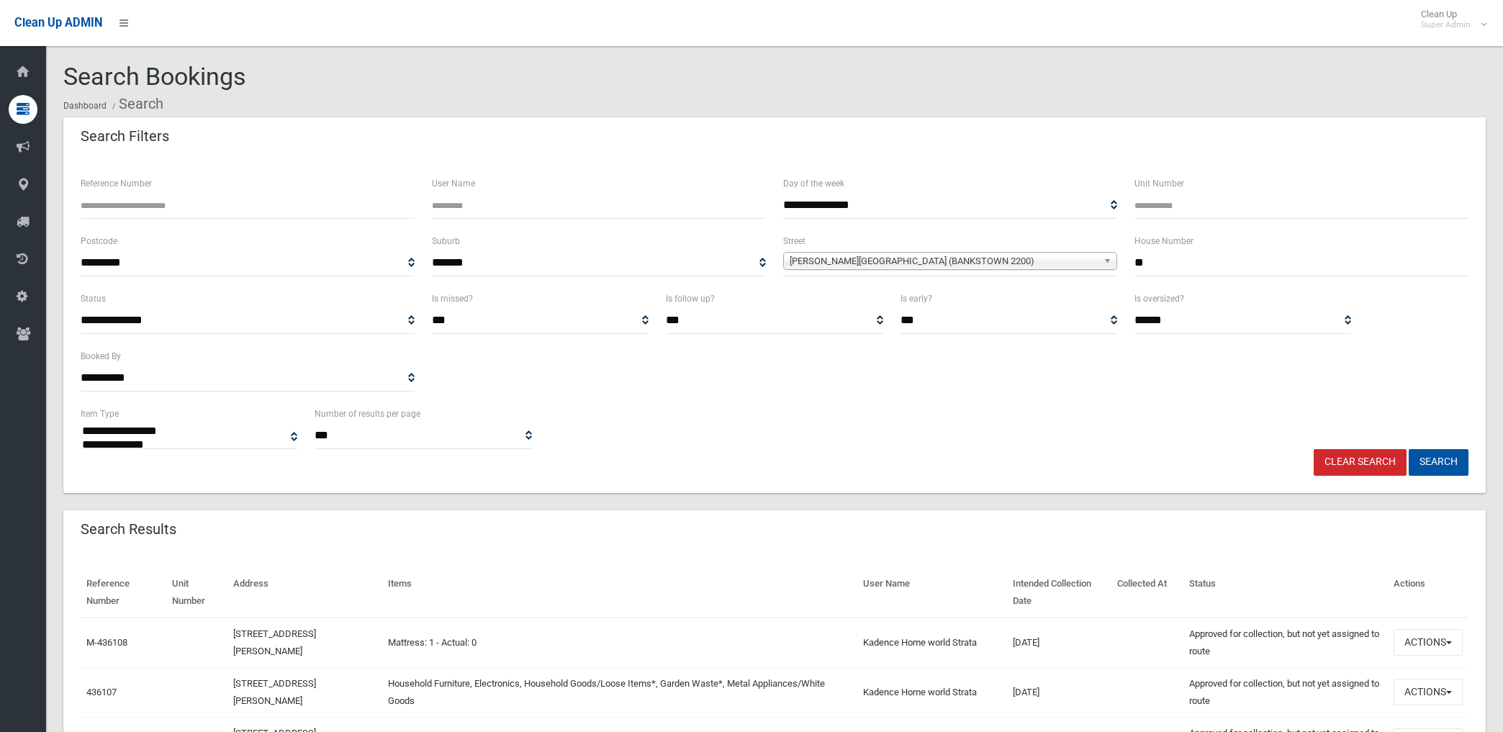
select select
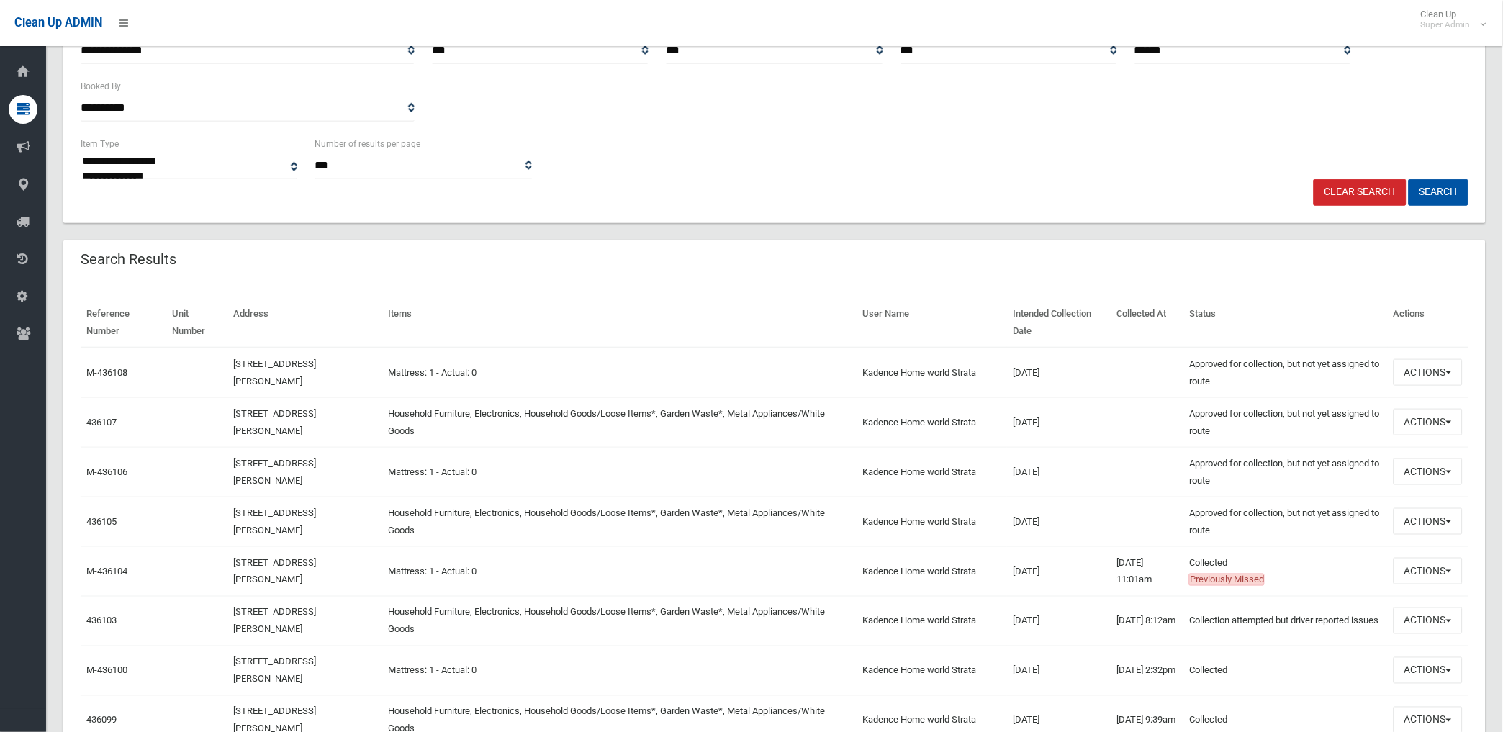
scroll to position [320, 0]
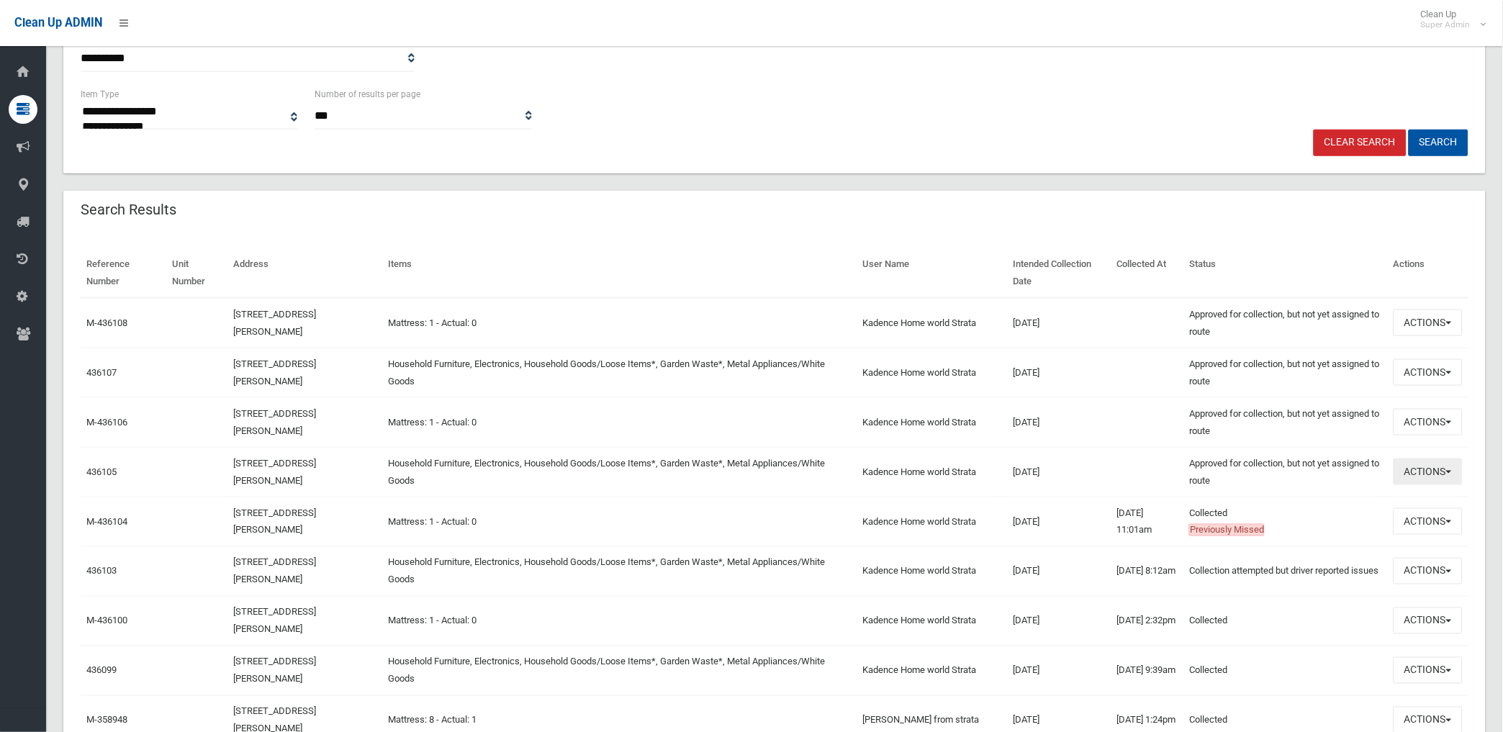
click at [1421, 474] on button "Actions" at bounding box center [1427, 471] width 69 height 27
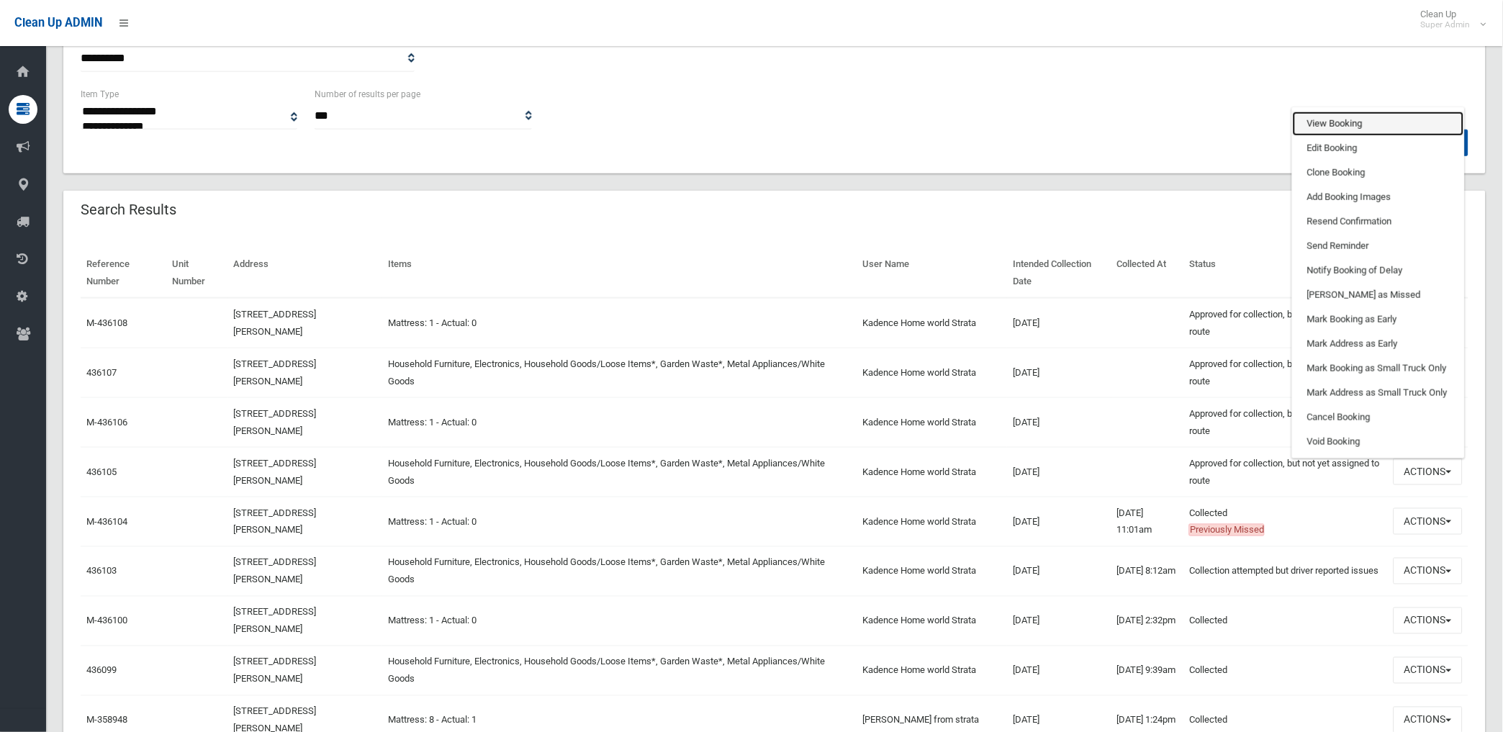
click at [1336, 119] on link "View Booking" at bounding box center [1377, 124] width 171 height 24
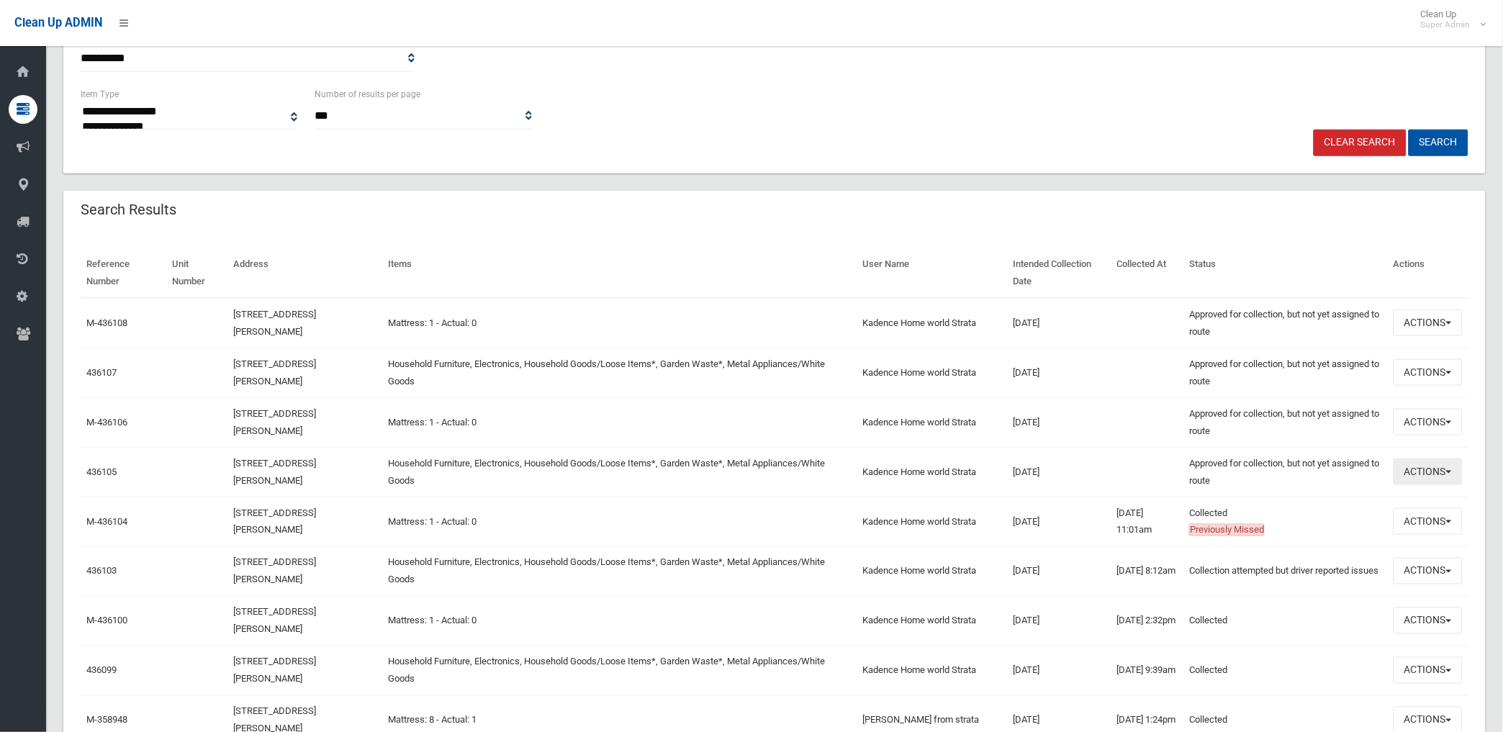
click at [1440, 471] on button "Actions" at bounding box center [1427, 471] width 69 height 27
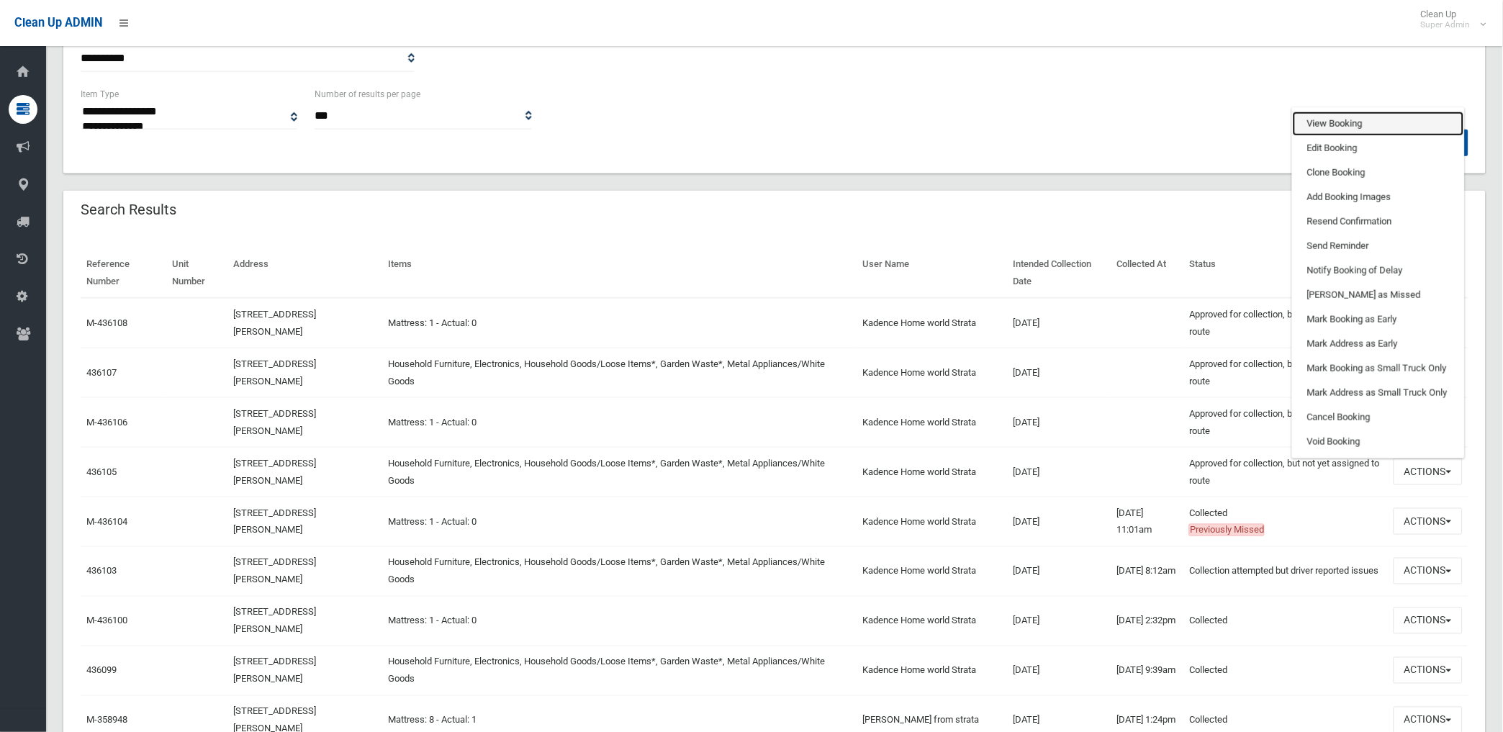
click at [1355, 117] on link "View Booking" at bounding box center [1377, 124] width 171 height 24
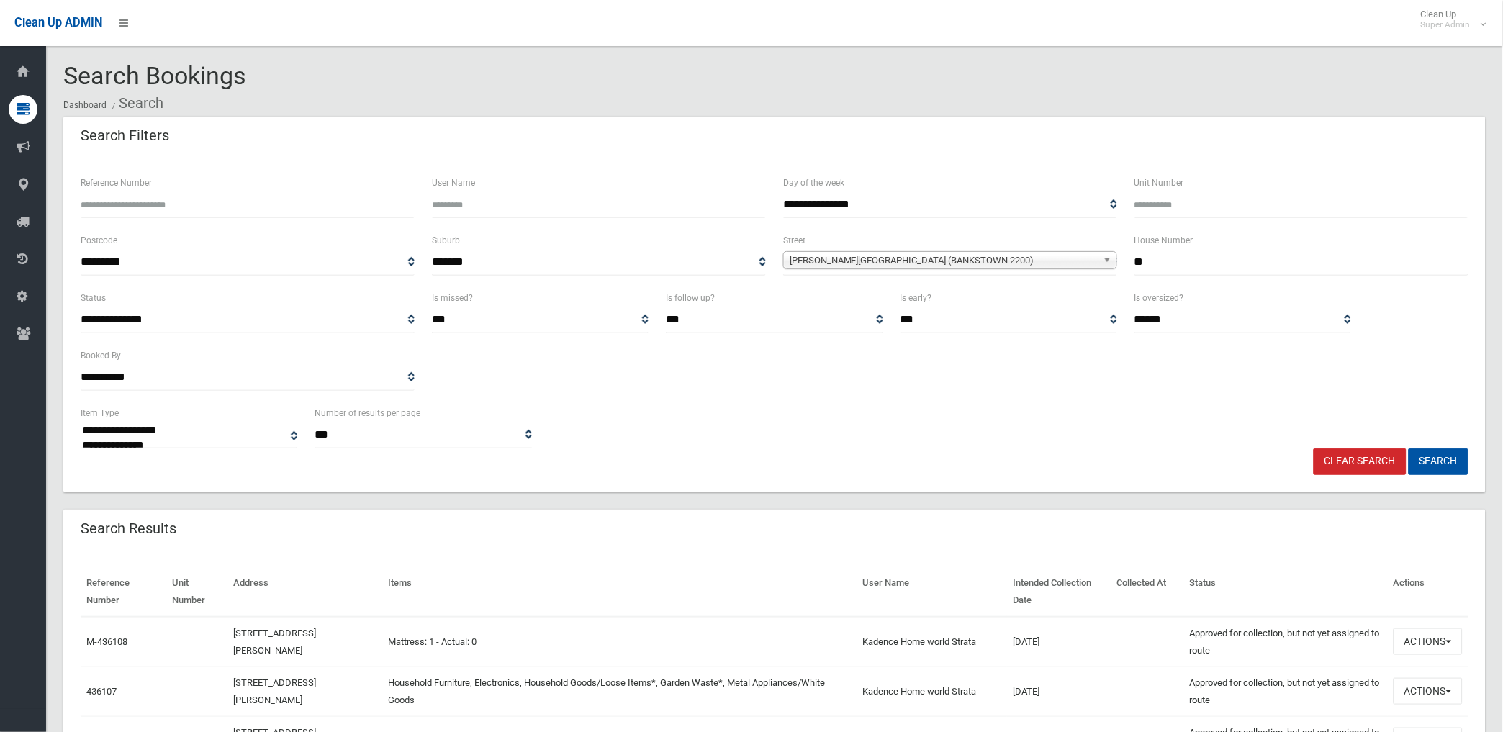
scroll to position [0, 0]
